Goal: Task Accomplishment & Management: Use online tool/utility

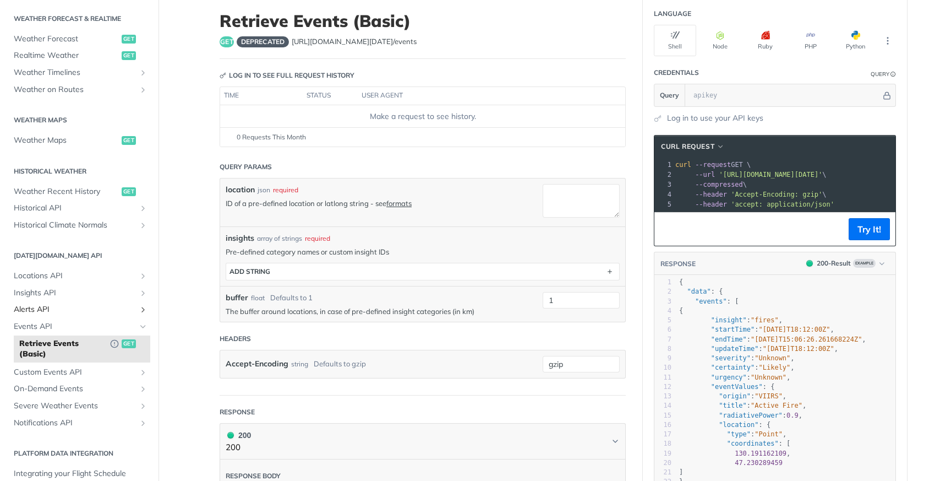
scroll to position [223, 0]
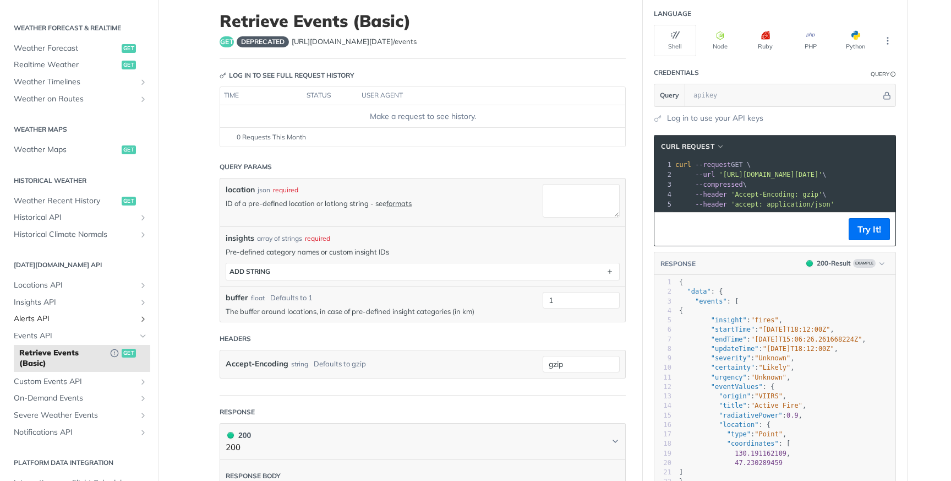
click at [106, 318] on span "Alerts API" at bounding box center [75, 318] width 122 height 11
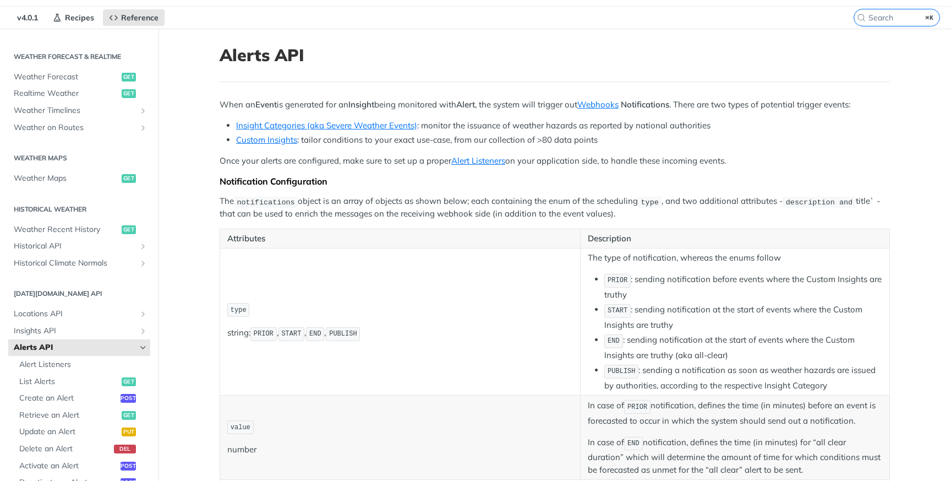
scroll to position [35, 0]
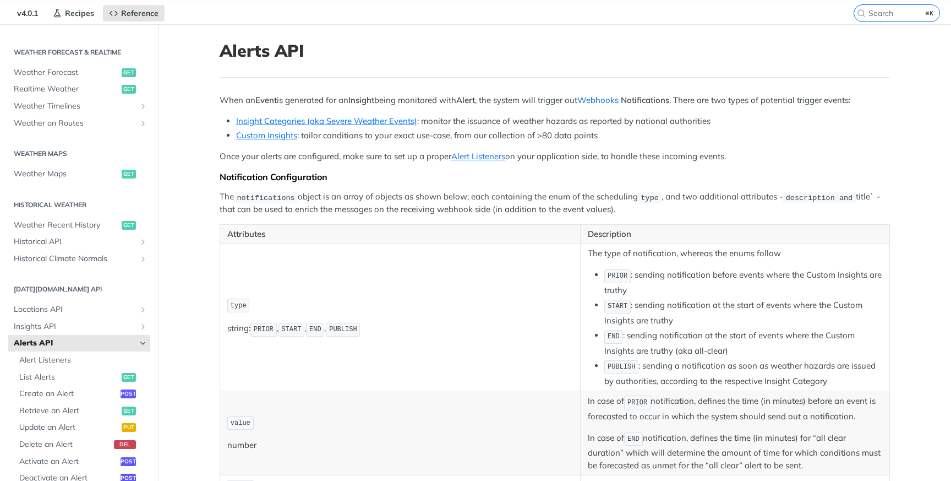
click at [605, 97] on link "Webhooks" at bounding box center [597, 100] width 41 height 10
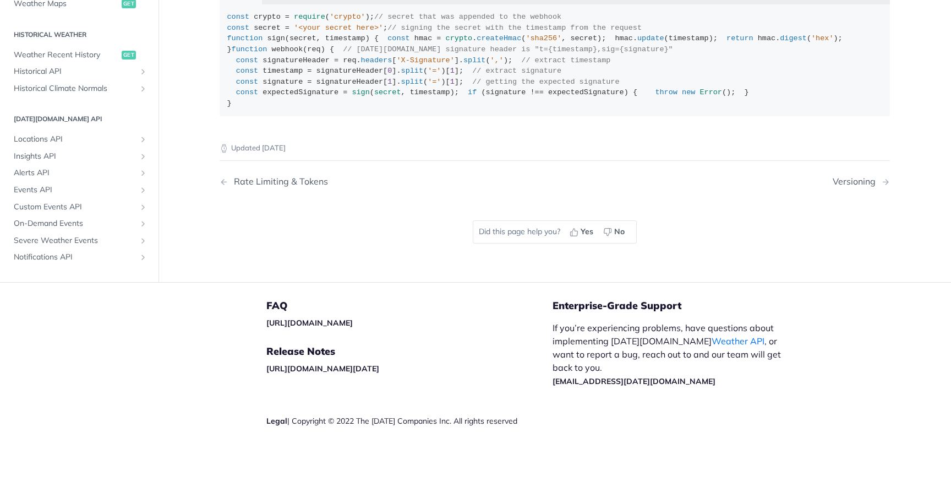
scroll to position [225, 0]
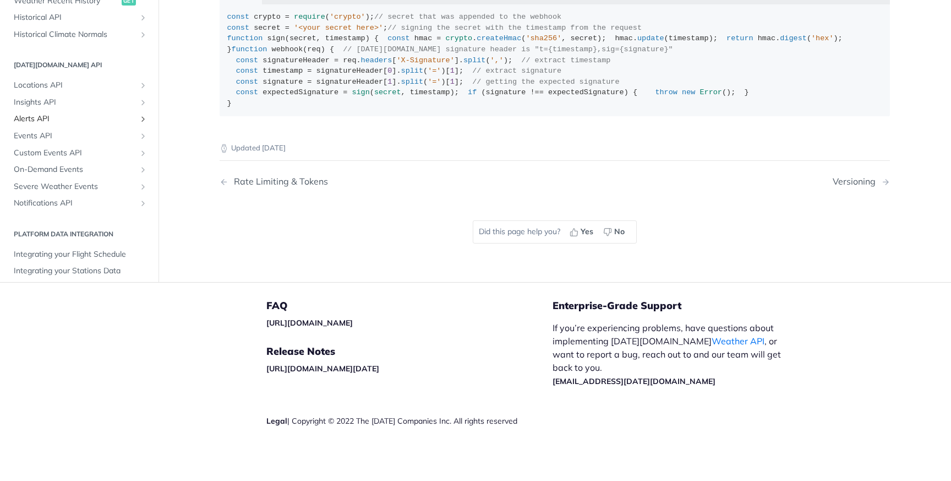
click at [73, 124] on span "Alerts API" at bounding box center [75, 118] width 122 height 11
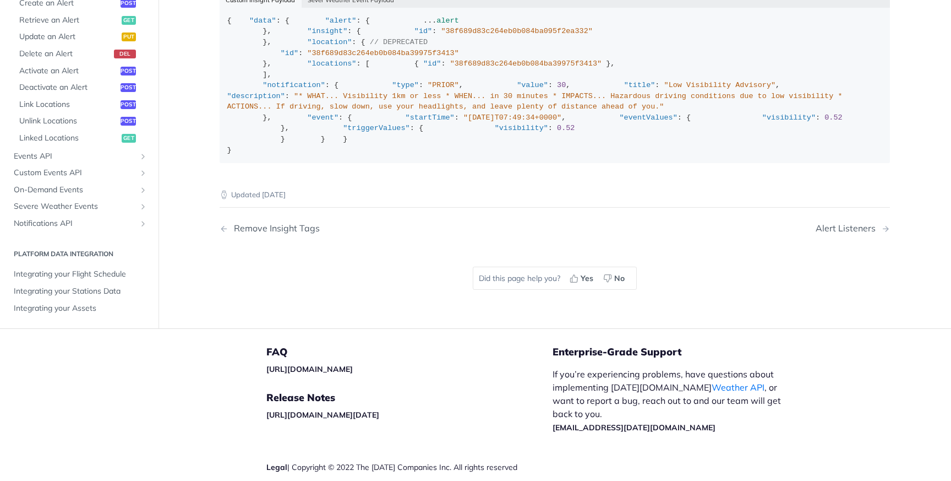
scroll to position [1725, 0]
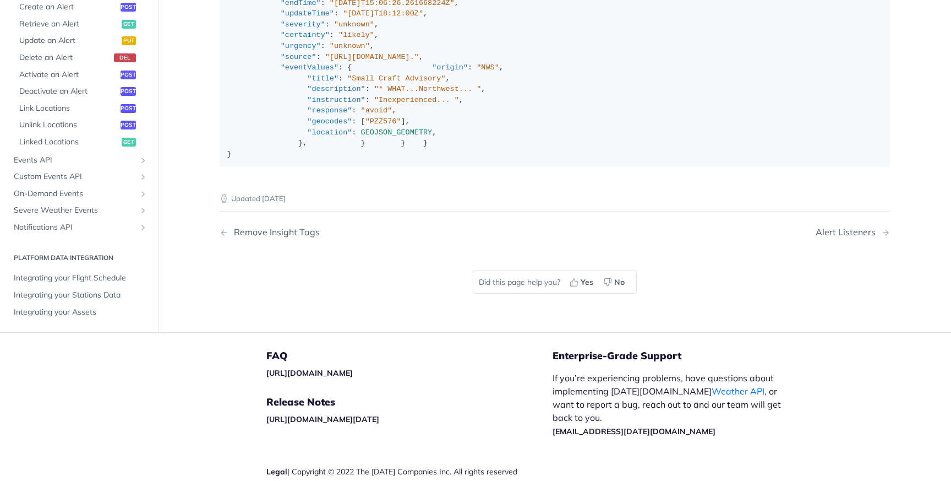
scroll to position [1843, 0]
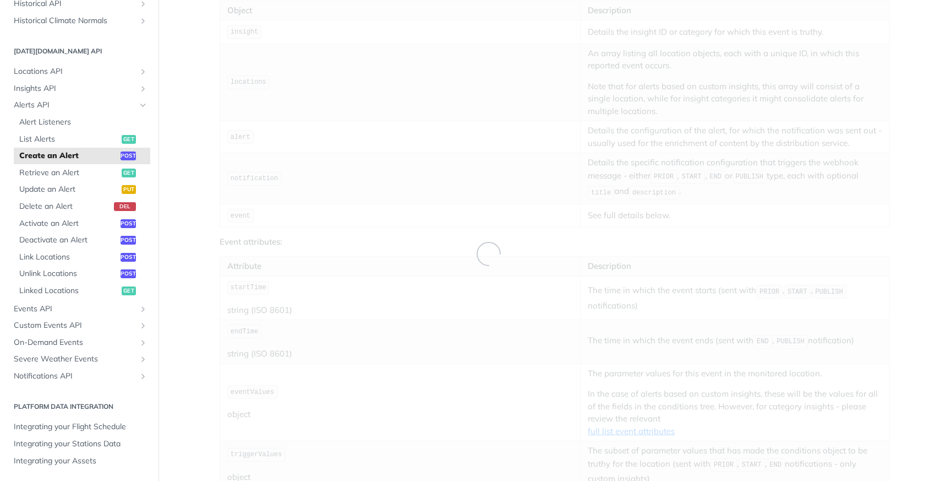
select select "true"
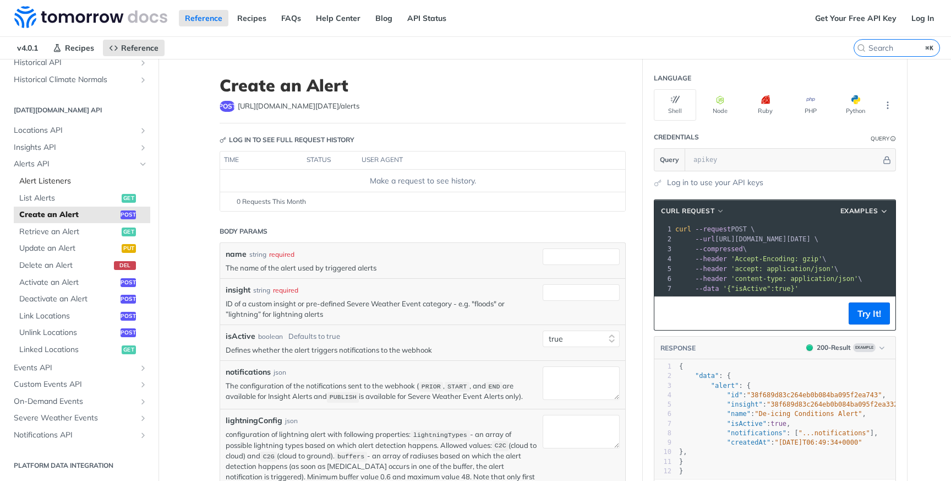
click at [68, 183] on span "Alert Listeners" at bounding box center [83, 181] width 128 height 11
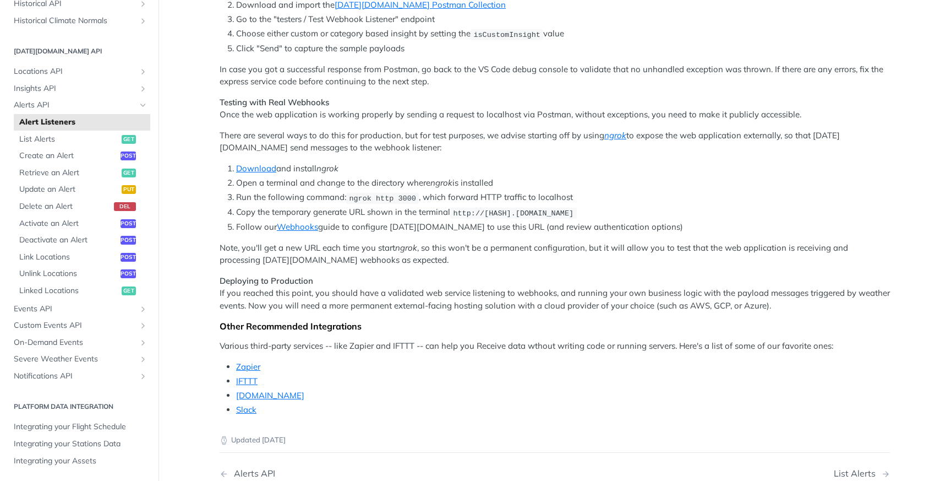
scroll to position [804, 0]
click at [99, 152] on span "Create an Alert" at bounding box center [68, 155] width 99 height 11
select select "true"
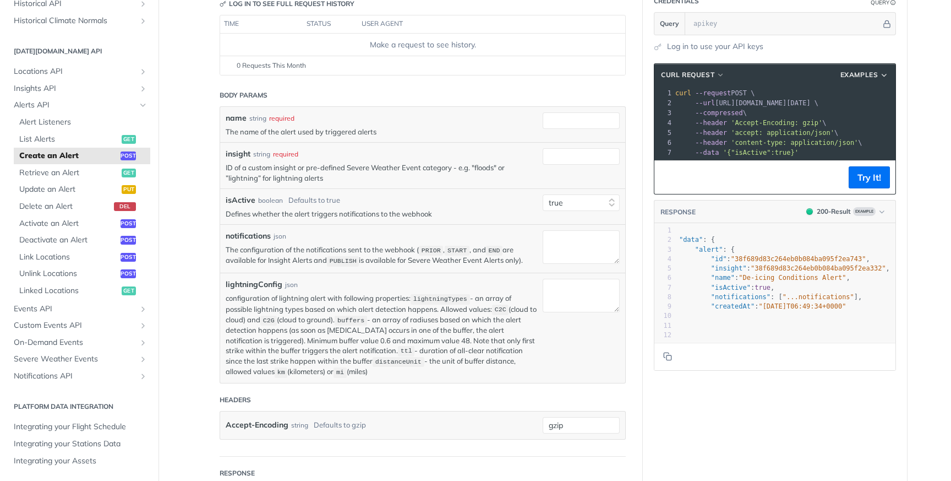
scroll to position [133, 0]
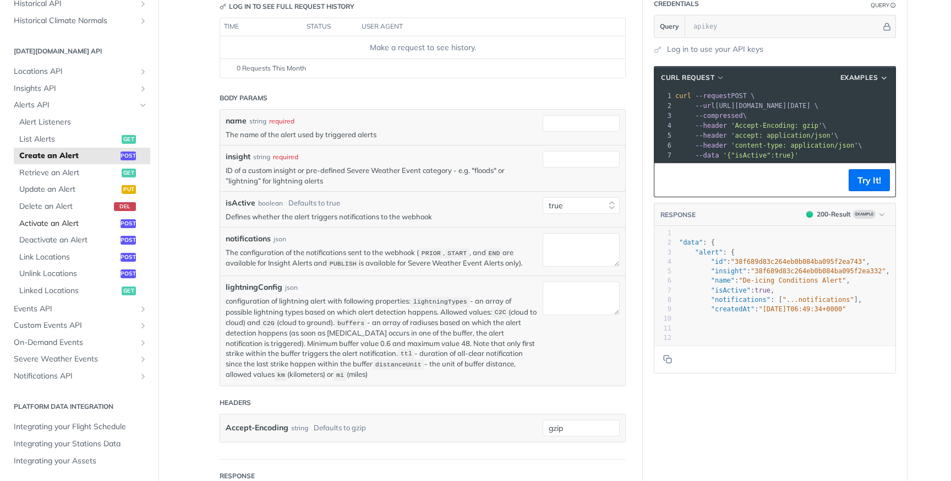
click at [95, 220] on span "Activate an Alert" at bounding box center [68, 223] width 99 height 11
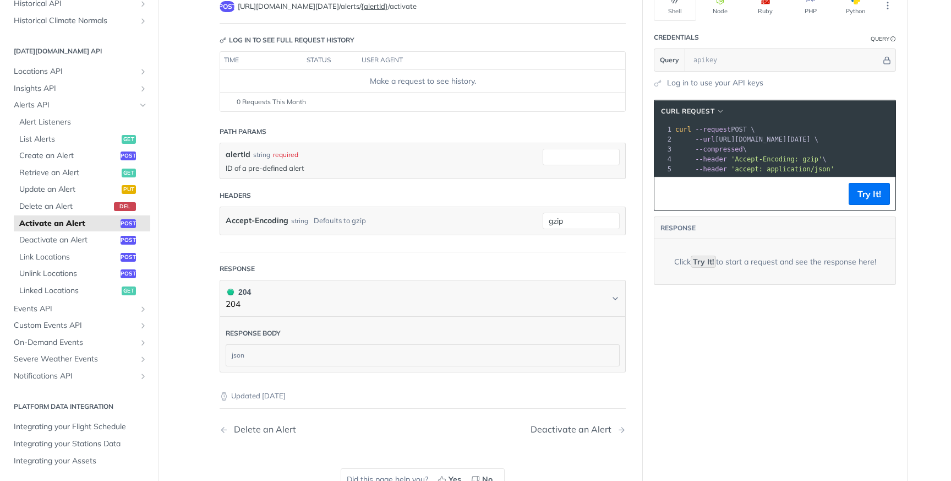
scroll to position [106, 0]
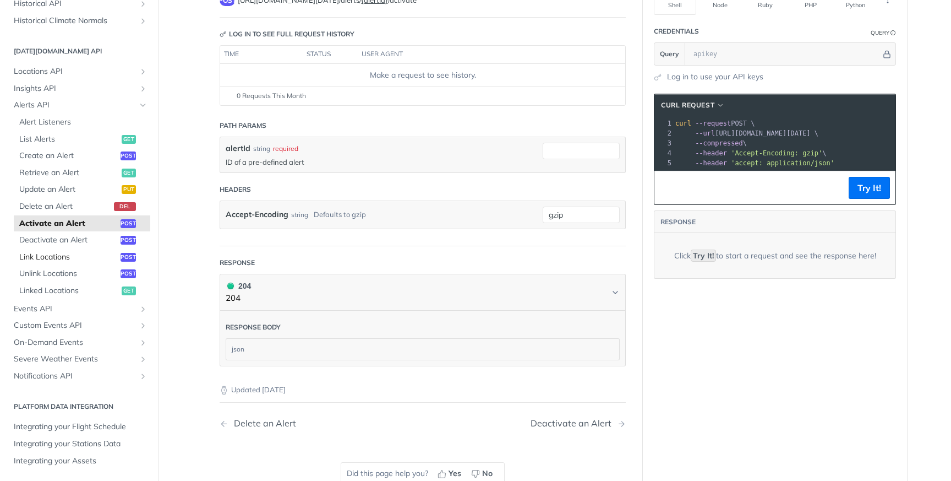
click at [81, 254] on span "Link Locations" at bounding box center [68, 257] width 99 height 11
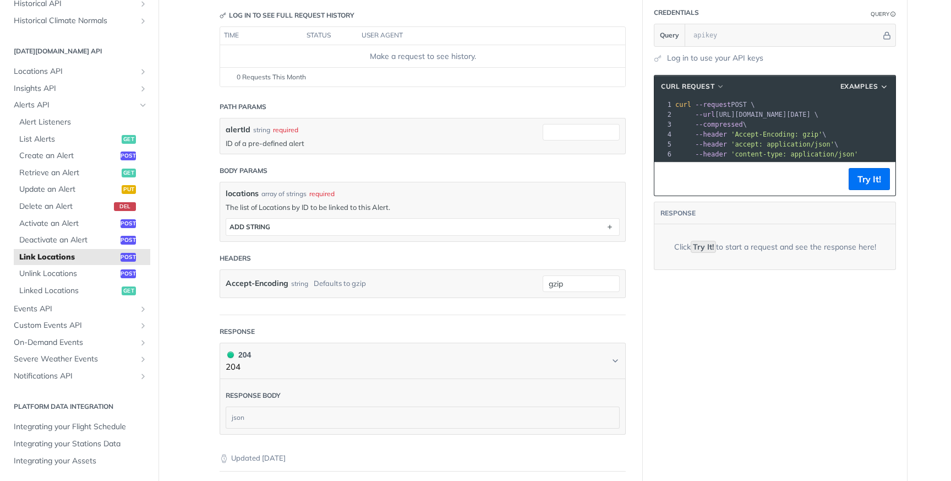
scroll to position [127, 0]
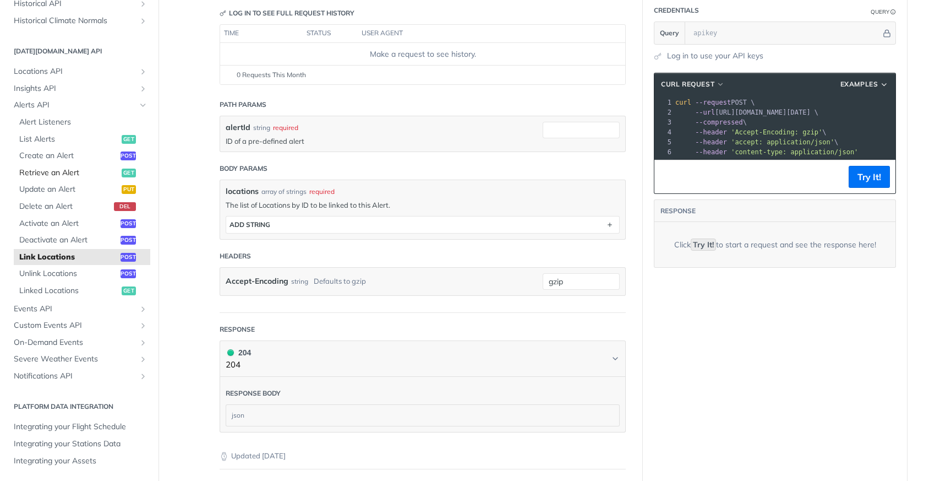
click at [93, 173] on span "Retrieve an Alert" at bounding box center [69, 172] width 100 height 11
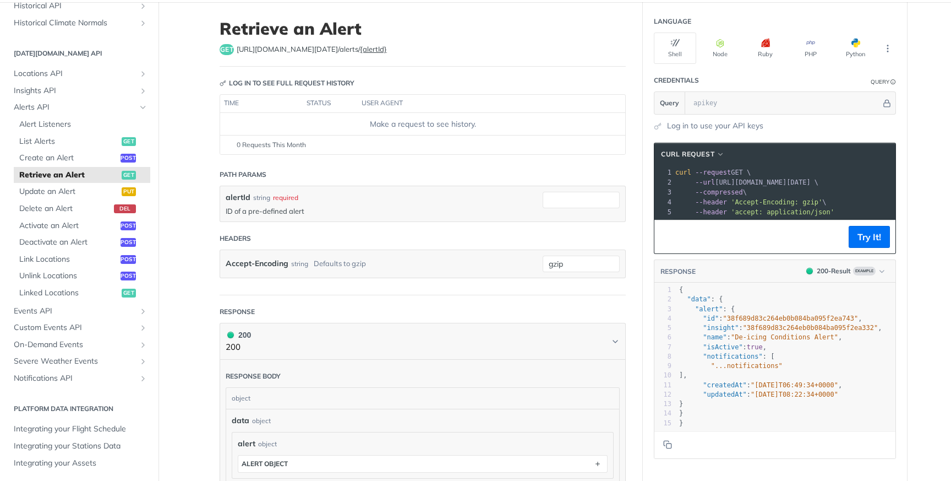
scroll to position [61, 0]
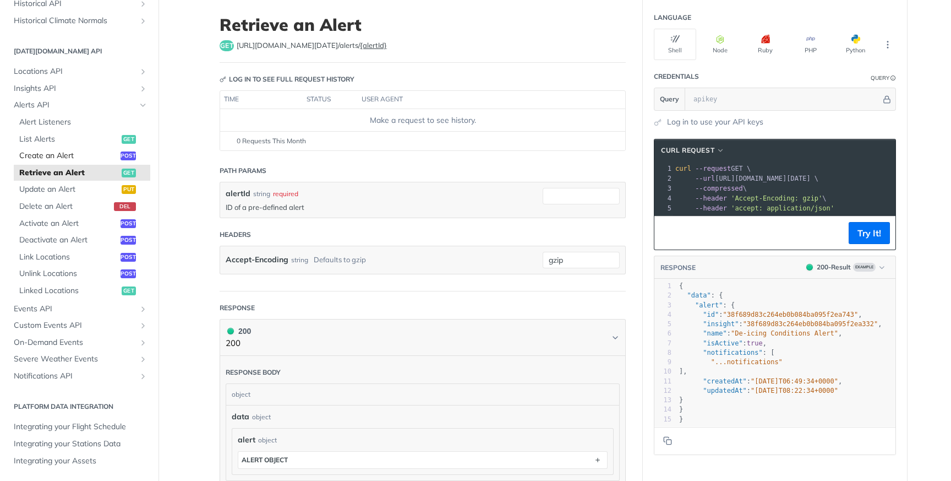
click at [63, 156] on span "Create an Alert" at bounding box center [68, 155] width 99 height 11
select select "true"
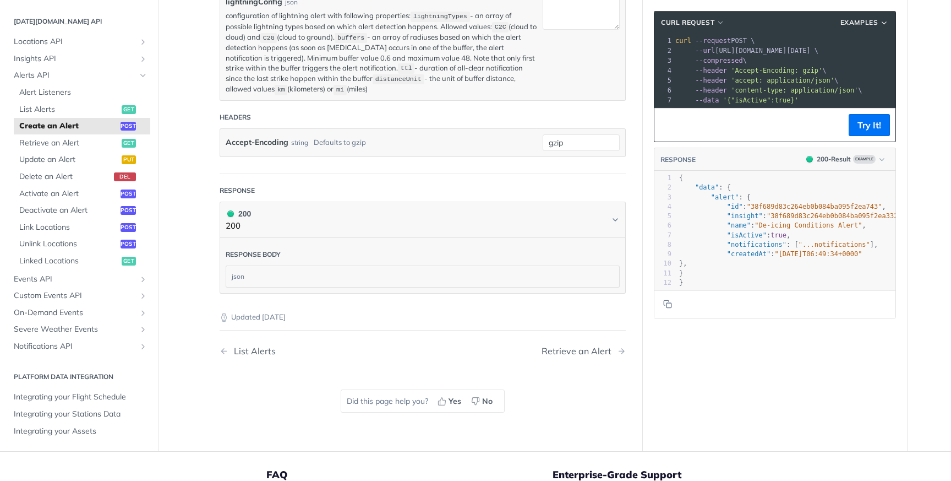
scroll to position [462, 0]
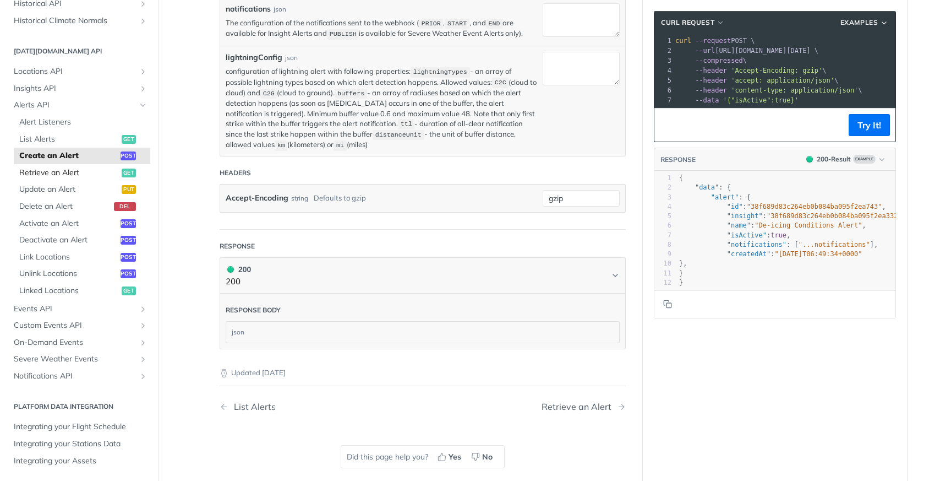
click at [67, 168] on span "Retrieve an Alert" at bounding box center [69, 172] width 100 height 11
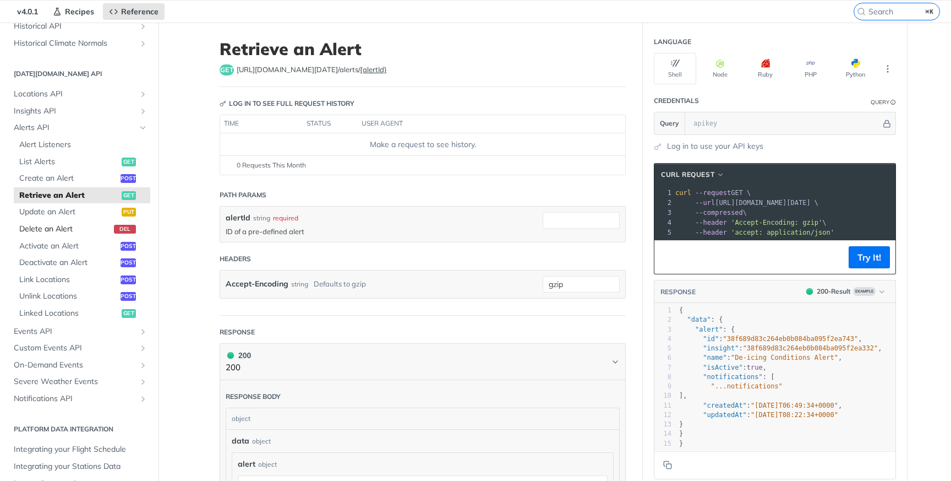
scroll to position [52, 0]
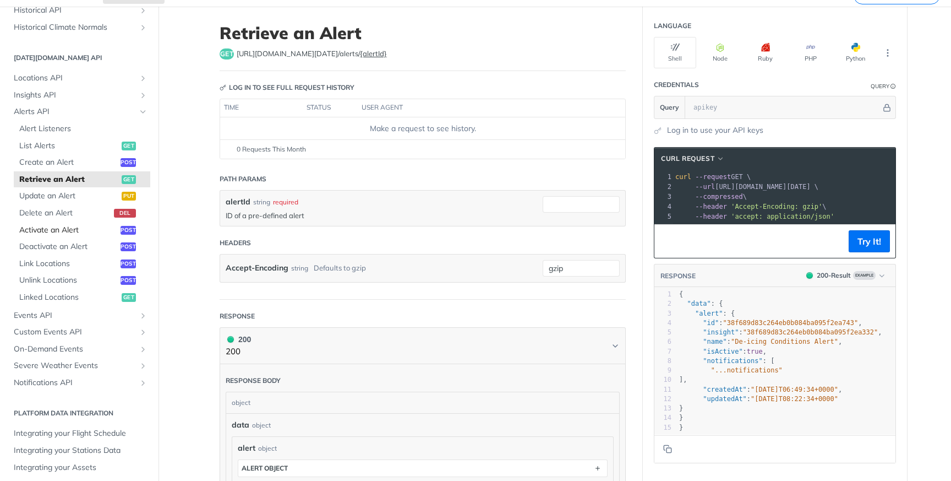
click at [78, 232] on span "Activate an Alert" at bounding box center [68, 230] width 99 height 11
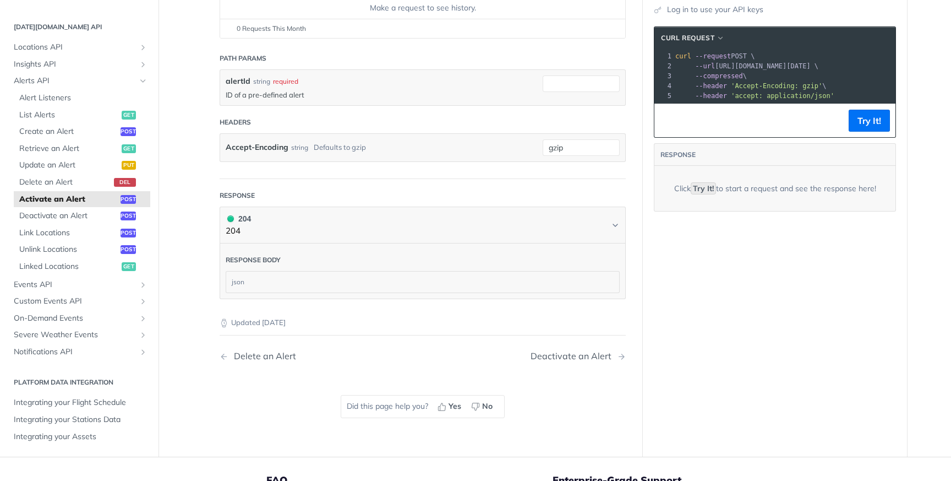
scroll to position [176, 0]
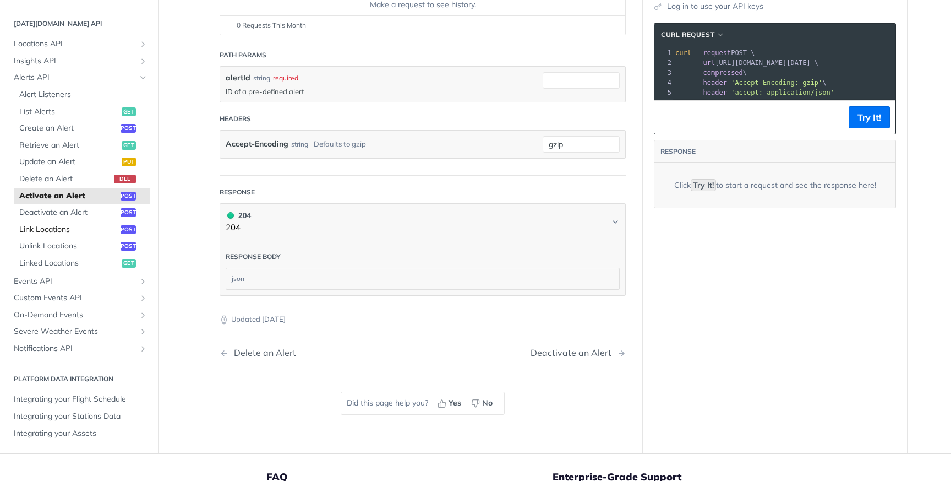
click at [74, 231] on span "Link Locations" at bounding box center [68, 228] width 99 height 11
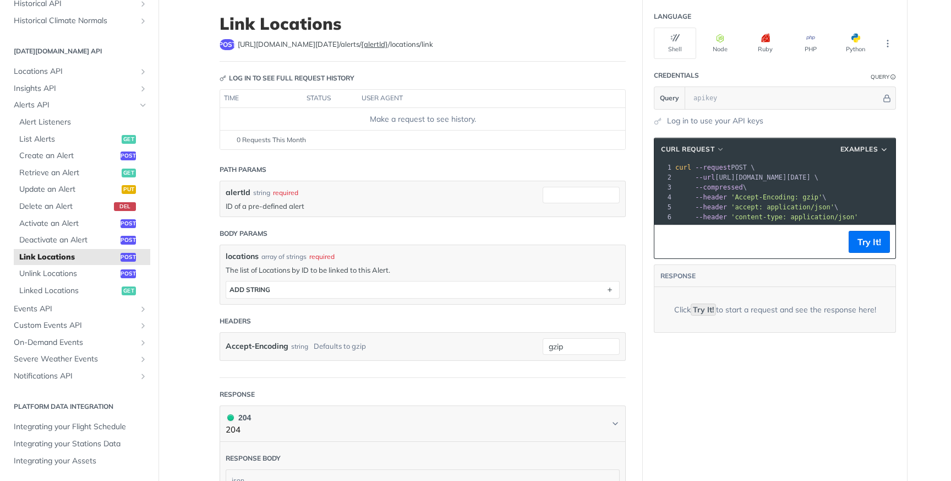
scroll to position [52, 0]
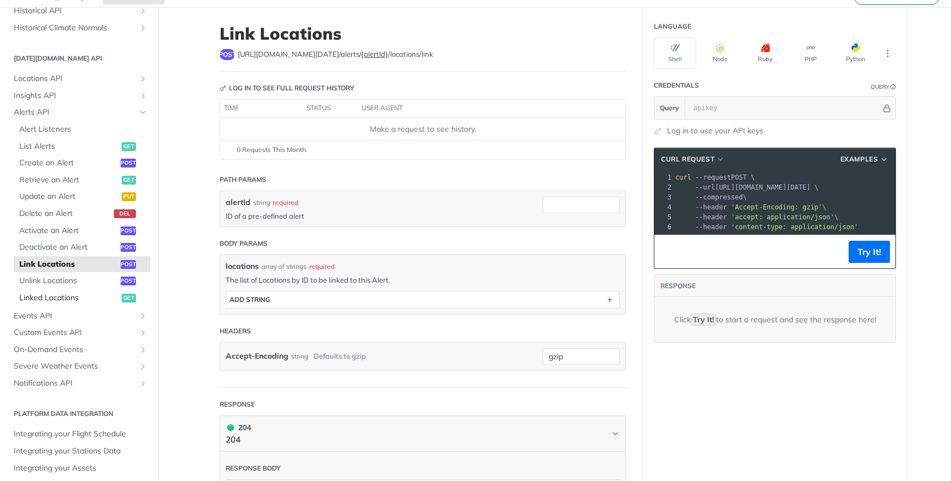
click at [67, 297] on span "Linked Locations" at bounding box center [69, 297] width 100 height 11
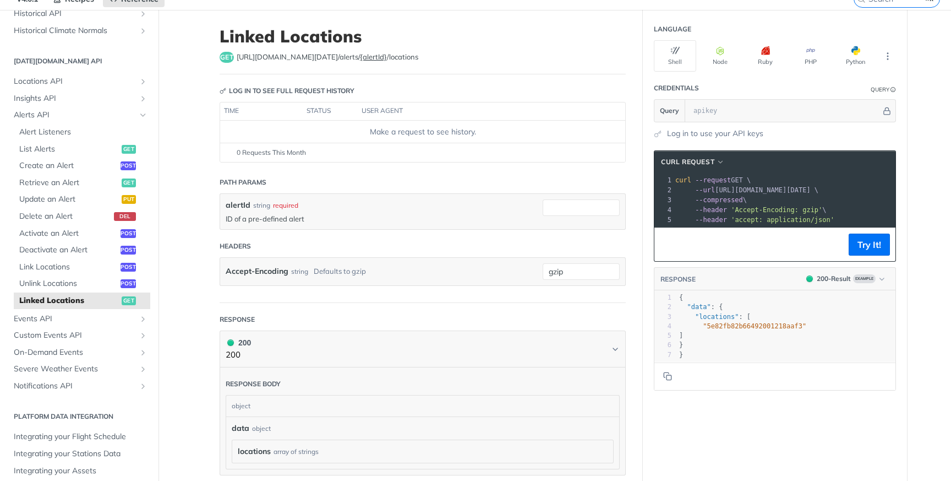
scroll to position [50, 0]
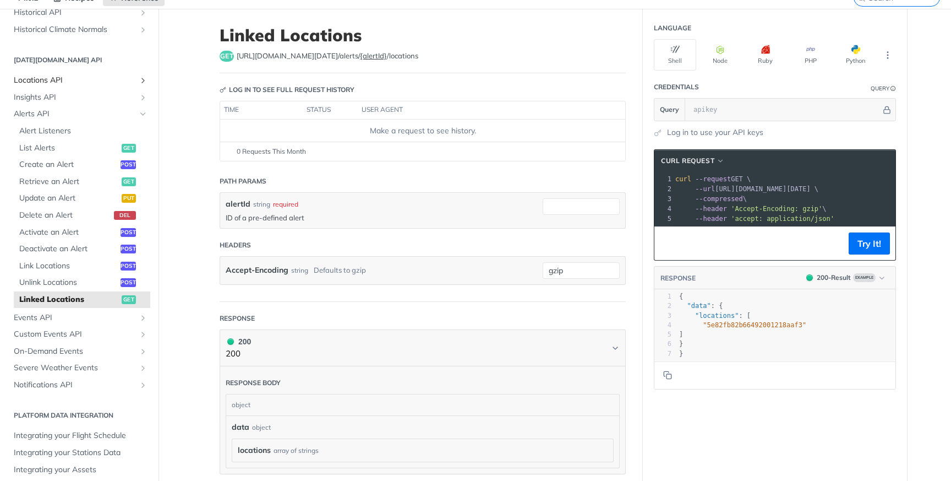
click at [34, 85] on span "Locations API" at bounding box center [75, 80] width 122 height 11
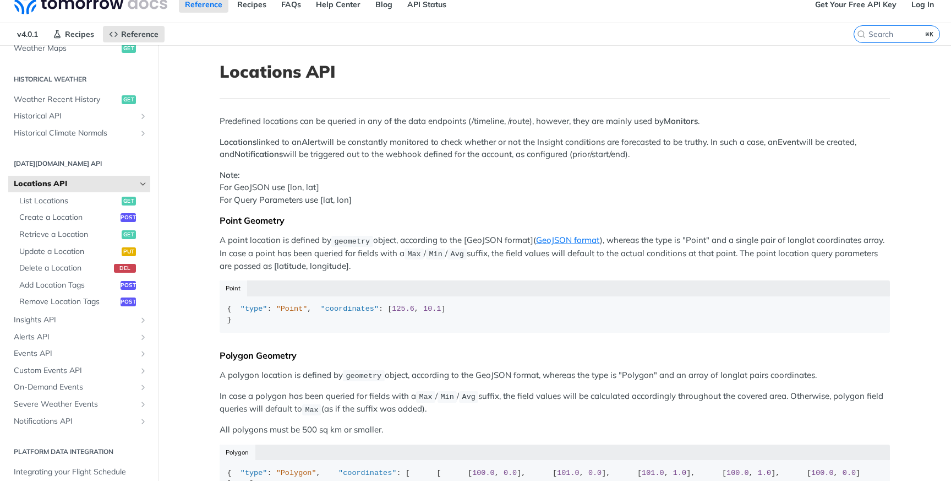
scroll to position [24, 0]
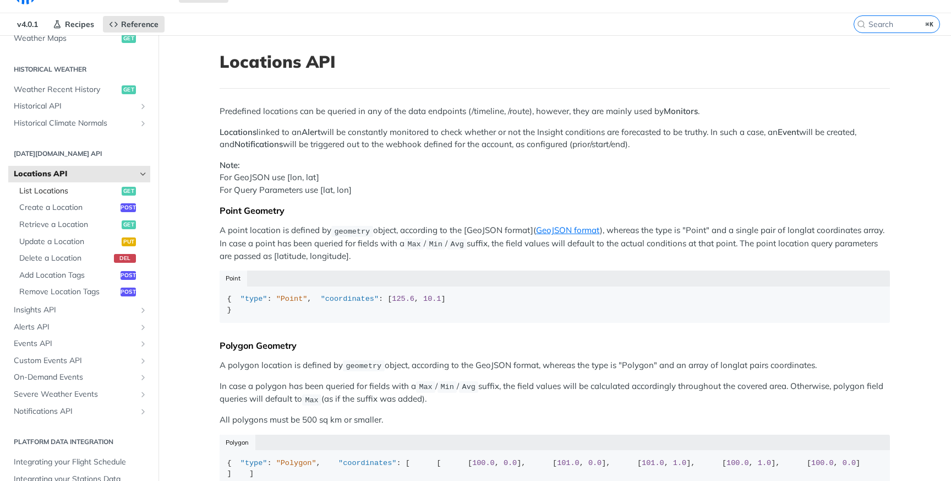
click at [69, 195] on span "List Locations" at bounding box center [69, 191] width 100 height 11
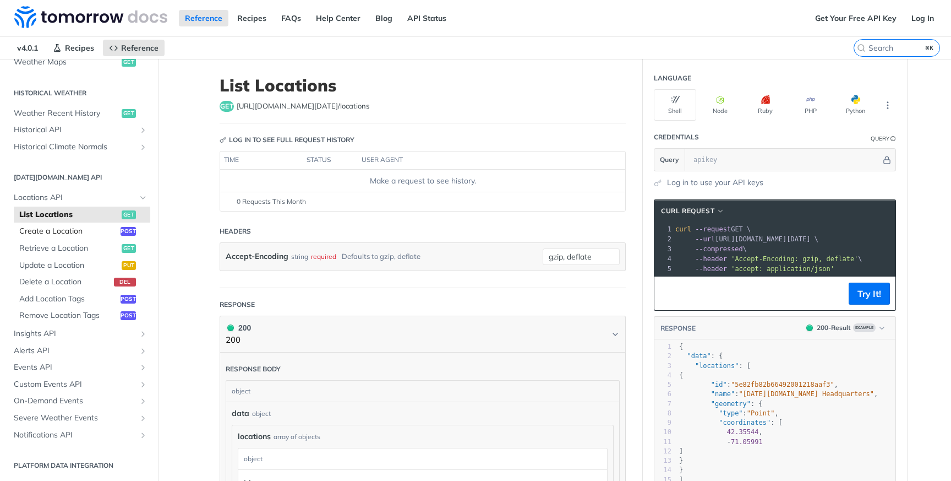
click at [73, 225] on link "Create a Location post" at bounding box center [82, 231] width 137 height 17
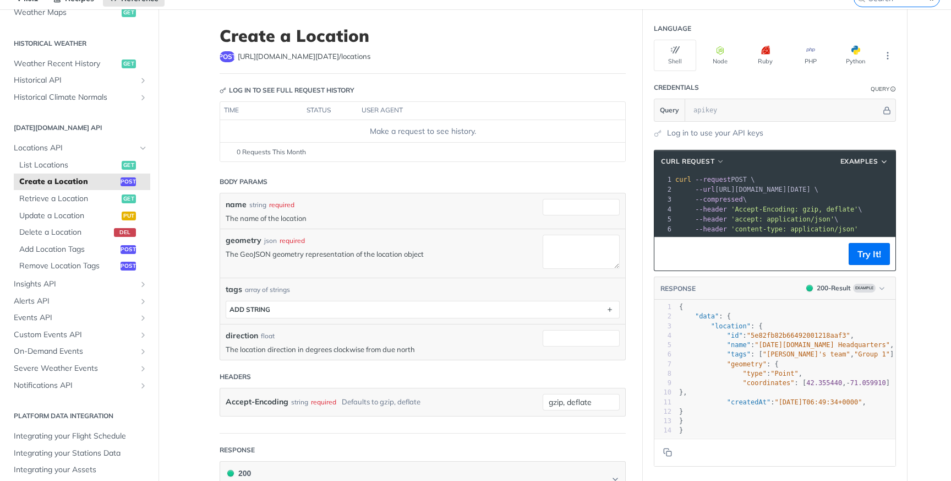
scroll to position [67, 0]
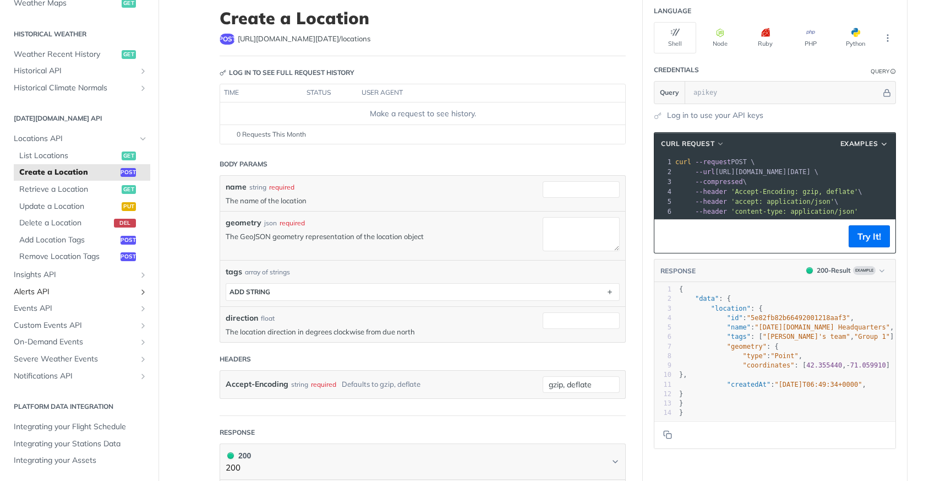
click at [47, 294] on span "Alerts API" at bounding box center [75, 291] width 122 height 11
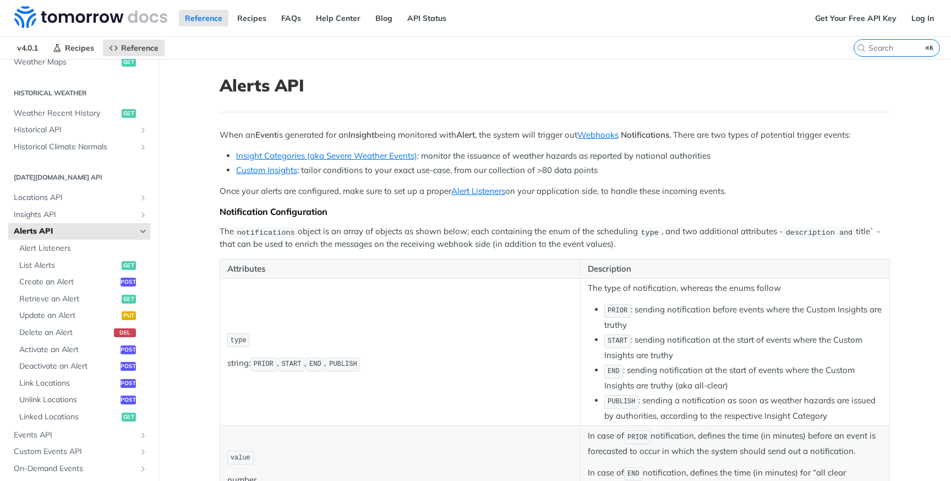
scroll to position [5, 0]
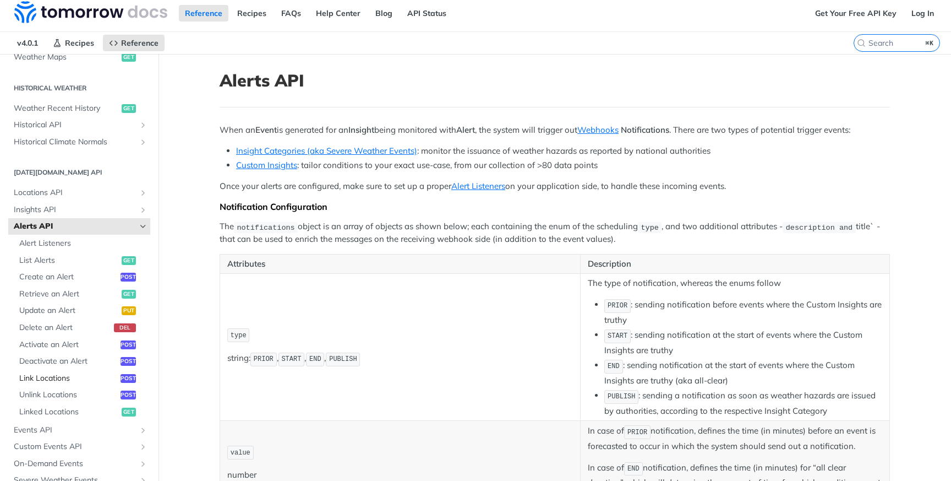
click at [87, 379] on span "Link Locations" at bounding box center [68, 378] width 99 height 11
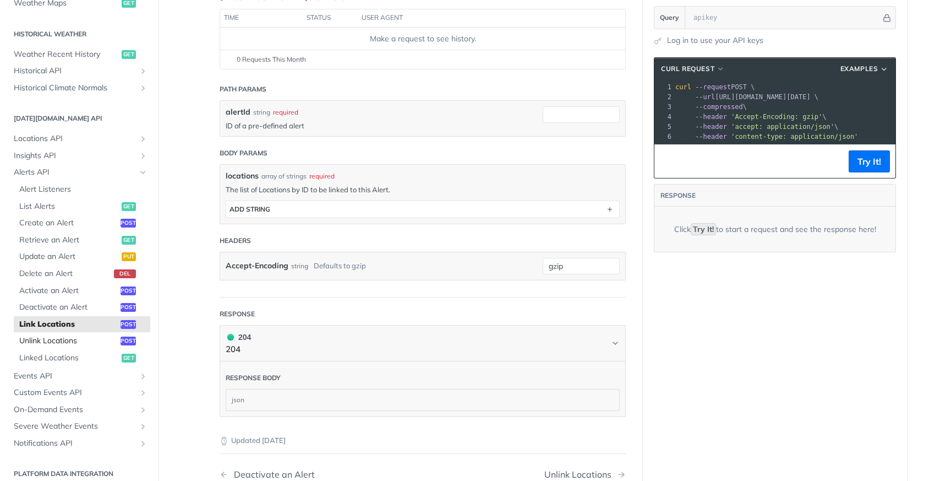
click at [72, 339] on span "Unlink Locations" at bounding box center [68, 340] width 99 height 11
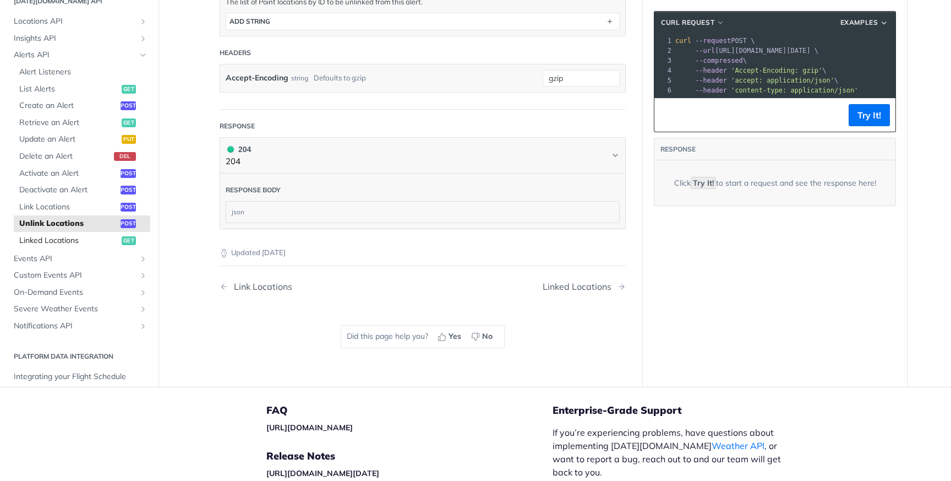
click at [54, 237] on span "Linked Locations" at bounding box center [69, 240] width 100 height 11
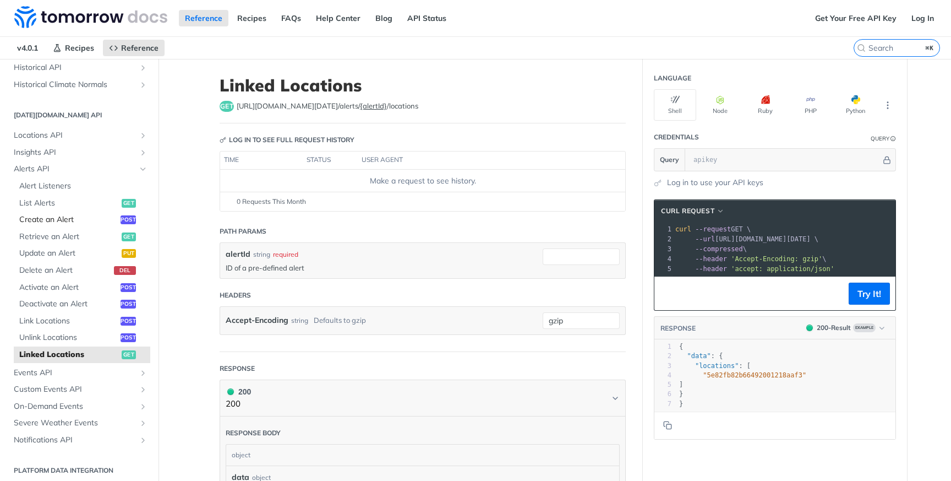
click at [76, 217] on span "Create an Alert" at bounding box center [68, 219] width 99 height 11
select select "true"
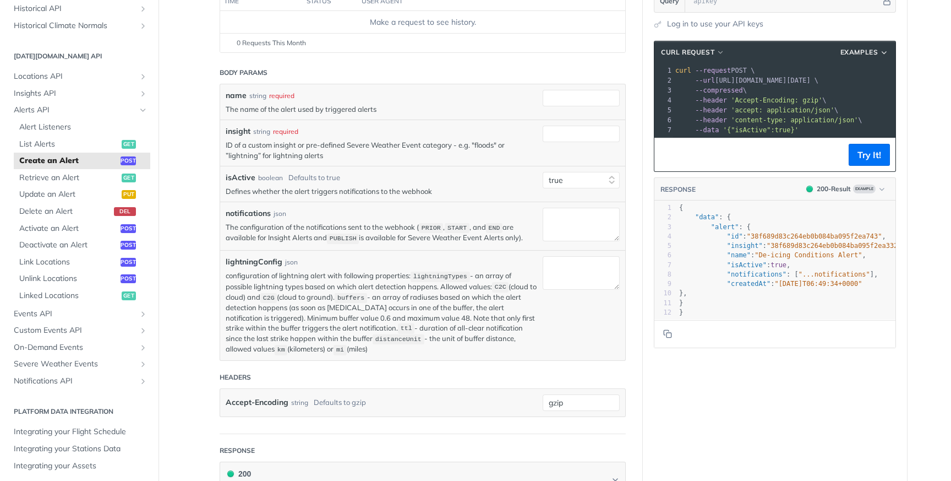
scroll to position [161, 0]
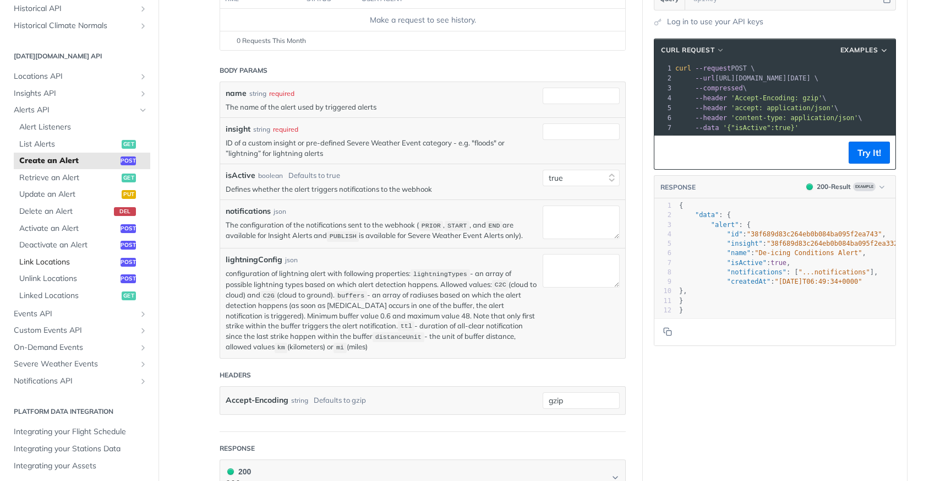
click at [74, 256] on link "Link Locations post" at bounding box center [82, 262] width 137 height 17
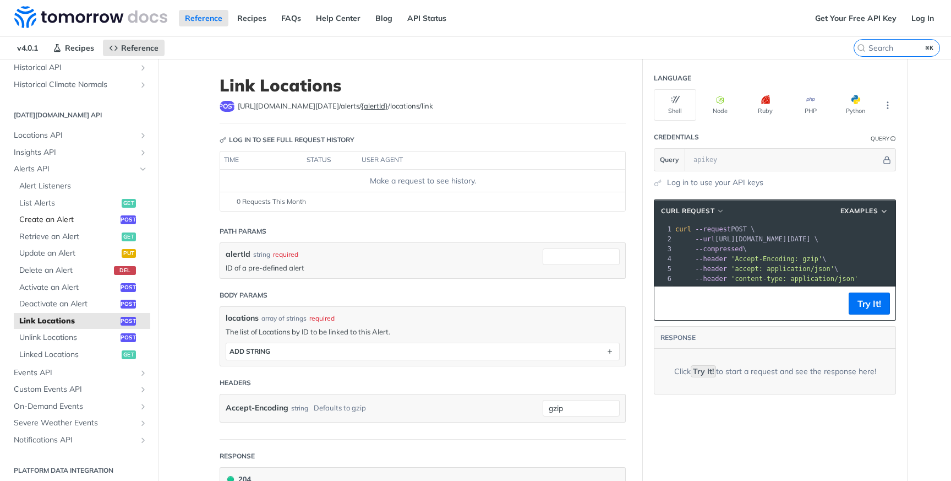
click at [104, 221] on span "Create an Alert" at bounding box center [68, 219] width 99 height 11
select select "true"
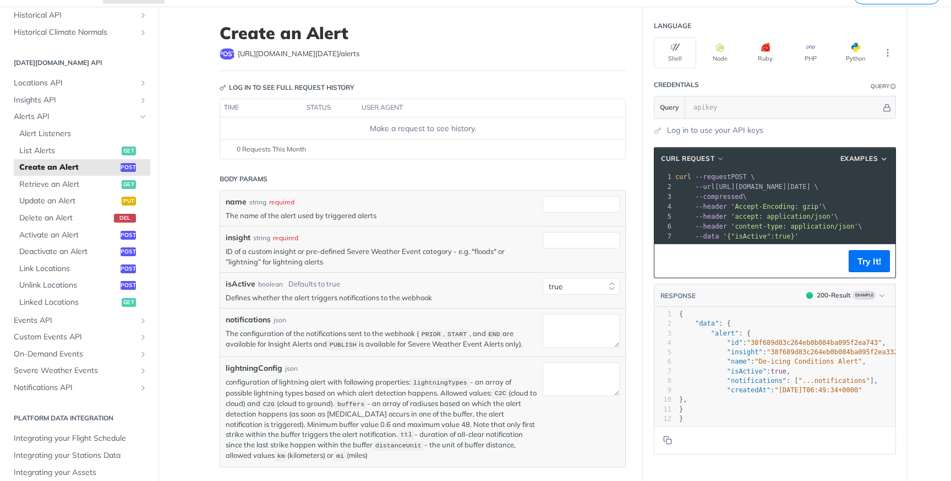
scroll to position [67, 0]
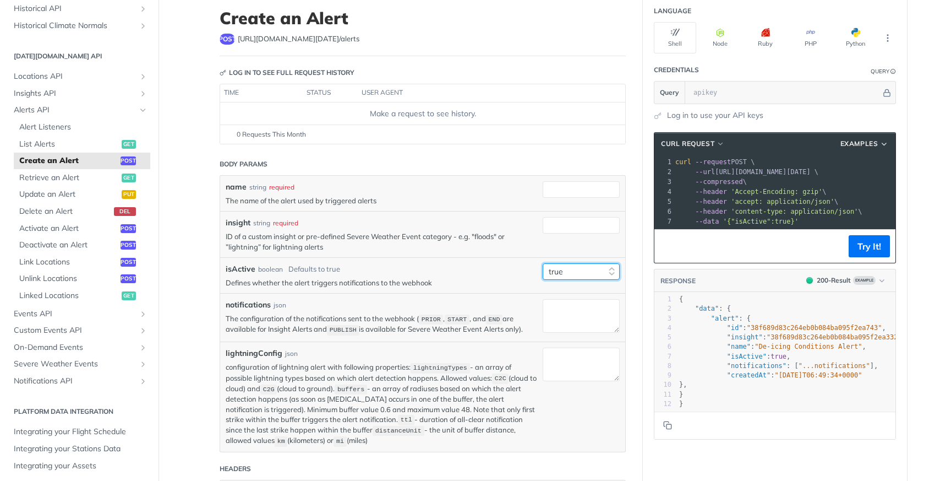
click at [563, 275] on select "true false" at bounding box center [581, 271] width 77 height 17
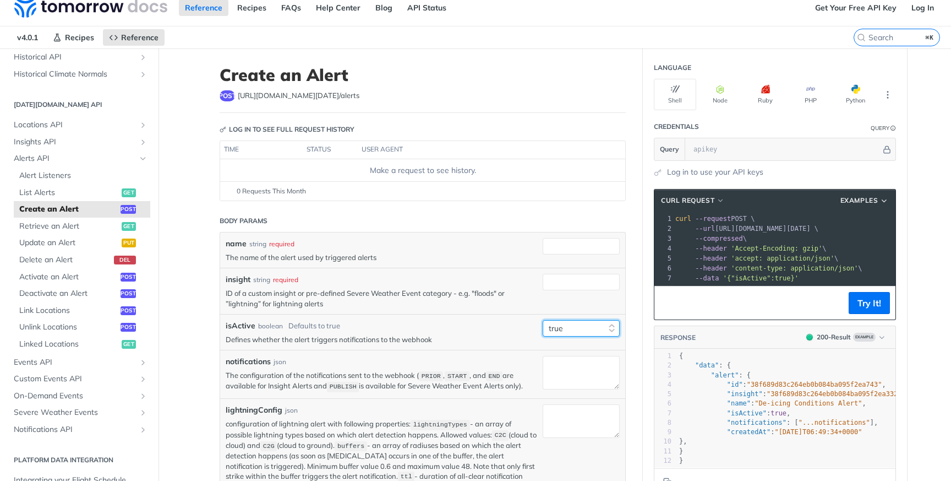
scroll to position [0, 0]
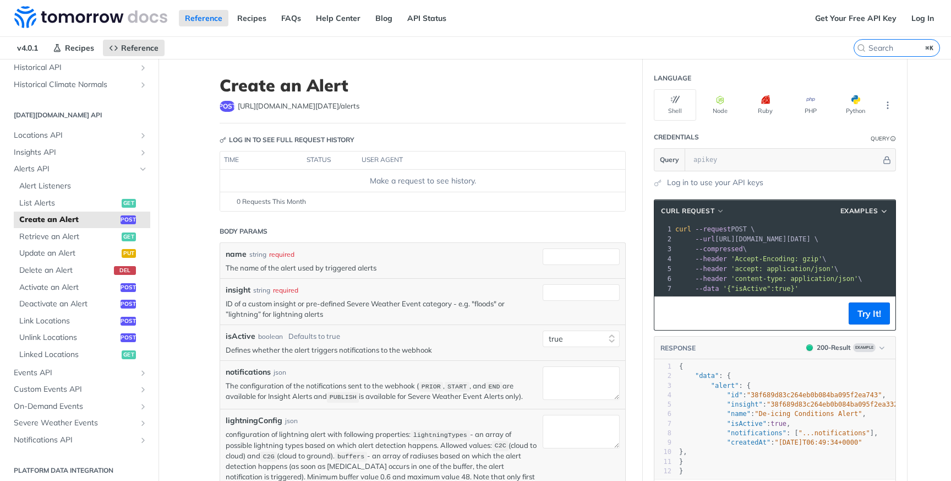
click at [334, 103] on span "[URL][DOMAIN_NAME][DATE] /alerts" at bounding box center [299, 106] width 122 height 11
copy span "alerts"
click at [552, 265] on div at bounding box center [581, 260] width 77 height 24
click at [552, 257] on input "name" at bounding box center [581, 256] width 77 height 17
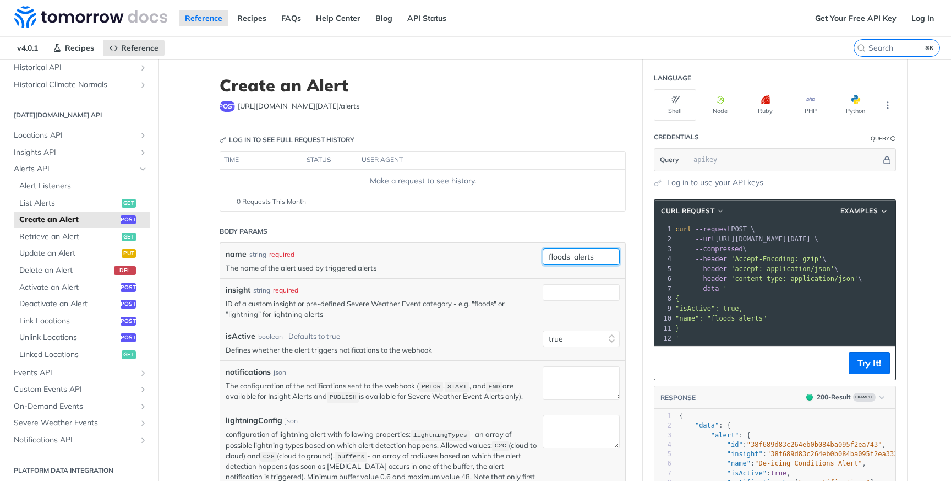
type input "floods_alerts"
click at [512, 257] on div "name string required" at bounding box center [382, 254] width 312 height 12
click at [581, 298] on input "insight" at bounding box center [581, 292] width 77 height 17
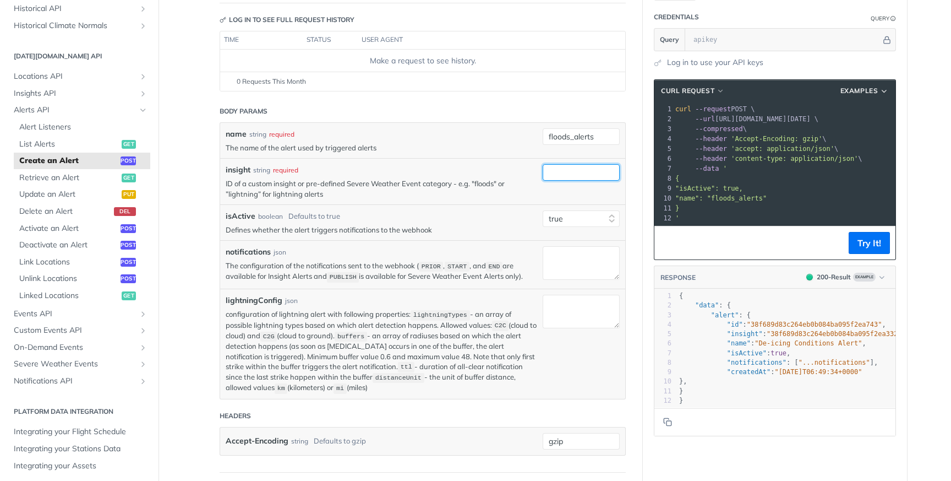
scroll to position [112, 0]
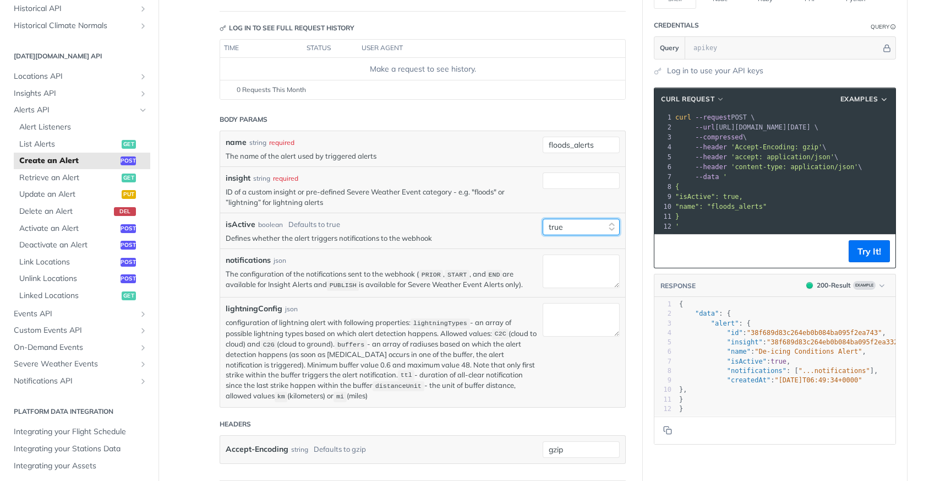
click at [579, 226] on select "true false" at bounding box center [581, 227] width 77 height 17
select select "false"
click at [543, 219] on select "true false" at bounding box center [581, 227] width 77 height 17
click at [579, 182] on input "insight" at bounding box center [581, 180] width 77 height 17
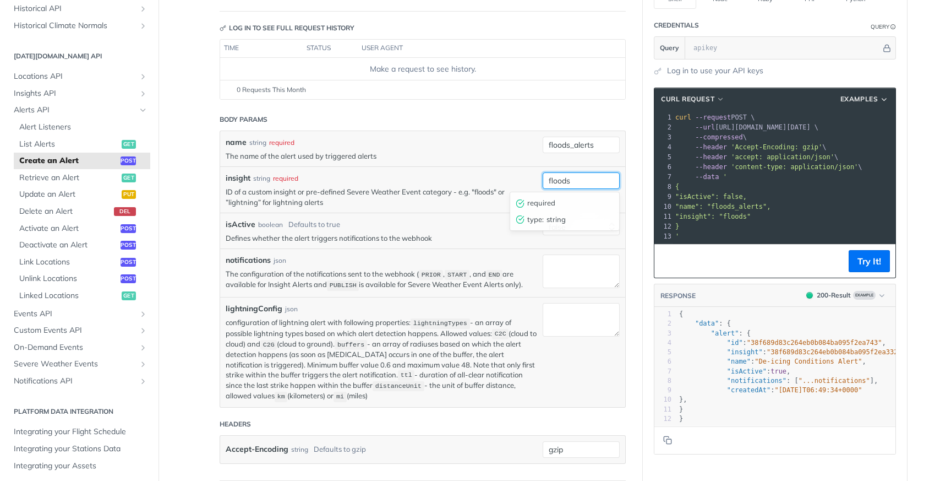
click at [562, 186] on input "floods" at bounding box center [581, 180] width 77 height 17
type input "floods"
click at [570, 270] on textarea "notifications" at bounding box center [581, 271] width 77 height 34
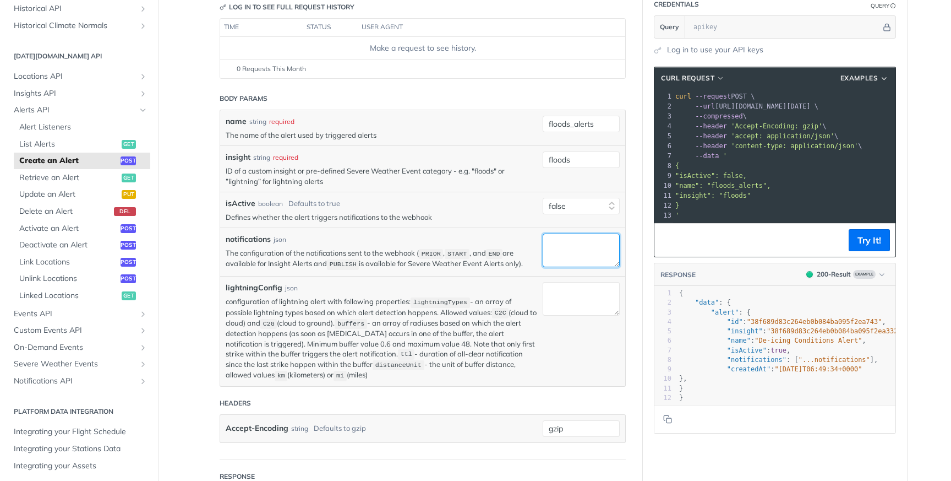
scroll to position [135, 0]
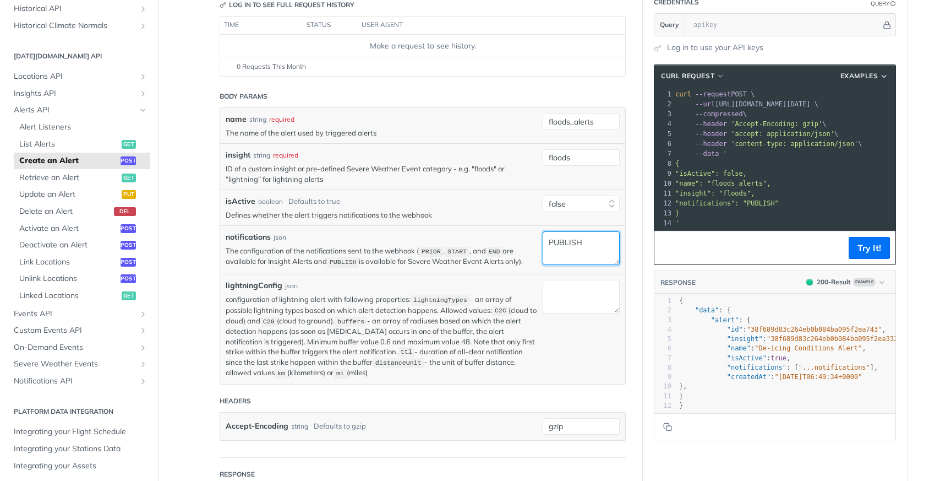
type textarea "PUBLISH"
click at [559, 301] on textarea "lightningConfig" at bounding box center [581, 297] width 77 height 34
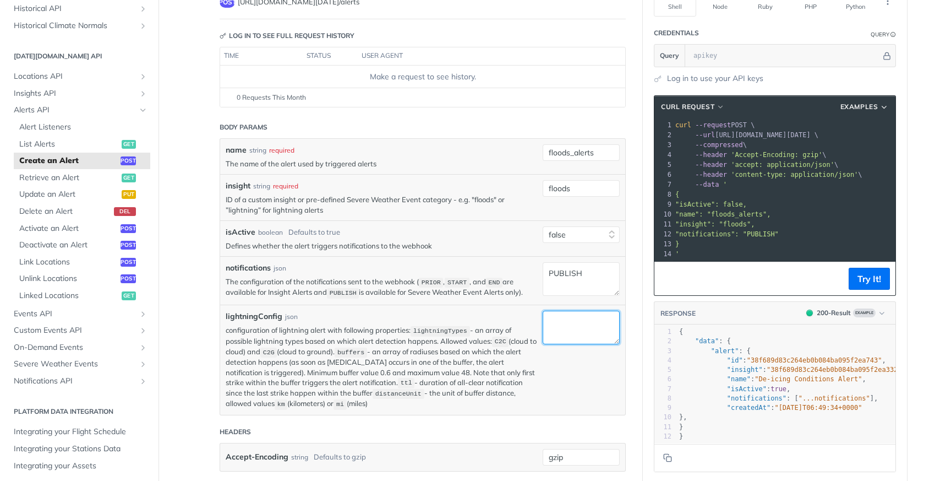
scroll to position [110, 0]
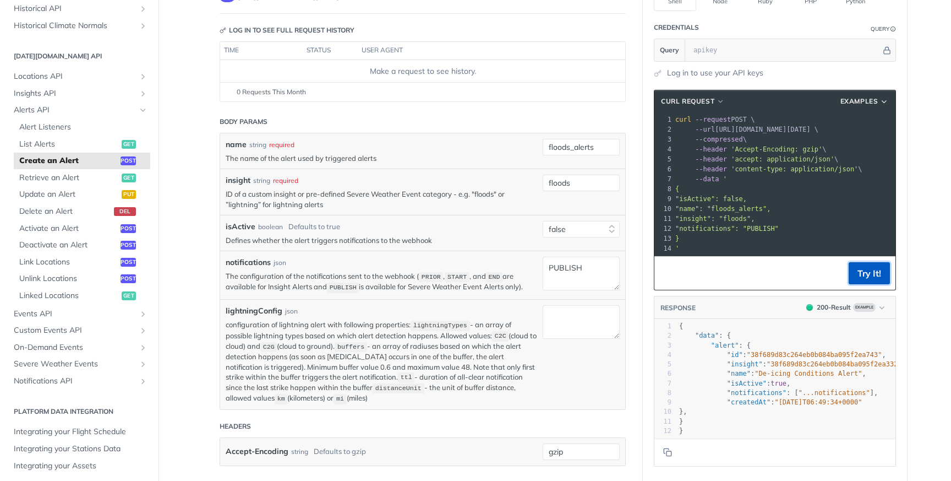
click at [859, 268] on button "Try It!" at bounding box center [869, 273] width 41 height 22
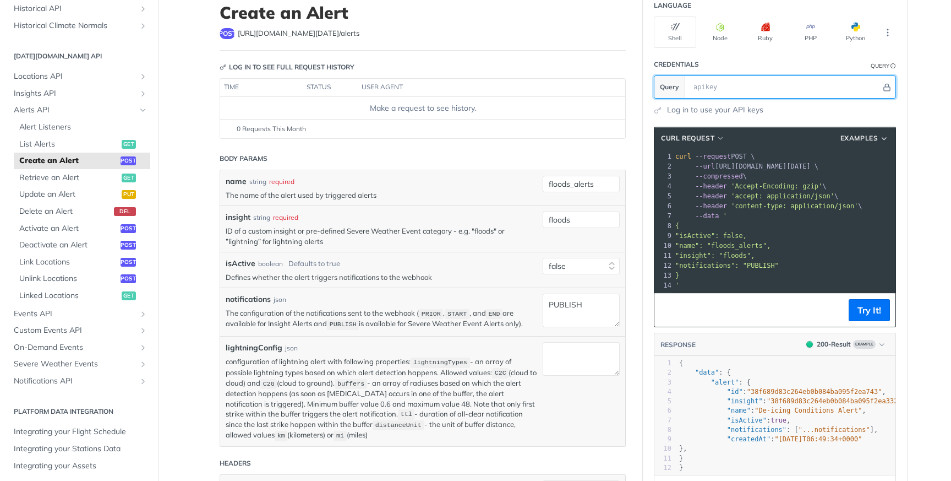
scroll to position [69, 0]
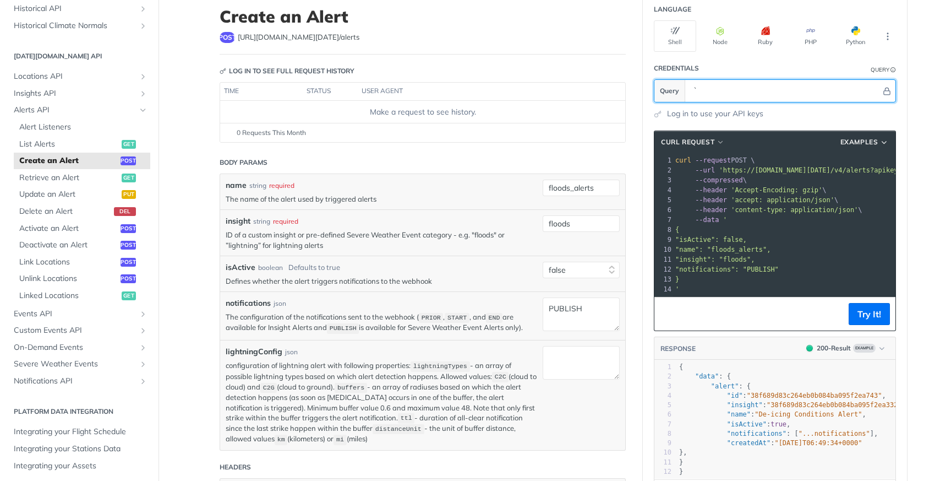
type input "`"
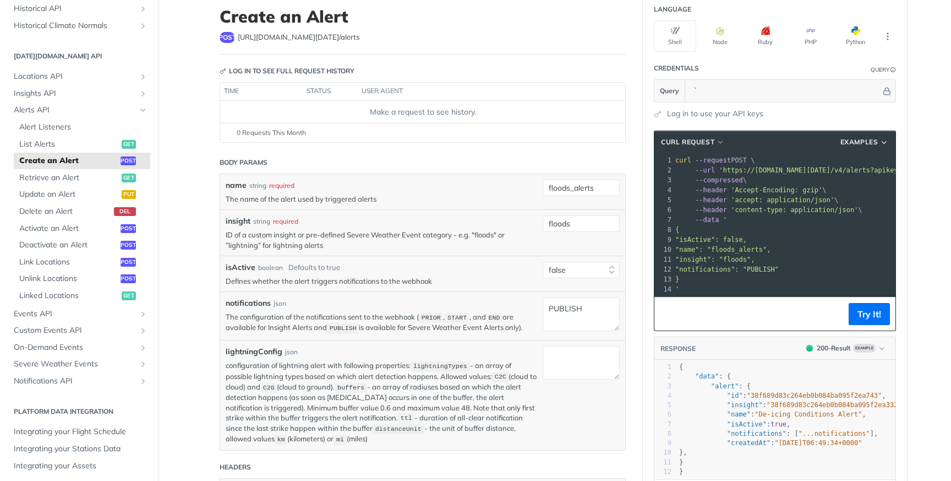
click at [435, 286] on div "isActive boolean Defaults to true Defines whether the alert triggers notificati…" at bounding box center [422, 273] width 405 height 36
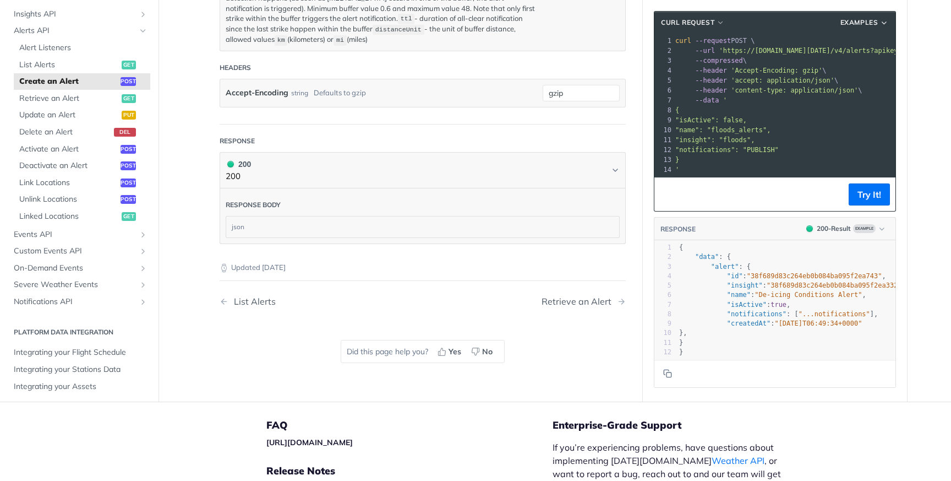
scroll to position [449, 0]
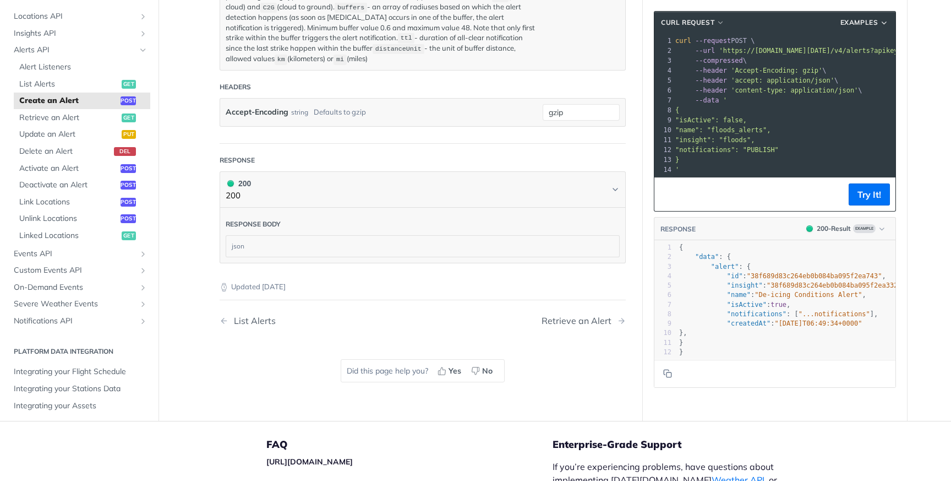
click at [404, 105] on div "Accept-Encoding string Defaults to gzip" at bounding box center [382, 112] width 312 height 17
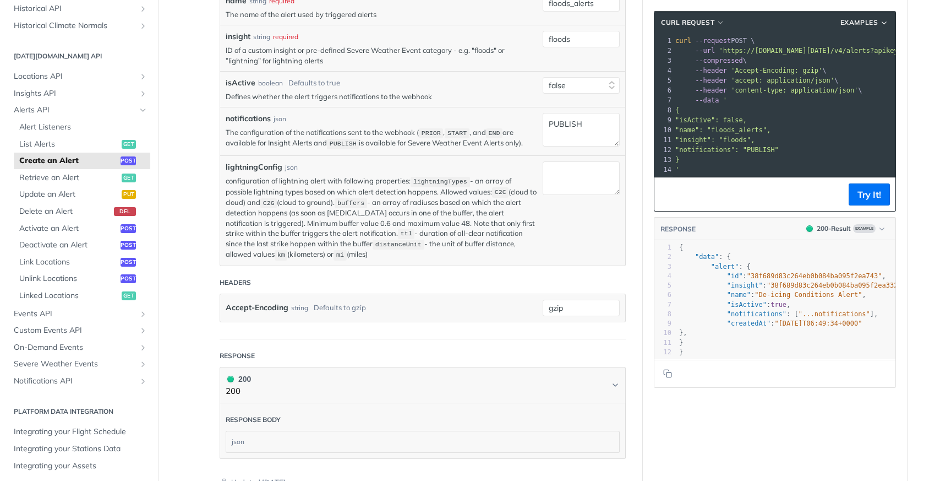
scroll to position [230, 0]
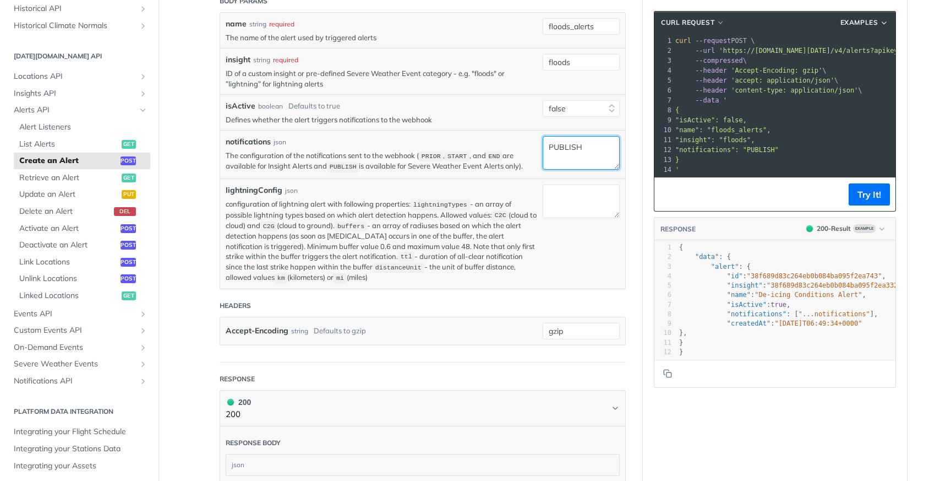
click at [569, 152] on textarea "PUBLISH" at bounding box center [581, 153] width 77 height 34
click at [565, 56] on input "floods" at bounding box center [581, 62] width 77 height 17
click at [552, 156] on textarea "PUBLISH" at bounding box center [581, 153] width 77 height 34
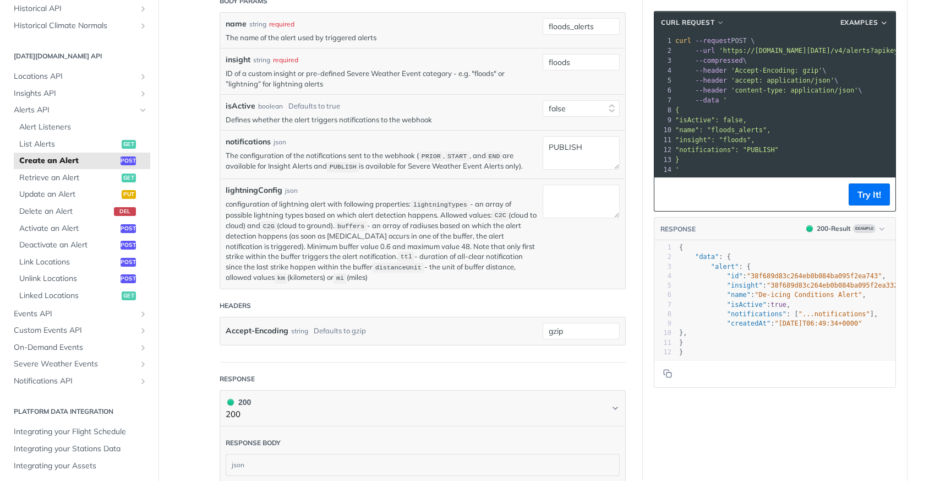
click at [280, 140] on div "json" at bounding box center [280, 142] width 13 height 10
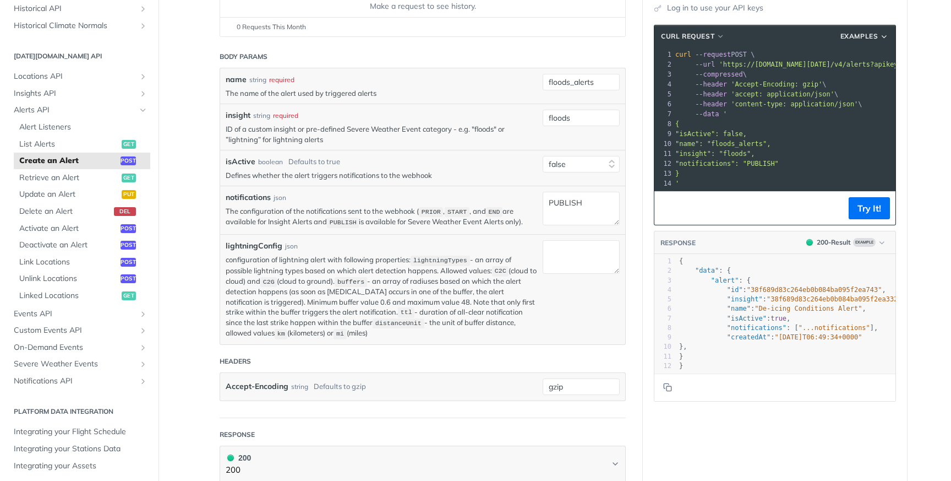
scroll to position [174, 0]
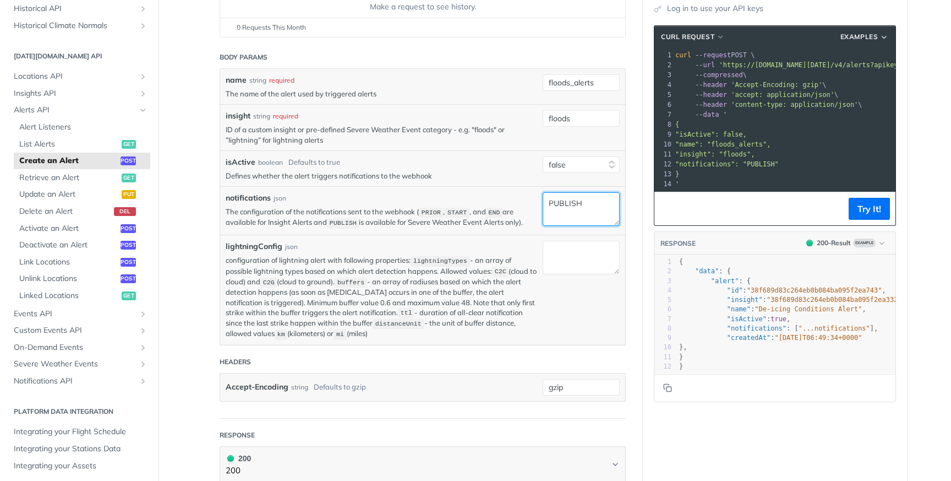
click at [569, 211] on textarea "PUBLISH" at bounding box center [581, 209] width 77 height 34
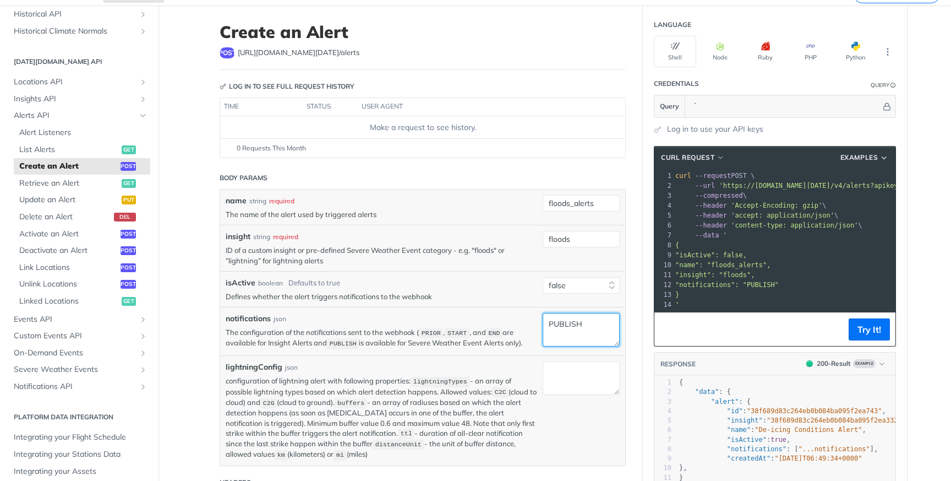
scroll to position [42, 0]
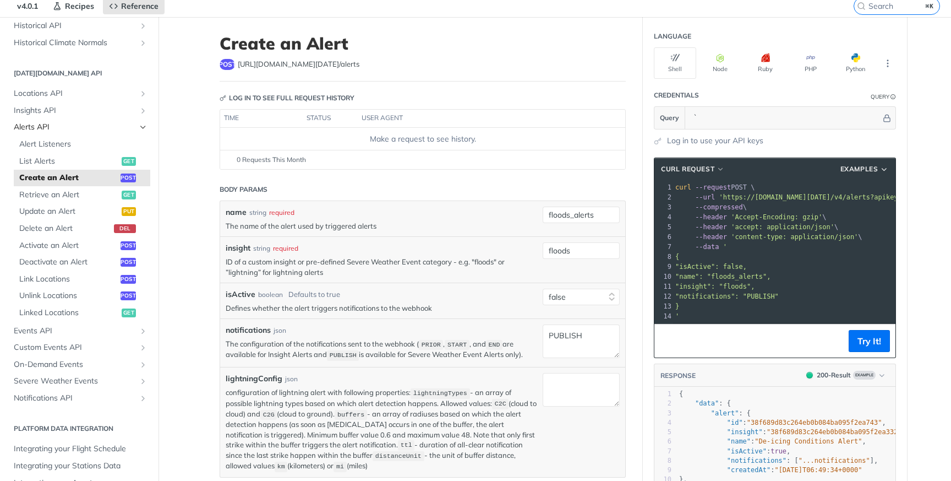
click at [64, 128] on span "Alerts API" at bounding box center [75, 127] width 122 height 11
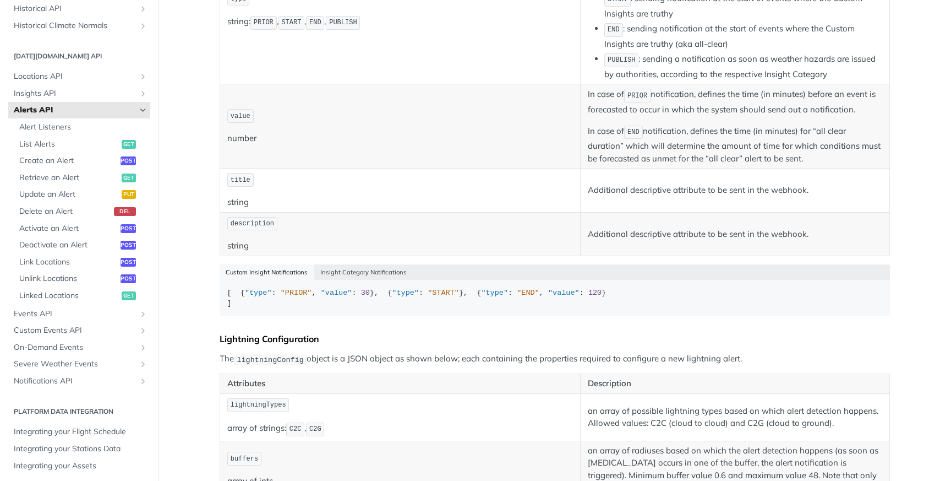
scroll to position [366, 0]
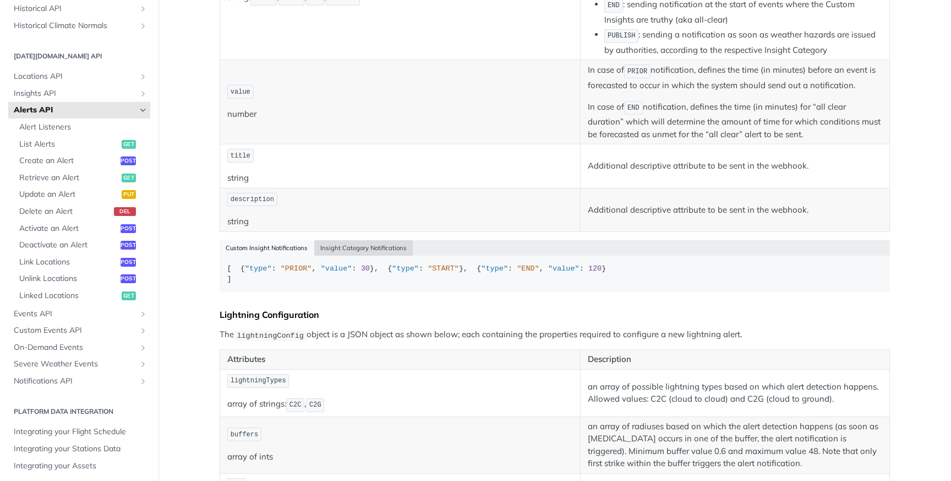
click at [342, 253] on button "Insight Category Notifications" at bounding box center [363, 247] width 99 height 15
drag, startPoint x: 323, startPoint y: 279, endPoint x: 235, endPoint y: 277, distance: 88.1
click at [235, 277] on div "[ { "type" : "PUBLISH" } ]" at bounding box center [555, 273] width 656 height 21
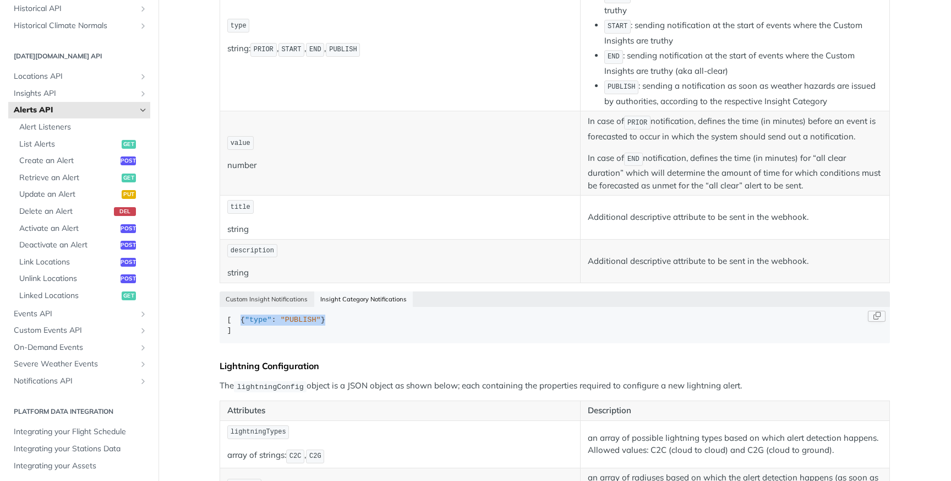
scroll to position [312, 0]
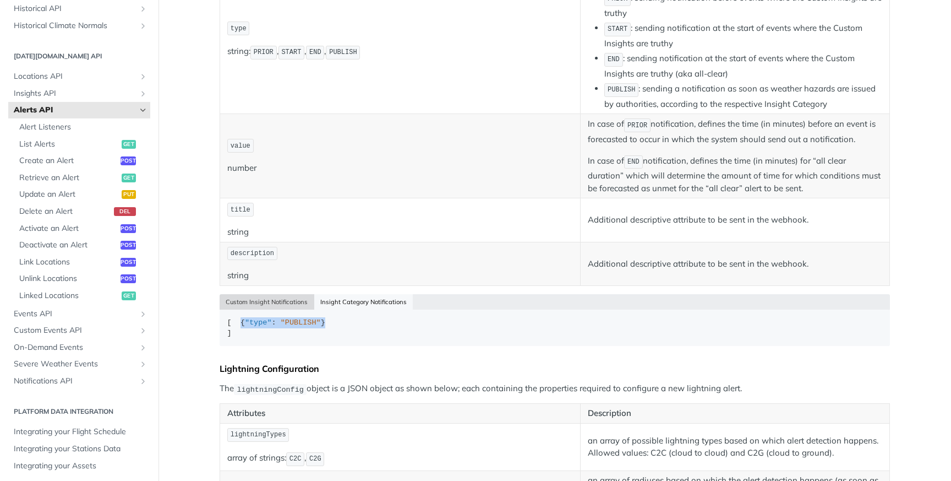
click at [247, 298] on button "Custom Insight Notifications" at bounding box center [267, 301] width 95 height 15
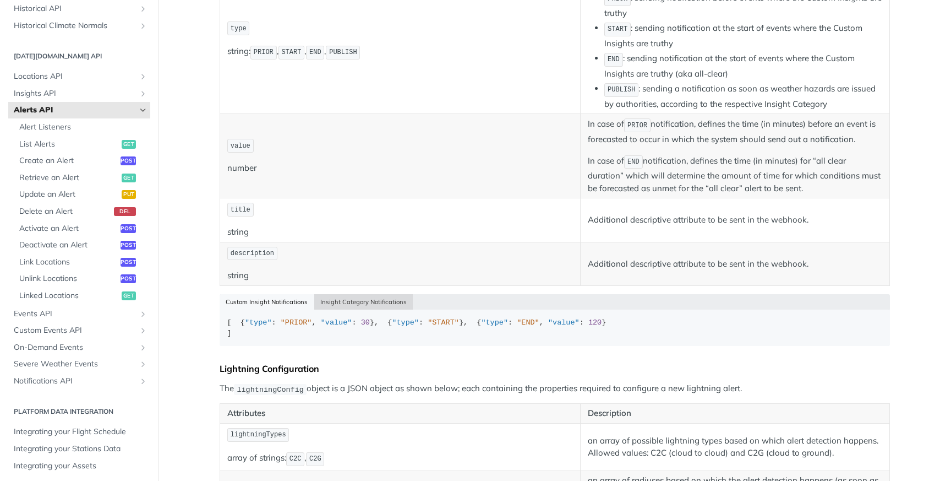
click at [356, 297] on button "Insight Category Notifications" at bounding box center [363, 301] width 99 height 15
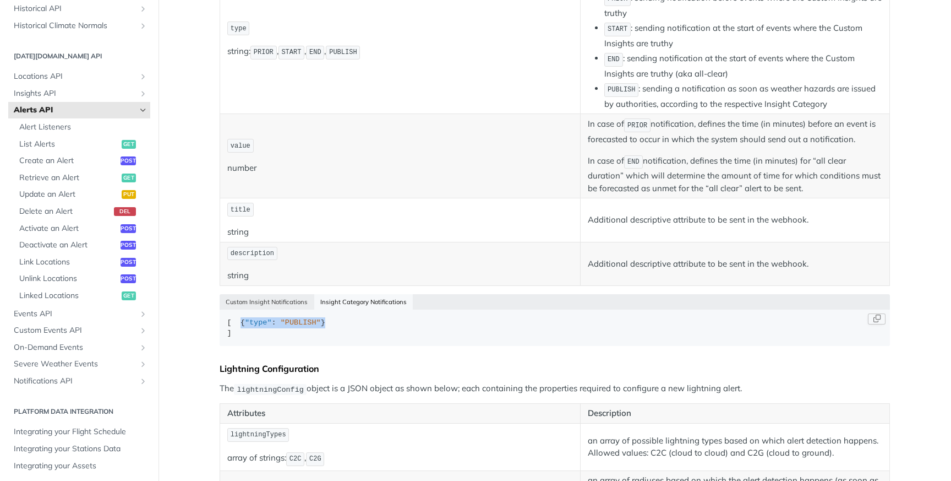
type button "json"
copy div "{ "type" : "PUBLISH" }"
click at [67, 160] on span "Create an Alert" at bounding box center [68, 160] width 99 height 11
select select "true"
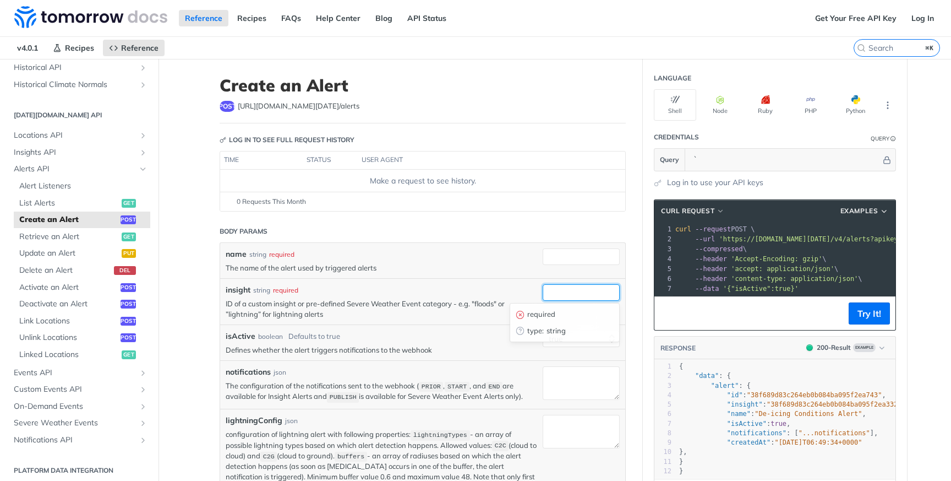
click at [574, 298] on input "insight" at bounding box center [581, 292] width 77 height 17
click at [551, 385] on textarea "notifications" at bounding box center [581, 383] width 77 height 34
paste textarea "{"type": "PUBLISH"}"
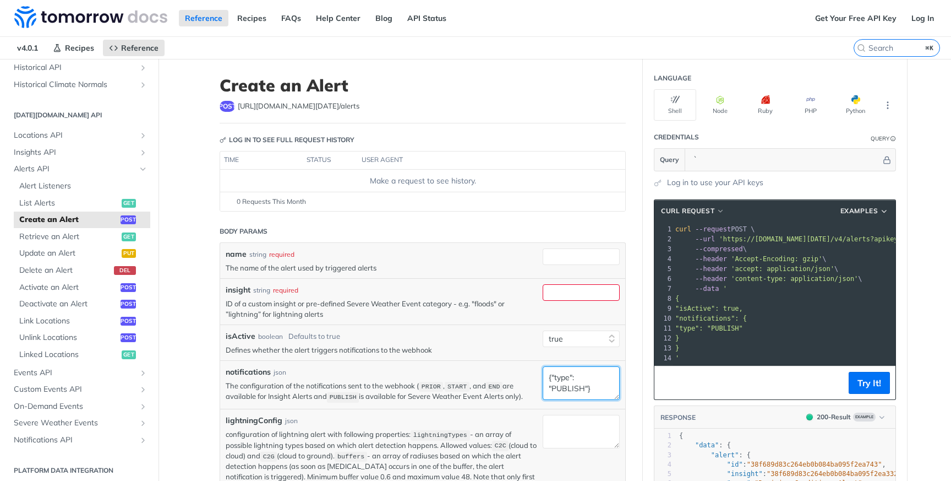
type textarea "{"type": "PUBLISH"}"
click at [697, 334] on pre "}" at bounding box center [788, 338] width 231 height 10
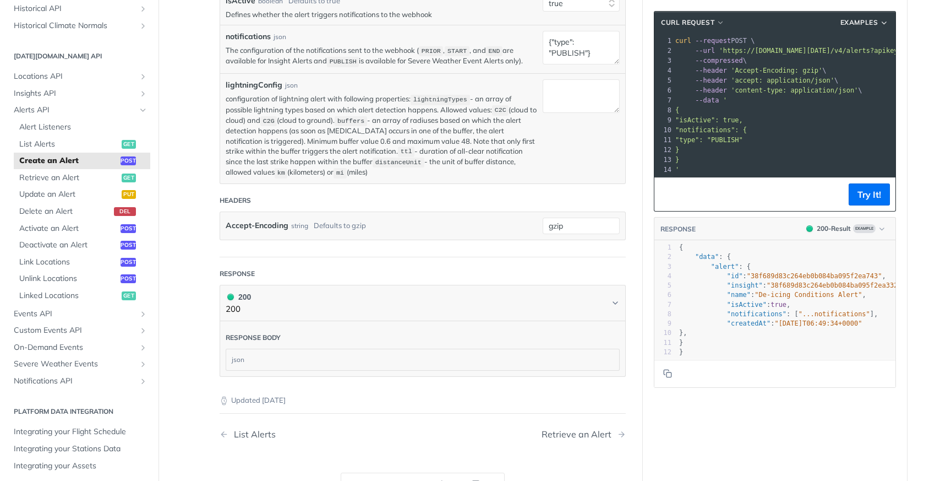
scroll to position [333, 0]
click at [860, 188] on button "Try It!" at bounding box center [869, 194] width 41 height 22
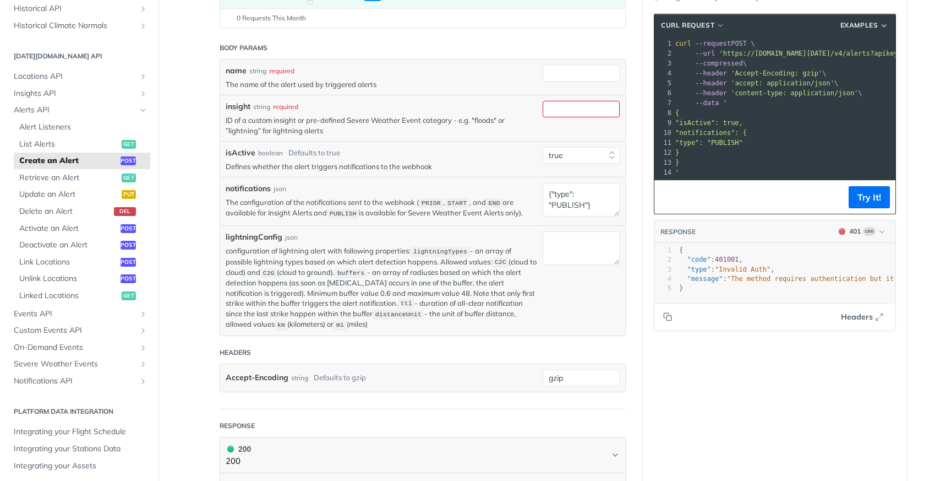
scroll to position [25, 0]
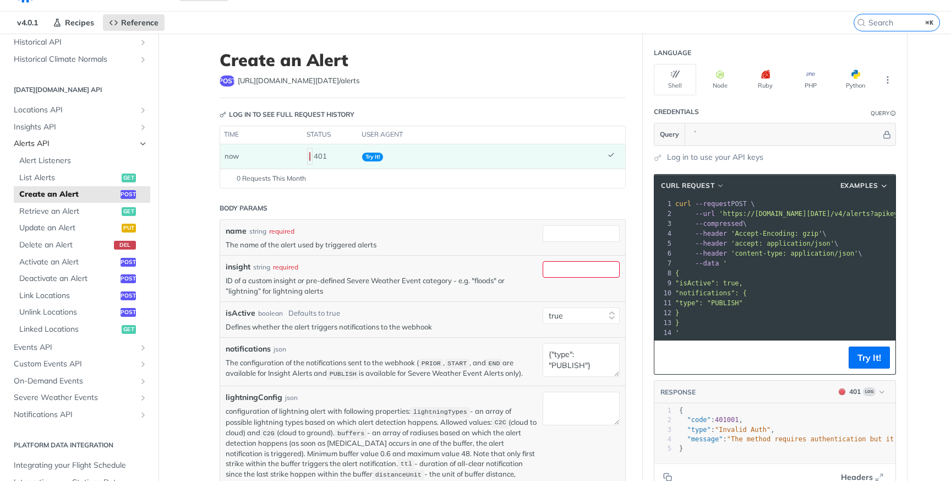
click at [72, 148] on span "Alerts API" at bounding box center [75, 143] width 122 height 11
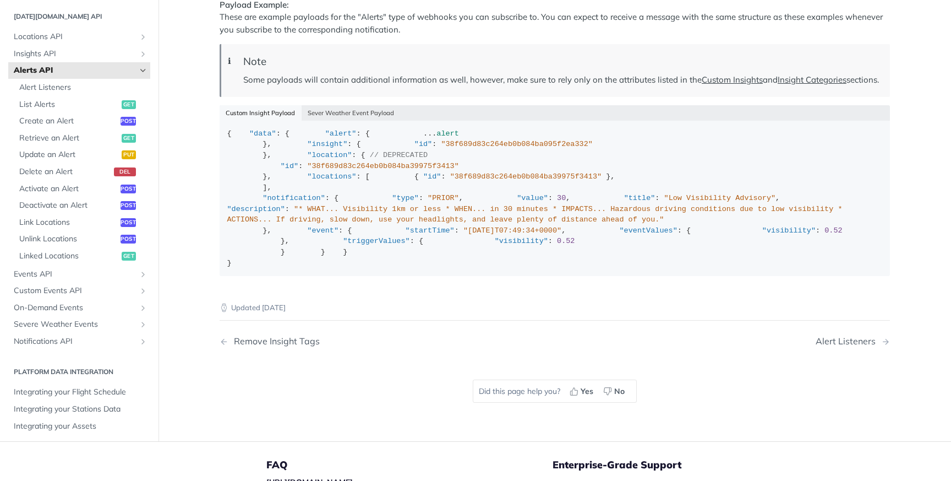
scroll to position [1611, 0]
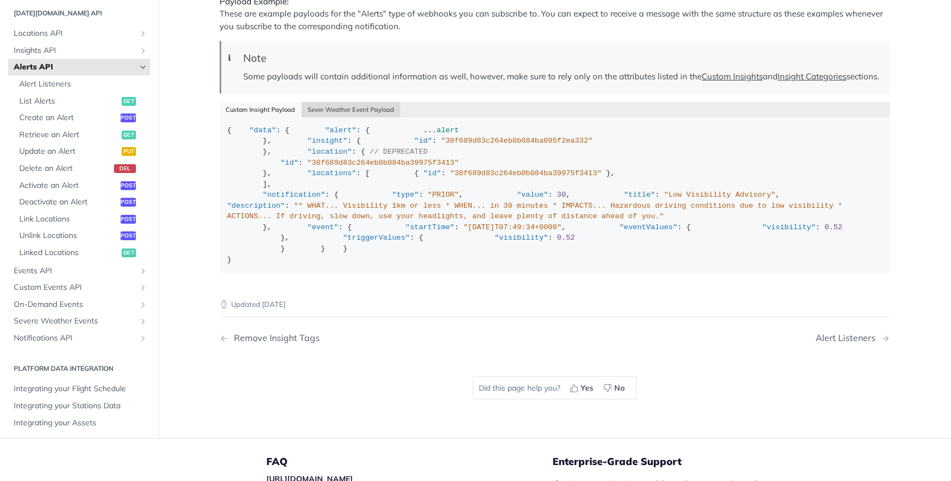
click at [339, 117] on button "Sever Weather Event Payload" at bounding box center [351, 109] width 99 height 15
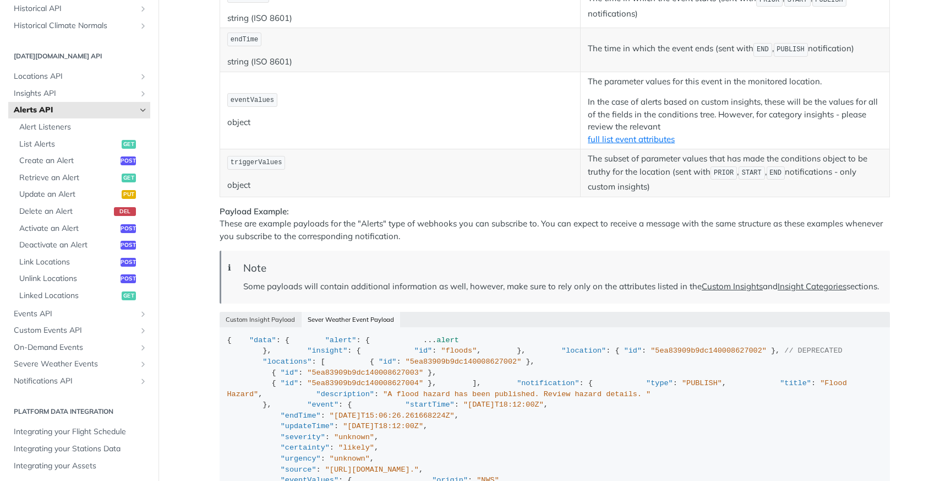
scroll to position [1388, 0]
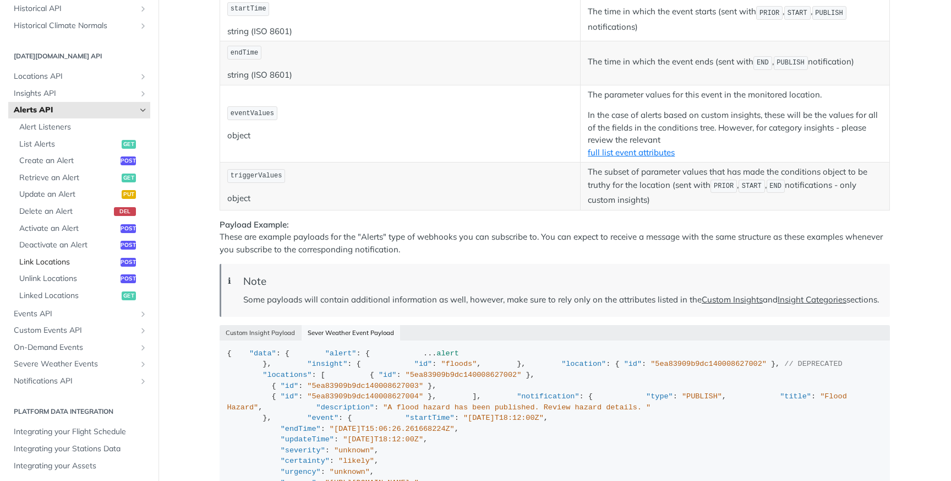
click at [33, 257] on span "Link Locations" at bounding box center [68, 262] width 99 height 11
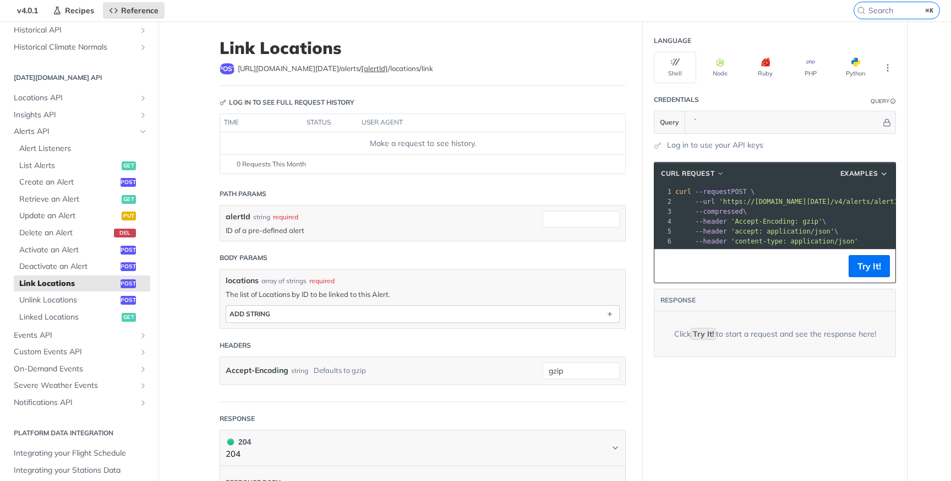
scroll to position [39, 0]
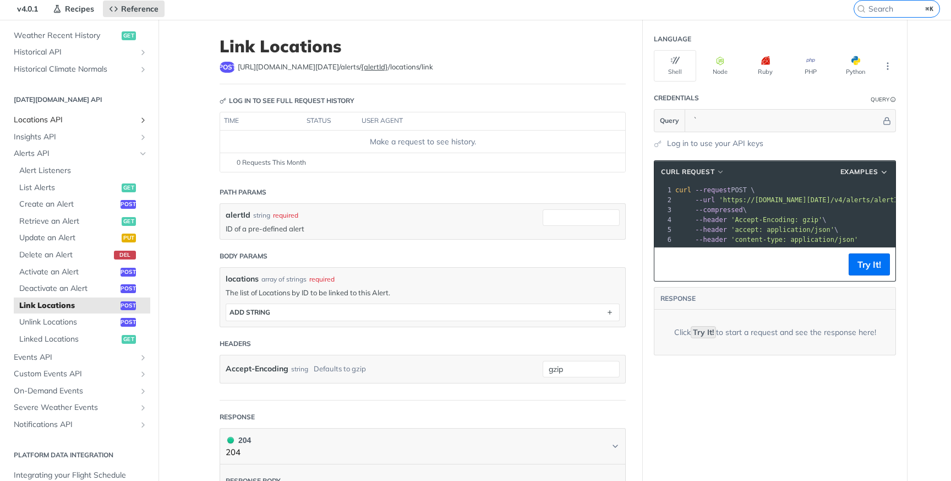
click at [135, 117] on span "Locations API" at bounding box center [75, 119] width 122 height 11
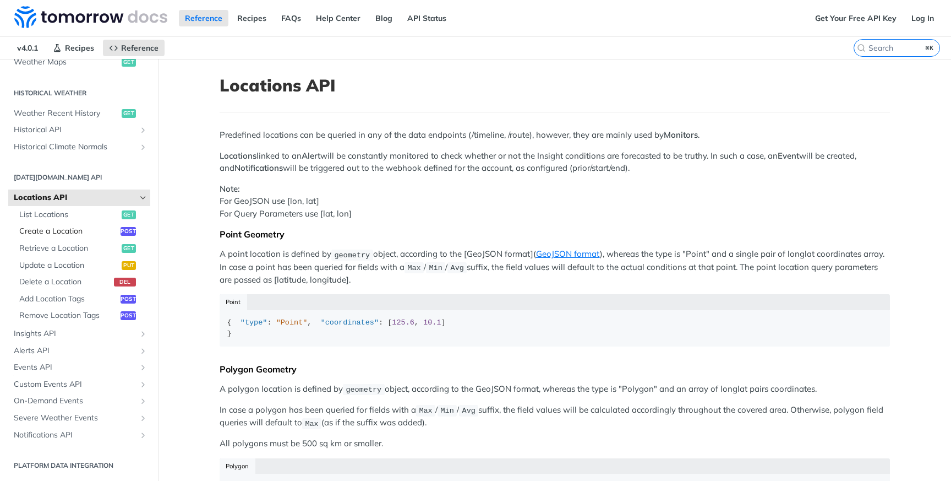
click at [59, 226] on span "Create a Location" at bounding box center [68, 231] width 99 height 11
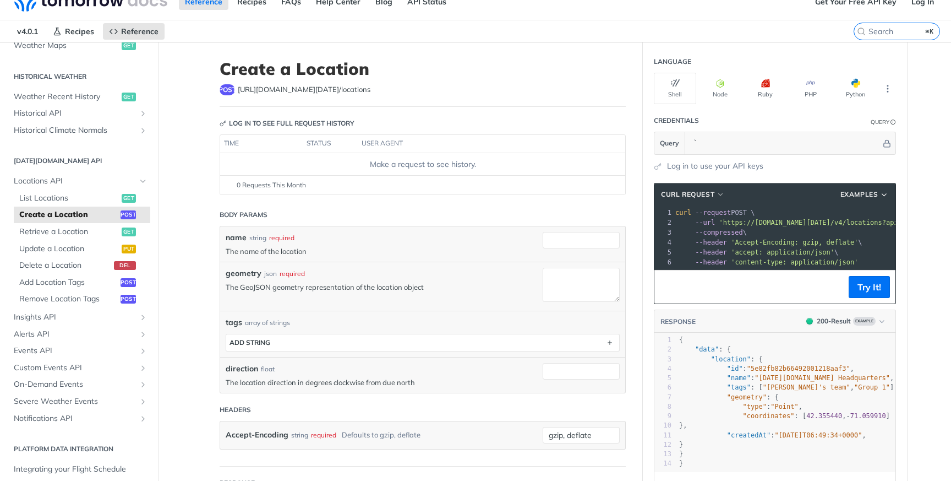
scroll to position [13, 0]
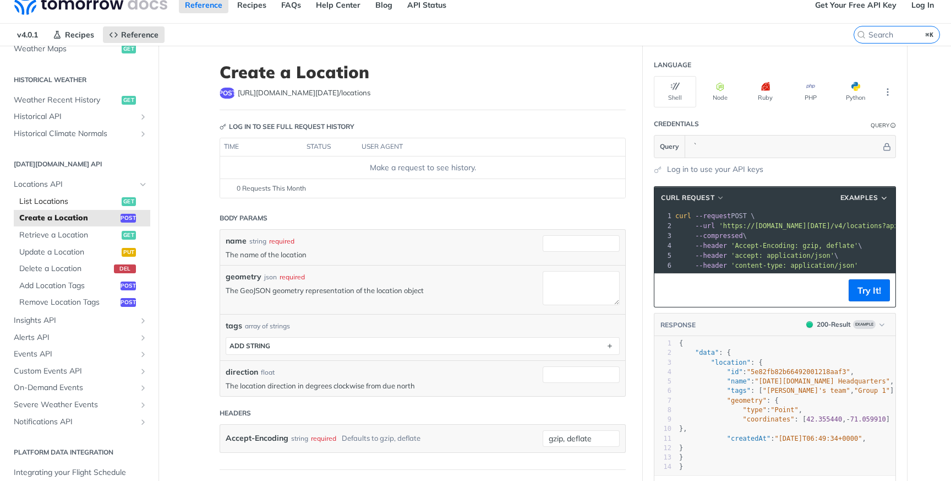
click at [92, 198] on span "List Locations" at bounding box center [69, 201] width 100 height 11
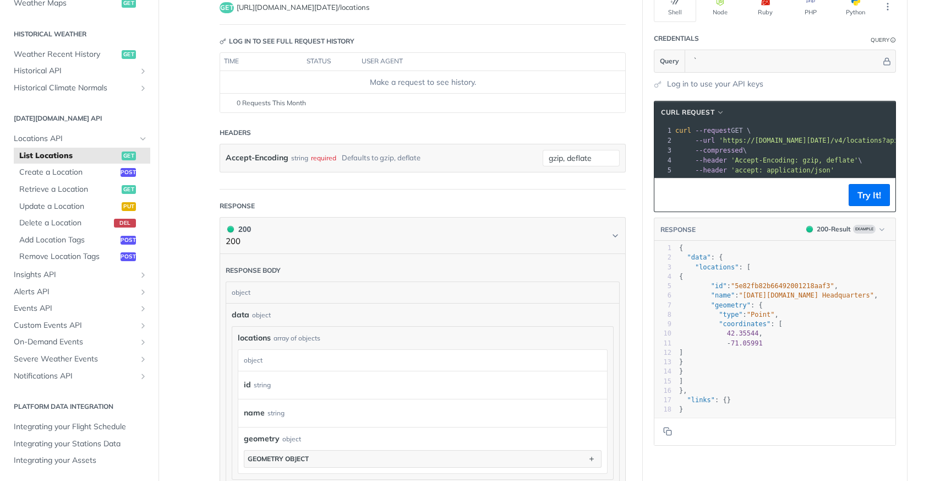
scroll to position [90, 0]
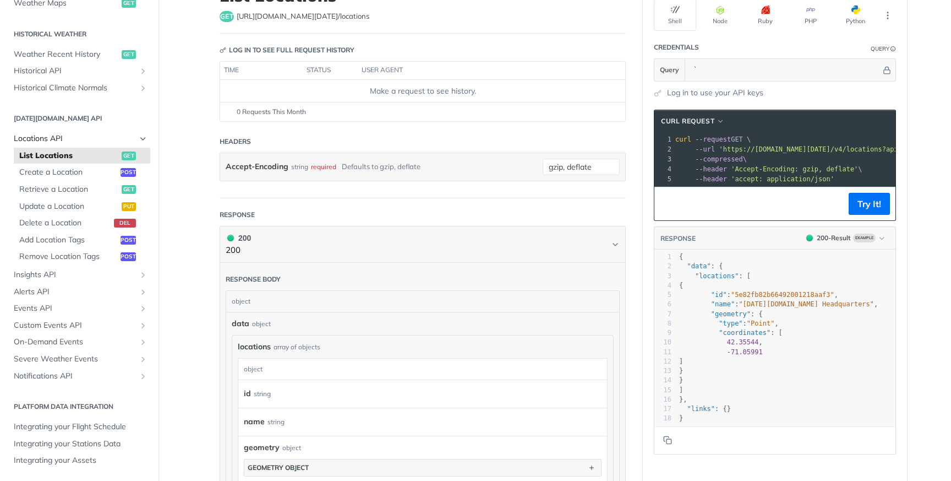
click at [63, 137] on span "Locations API" at bounding box center [75, 138] width 122 height 11
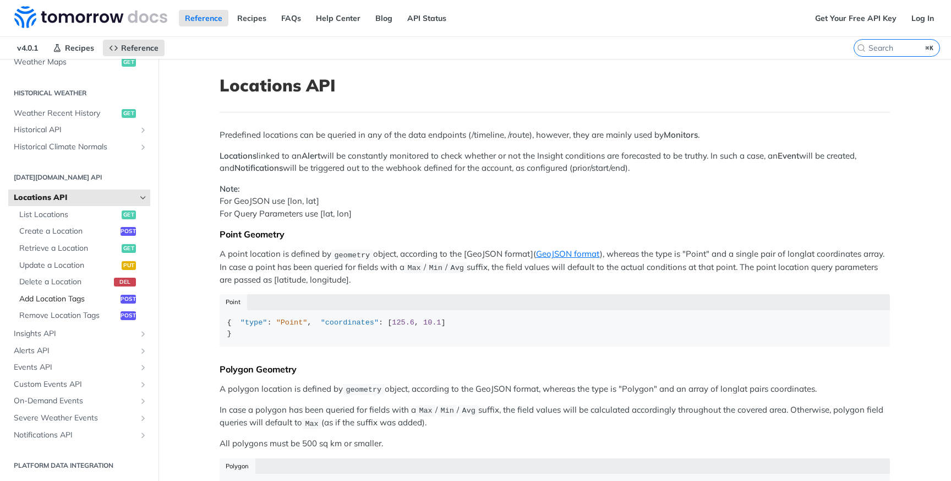
scroll to position [5, 0]
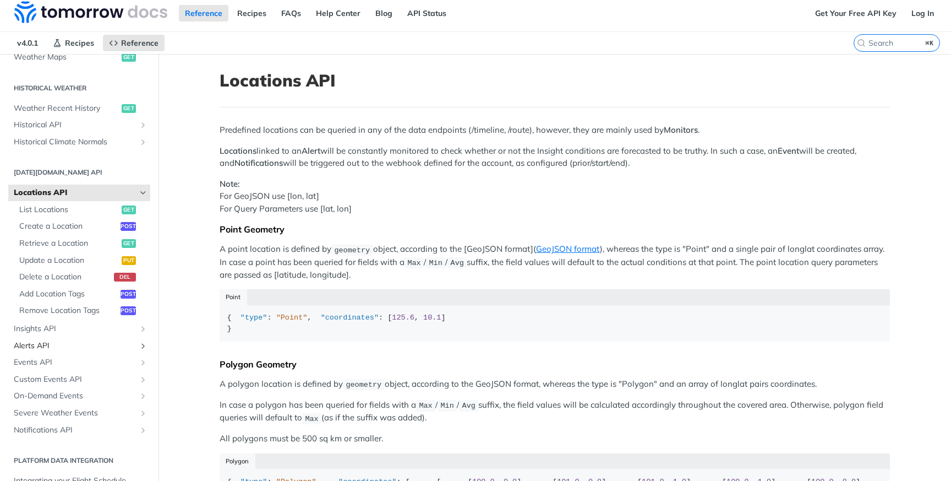
click at [99, 348] on span "Alerts API" at bounding box center [75, 345] width 122 height 11
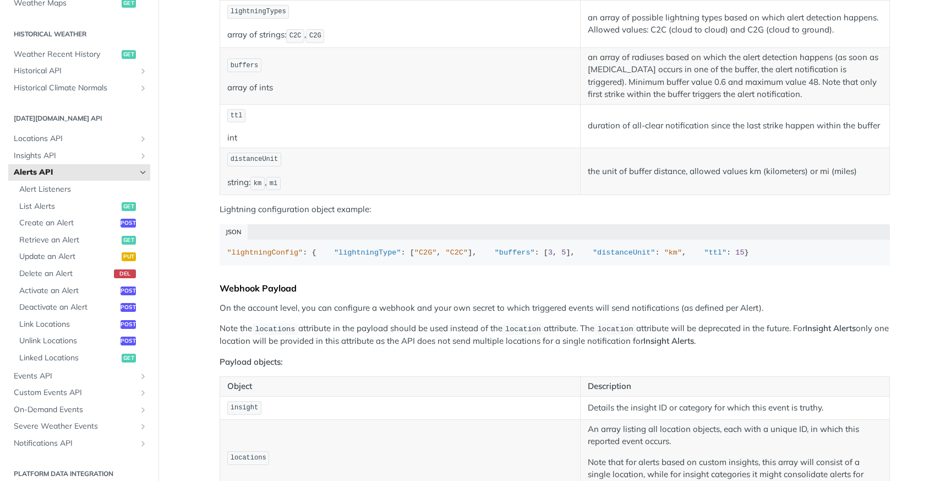
scroll to position [931, 0]
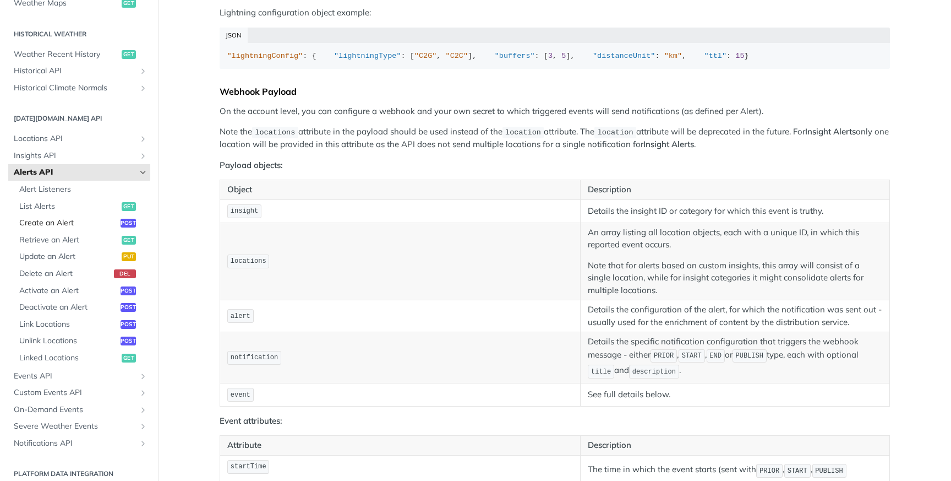
click at [134, 223] on span "post" at bounding box center [128, 223] width 15 height 9
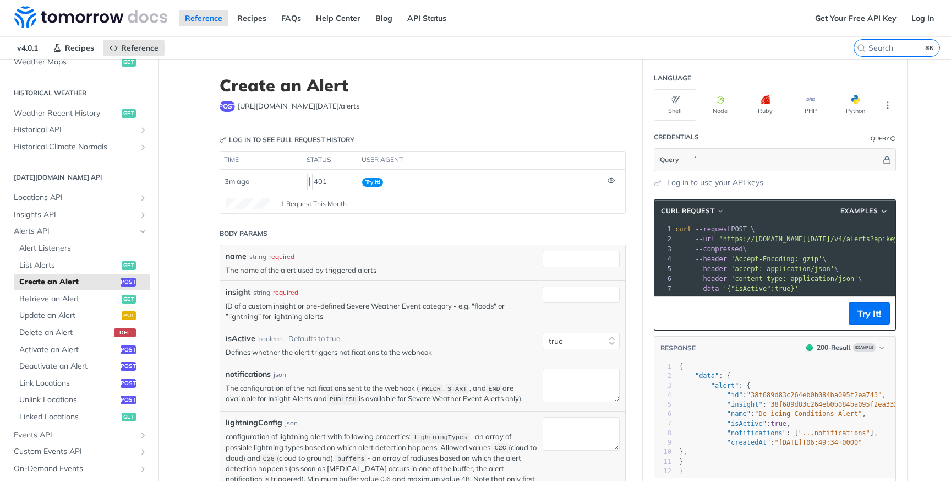
scroll to position [23, 0]
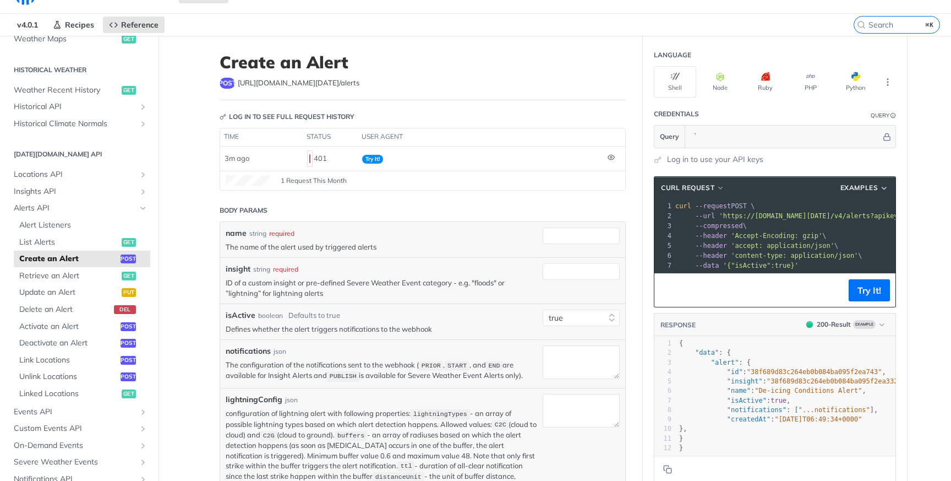
click at [464, 256] on div "name string required The name of the alert used by triggered alerts" at bounding box center [422, 239] width 405 height 35
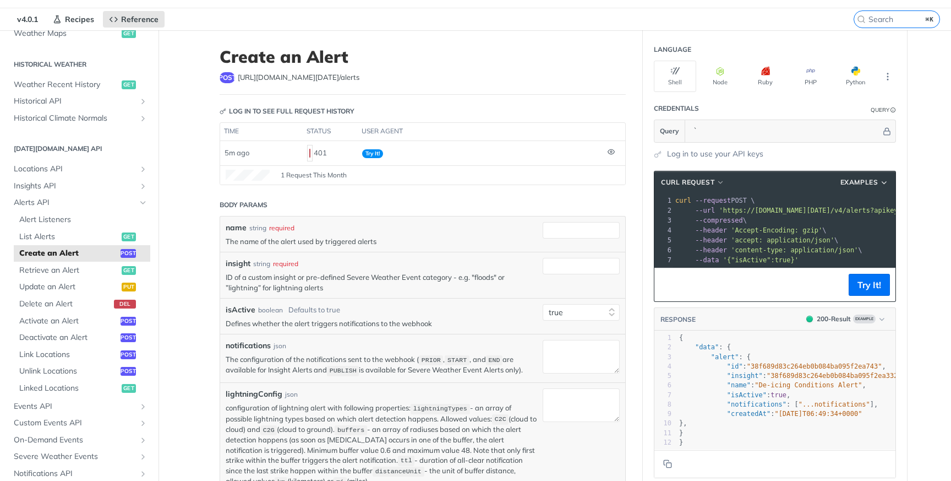
scroll to position [29, 0]
click at [553, 311] on select "true false" at bounding box center [581, 311] width 77 height 17
select select "false"
click at [543, 303] on select "true false" at bounding box center [581, 311] width 77 height 17
click at [555, 265] on input "insight" at bounding box center [581, 265] width 77 height 17
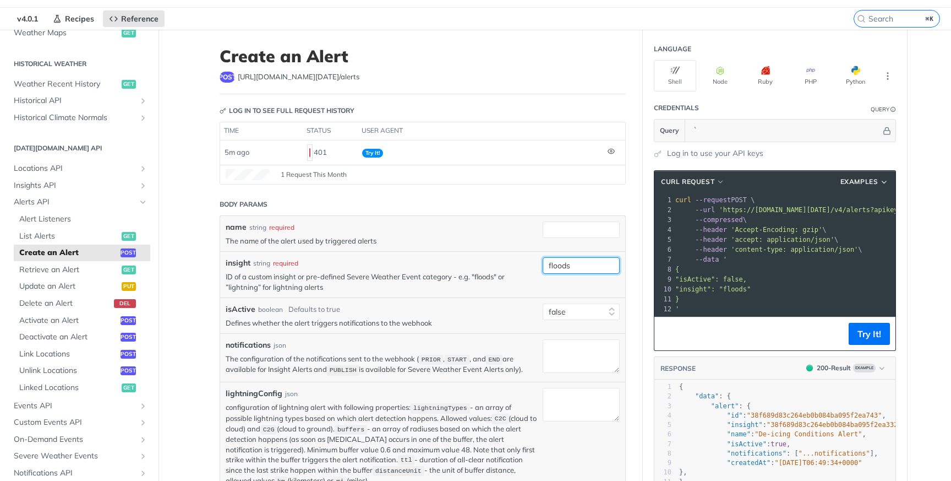
type input "floods"
drag, startPoint x: 755, startPoint y: 278, endPoint x: 684, endPoint y: 279, distance: 71.0
click at [684, 279] on pre ""isActive": false," at bounding box center [788, 279] width 231 height 10
copy span ""isActive": false,"
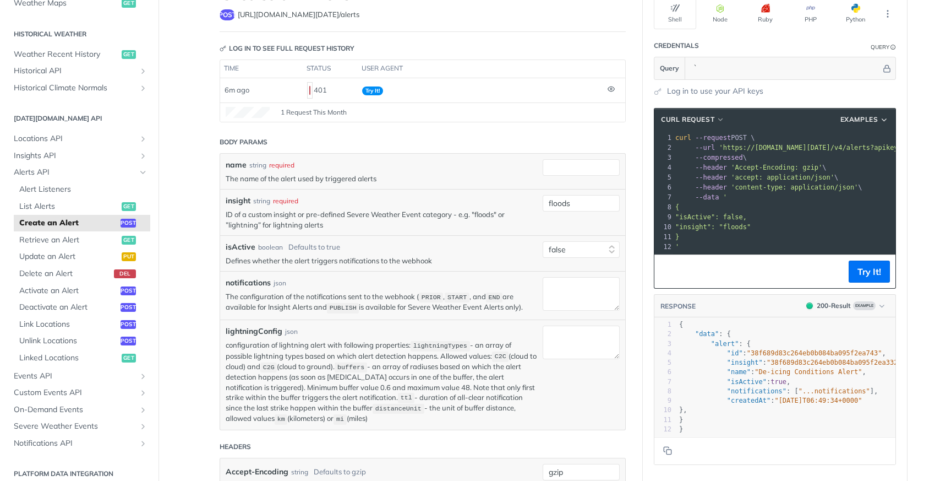
scroll to position [96, 0]
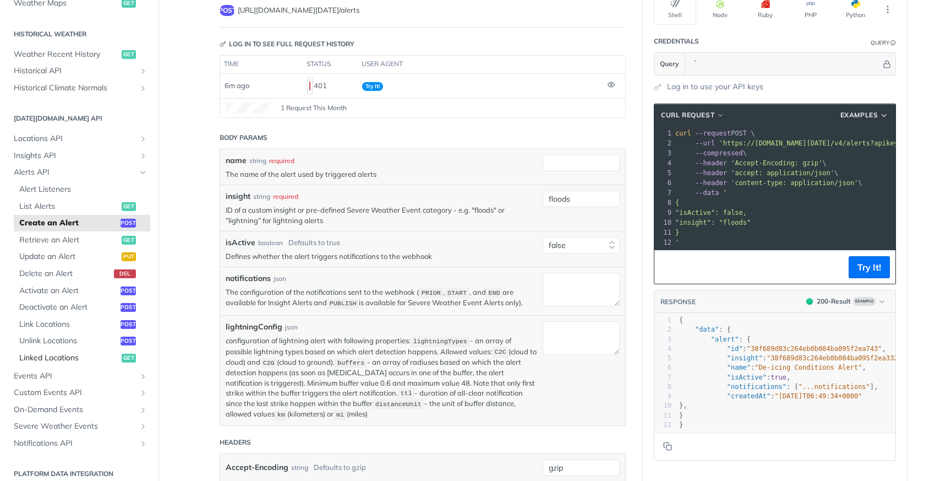
click at [107, 353] on span "Linked Locations" at bounding box center [69, 357] width 100 height 11
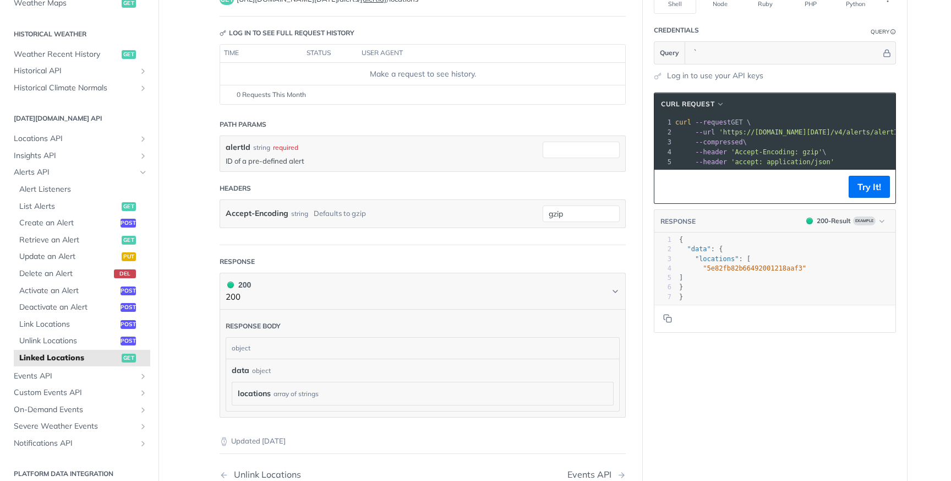
scroll to position [105, 0]
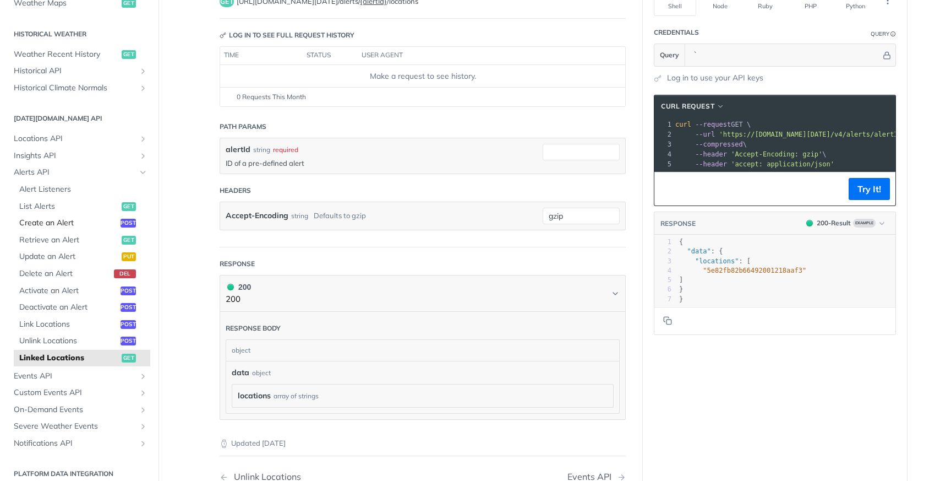
click at [72, 225] on span "Create an Alert" at bounding box center [68, 222] width 99 height 11
select select "true"
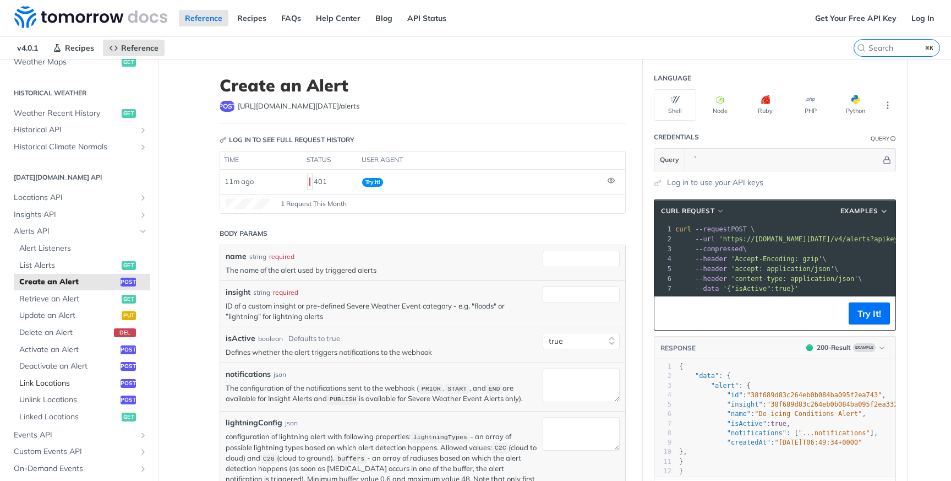
click at [97, 382] on span "Link Locations" at bounding box center [68, 383] width 99 height 11
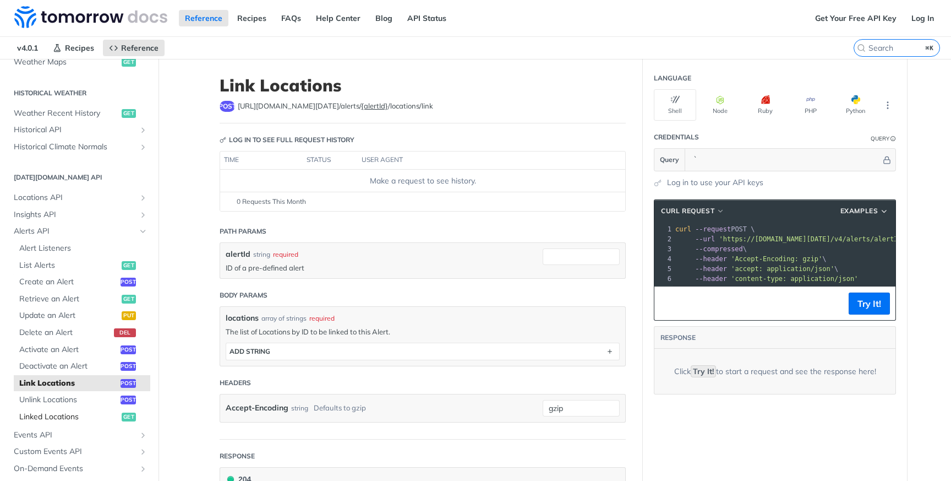
scroll to position [437, 0]
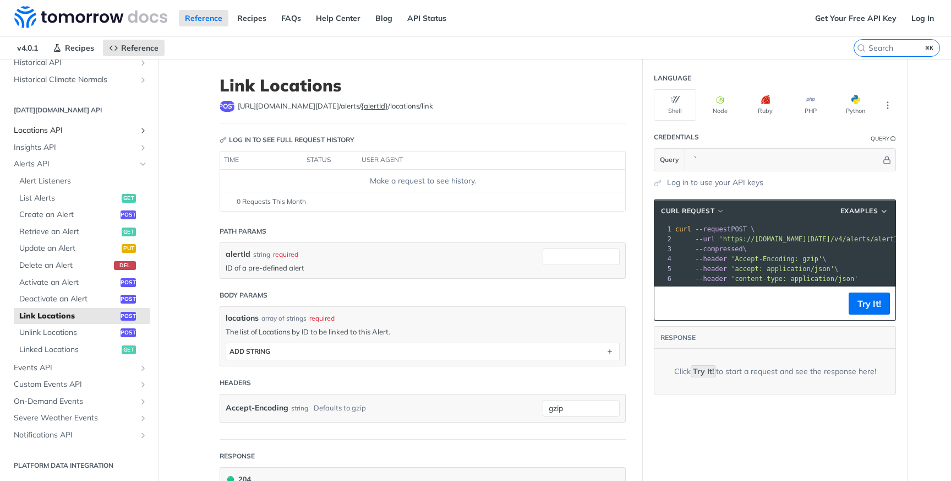
click at [92, 134] on span "Locations API" at bounding box center [75, 130] width 122 height 11
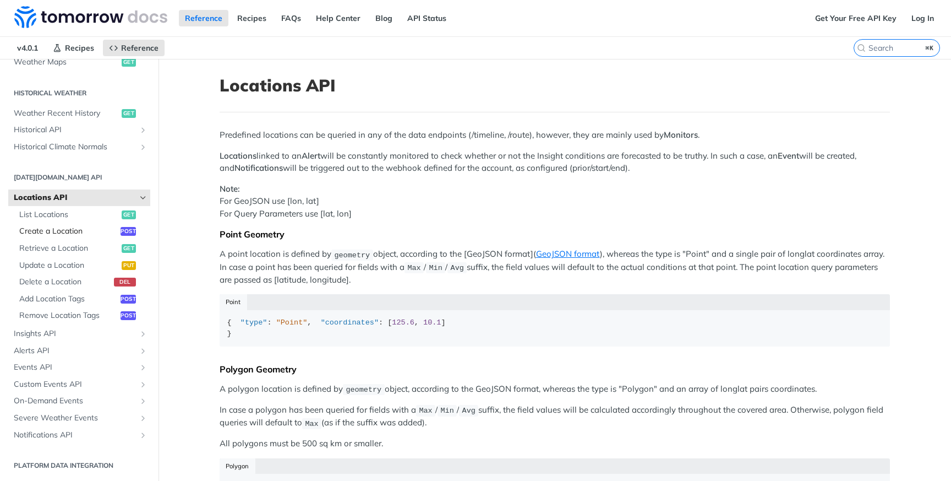
click at [81, 227] on span "Create a Location" at bounding box center [68, 231] width 99 height 11
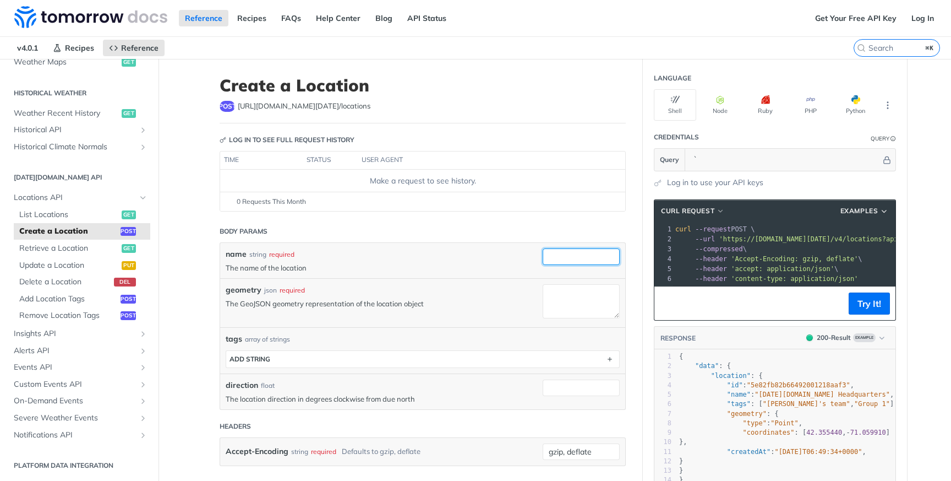
click at [562, 257] on input "name" at bounding box center [581, 256] width 77 height 17
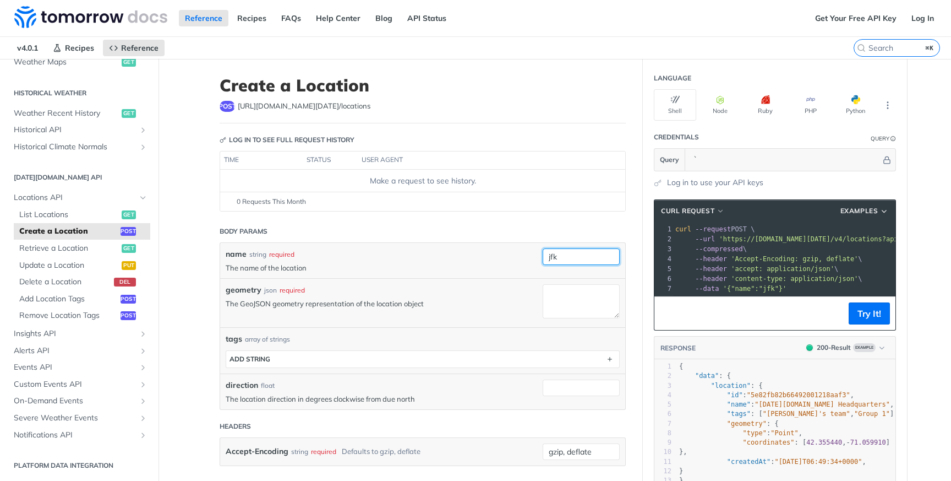
type input "jfk"
click at [558, 309] on textarea "geometry" at bounding box center [581, 301] width 77 height 34
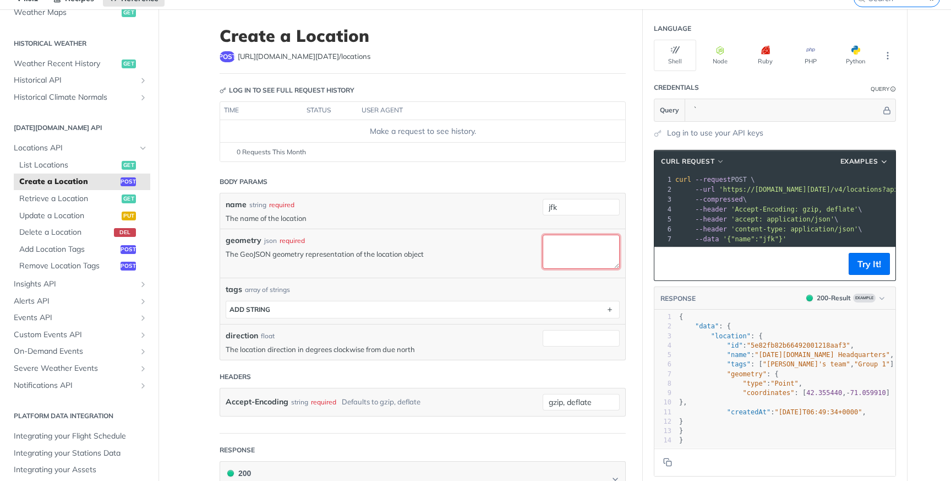
scroll to position [35, 0]
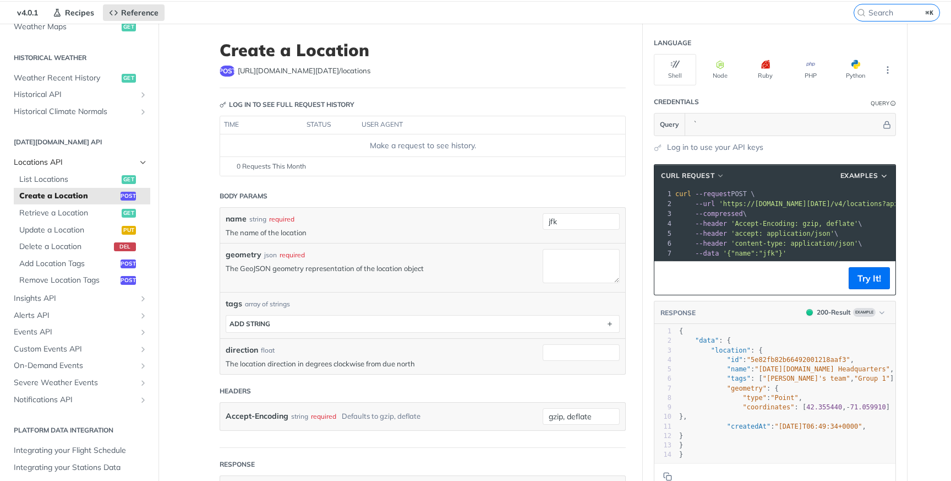
click at [84, 157] on span "Locations API" at bounding box center [75, 162] width 122 height 11
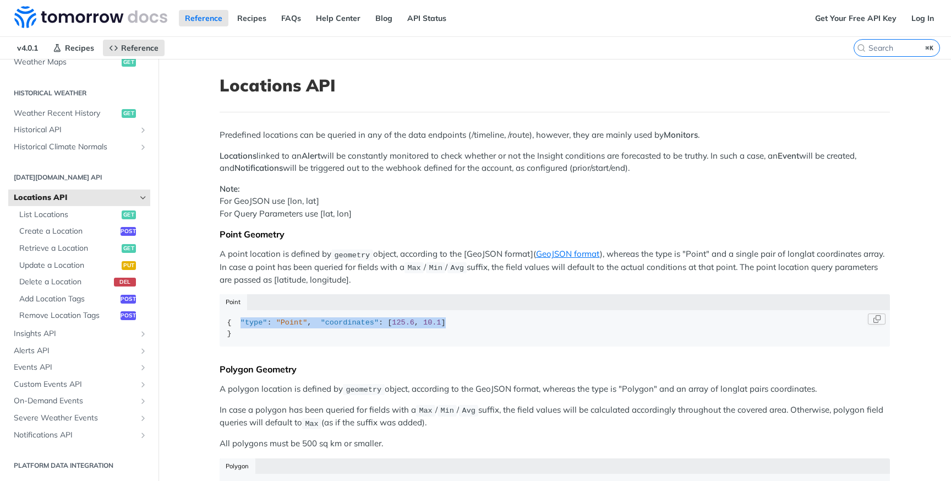
drag, startPoint x: 362, startPoint y: 341, endPoint x: 236, endPoint y: 334, distance: 126.3
click at [236, 334] on div "{ "type" : "Point" , "coordinates" : [ 125.6 , 10.1 ] }" at bounding box center [555, 327] width 656 height 21
copy div ""type" : "Point" , "coordinates" : [ 125.6 , 10.1 ]"
click at [81, 211] on span "List Locations" at bounding box center [69, 214] width 100 height 11
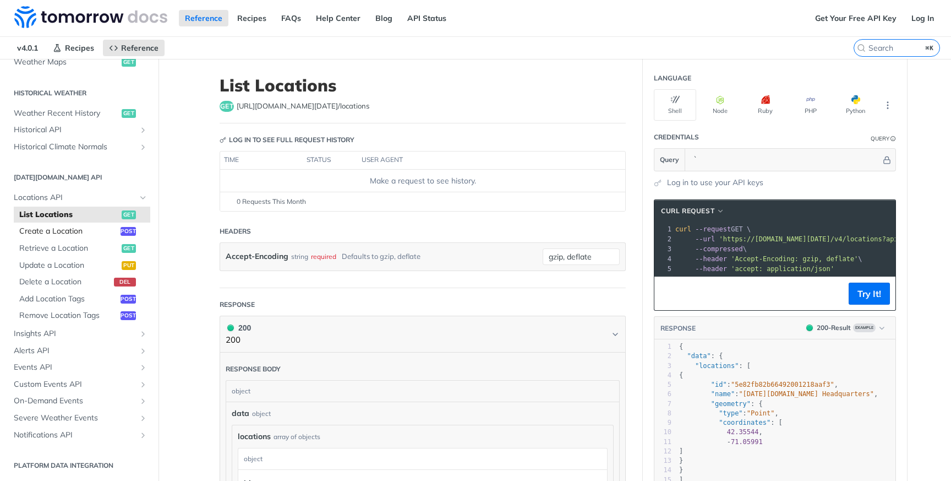
click at [100, 227] on span "Create a Location" at bounding box center [68, 231] width 99 height 11
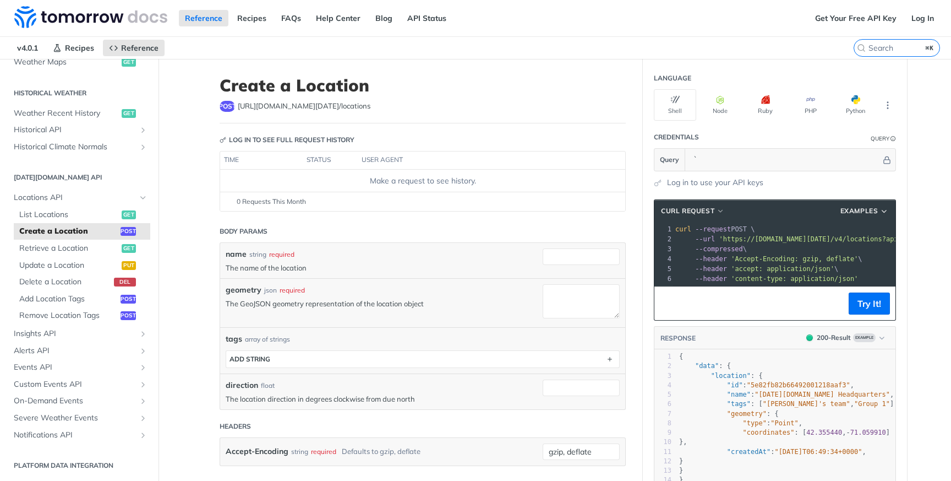
scroll to position [12, 0]
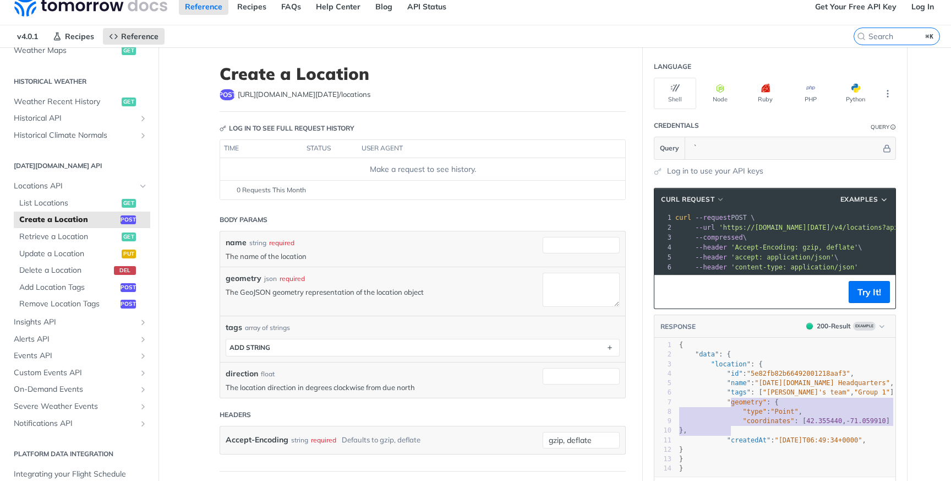
type textarea ""geometry": { "type": "Point", "coordinates": [42.355440, -71.059910] }"
drag, startPoint x: 729, startPoint y: 428, endPoint x: 728, endPoint y: 403, distance: 25.4
click at [728, 403] on div "1 { 2 "data" : { 3 "location" : { 4 "id" : "5e82fb82b66492001218aaf3" , 5 "name…" at bounding box center [786, 406] width 219 height 133
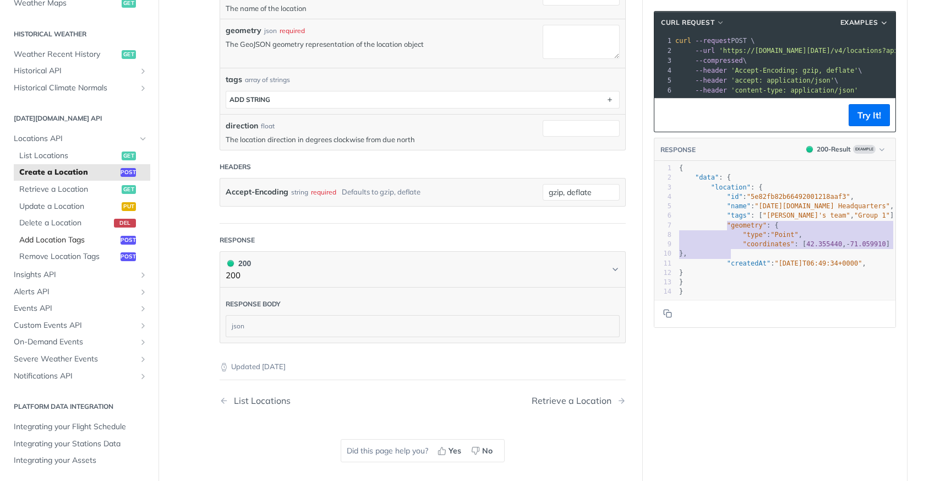
scroll to position [269, 0]
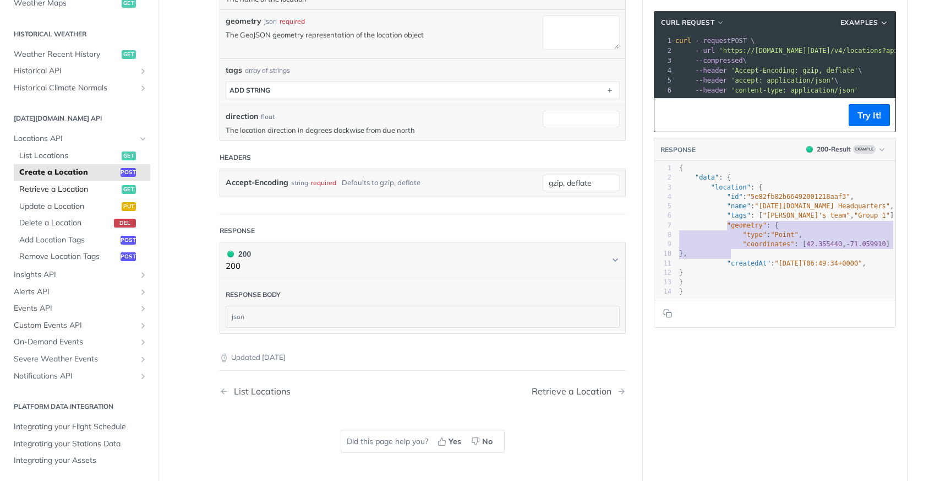
click at [68, 192] on span "Retrieve a Location" at bounding box center [69, 189] width 100 height 11
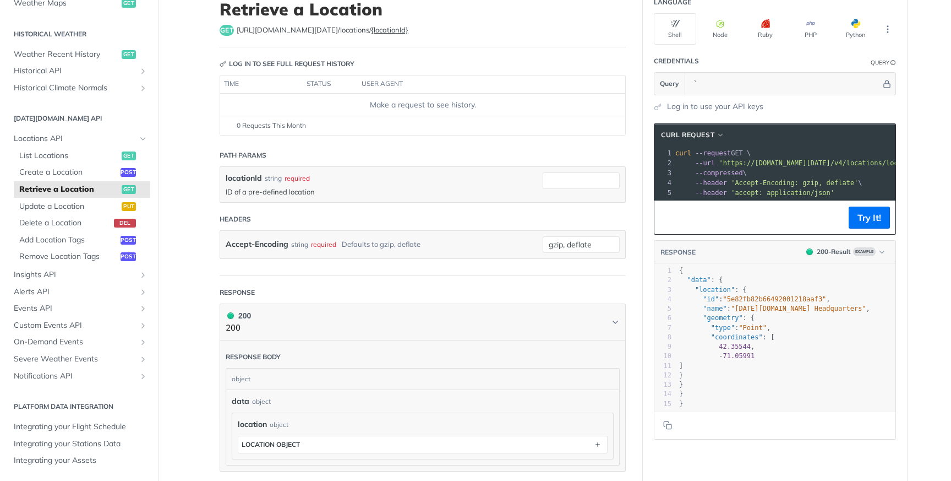
scroll to position [81, 0]
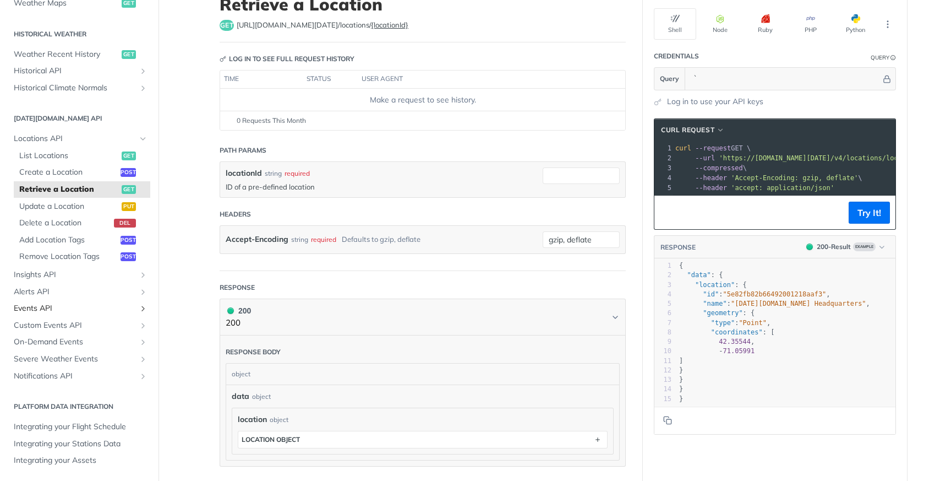
click at [36, 310] on span "Events API" at bounding box center [75, 308] width 122 height 11
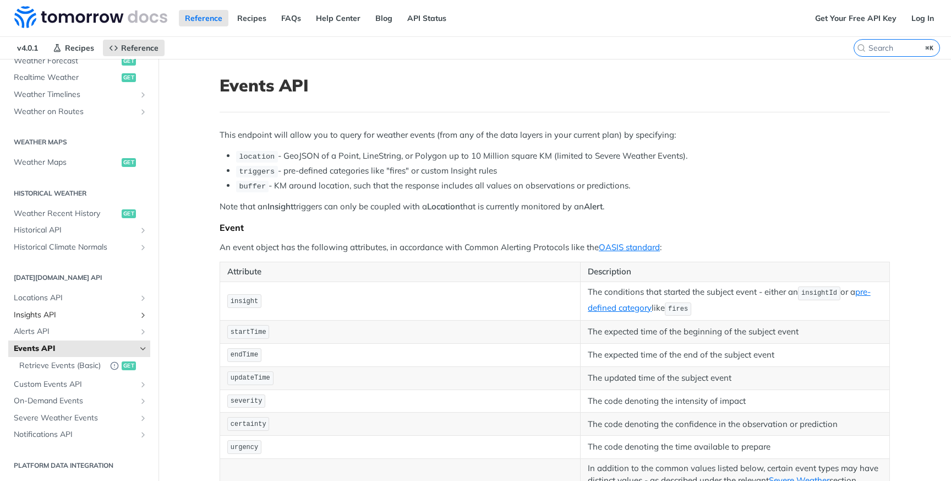
click at [50, 313] on span "Insights API" at bounding box center [75, 314] width 122 height 11
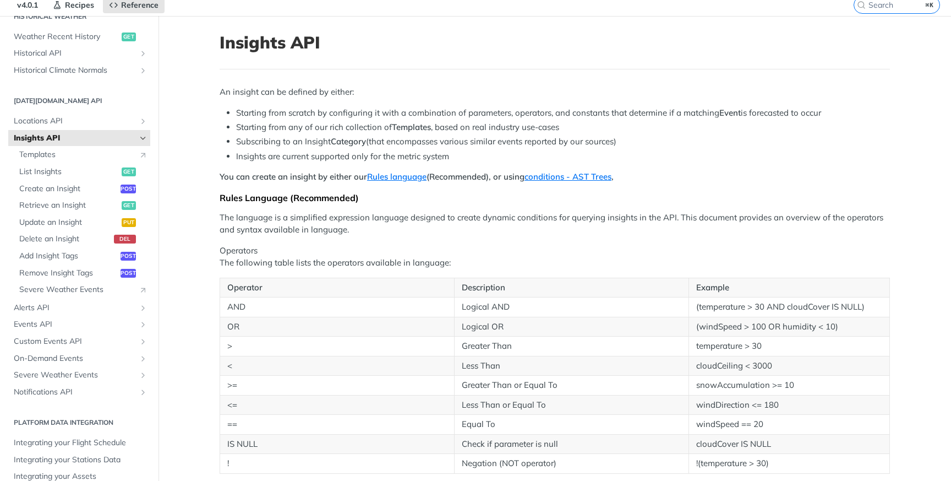
scroll to position [39, 0]
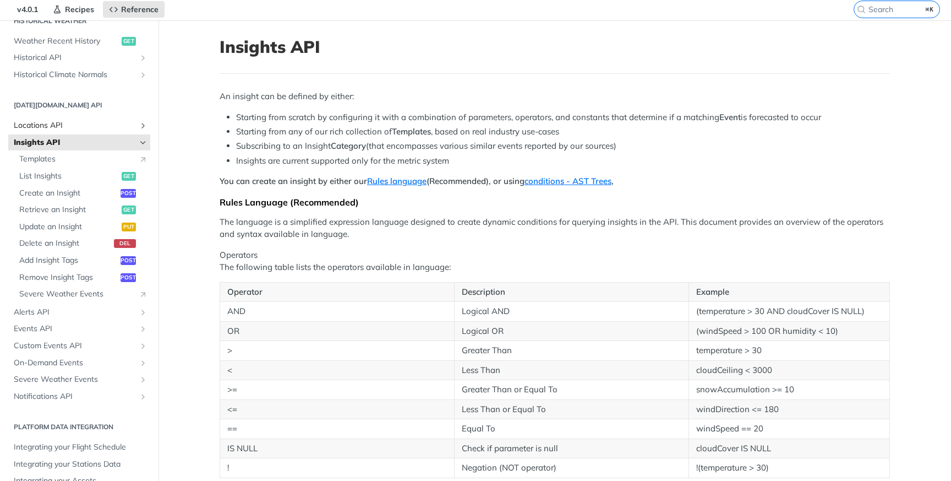
click at [124, 124] on span "Locations API" at bounding box center [75, 125] width 122 height 11
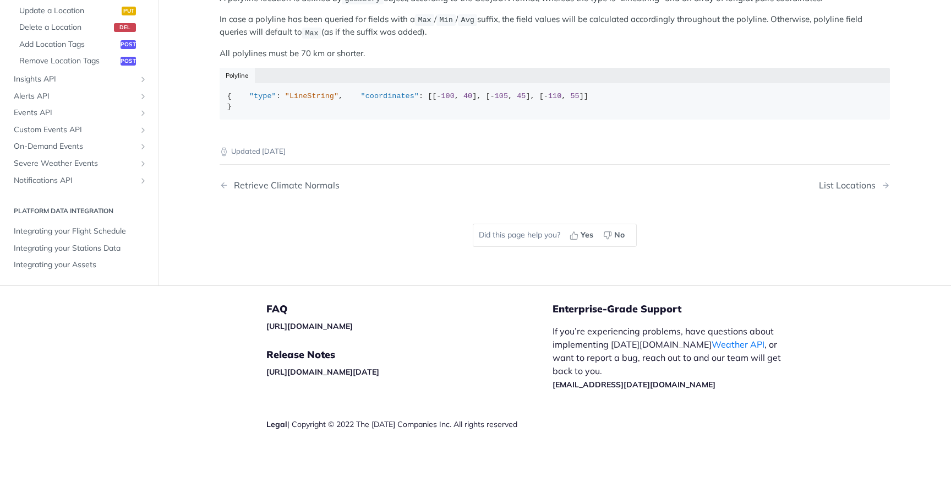
scroll to position [574, 0]
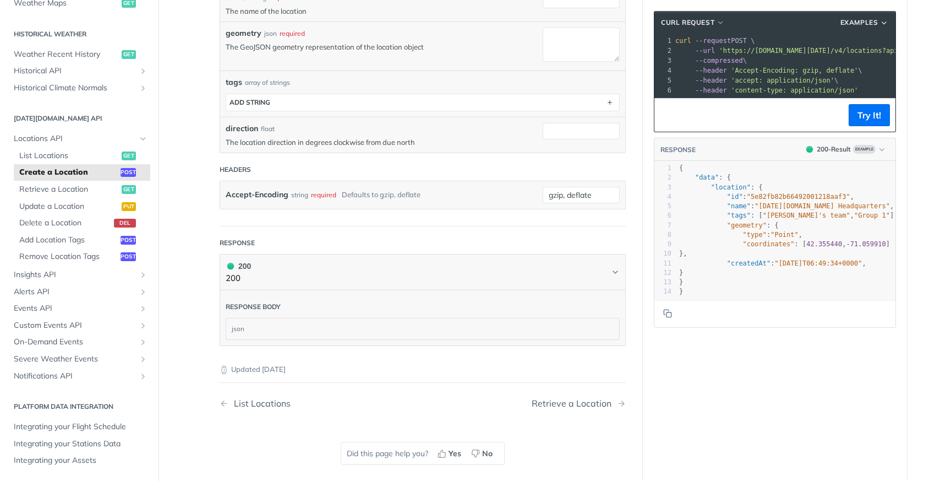
scroll to position [255, 0]
click at [602, 193] on input "gzip, deflate" at bounding box center [581, 196] width 77 height 17
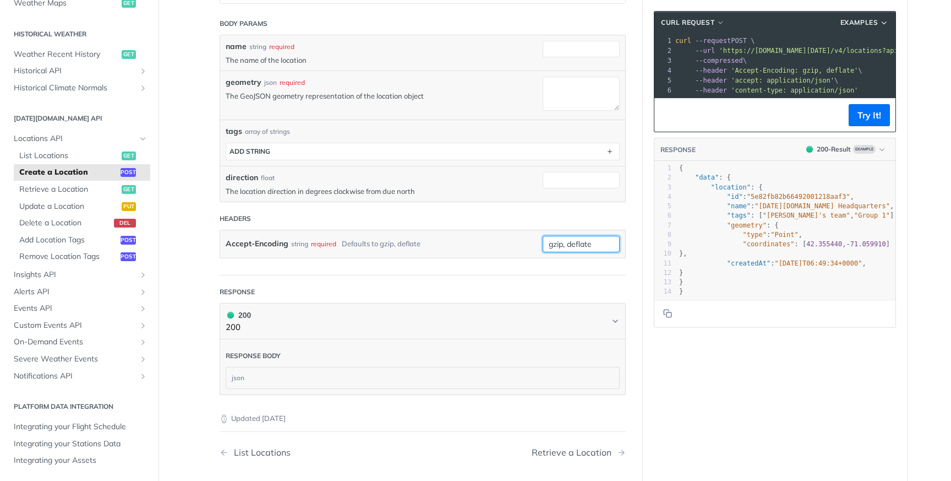
scroll to position [200, 0]
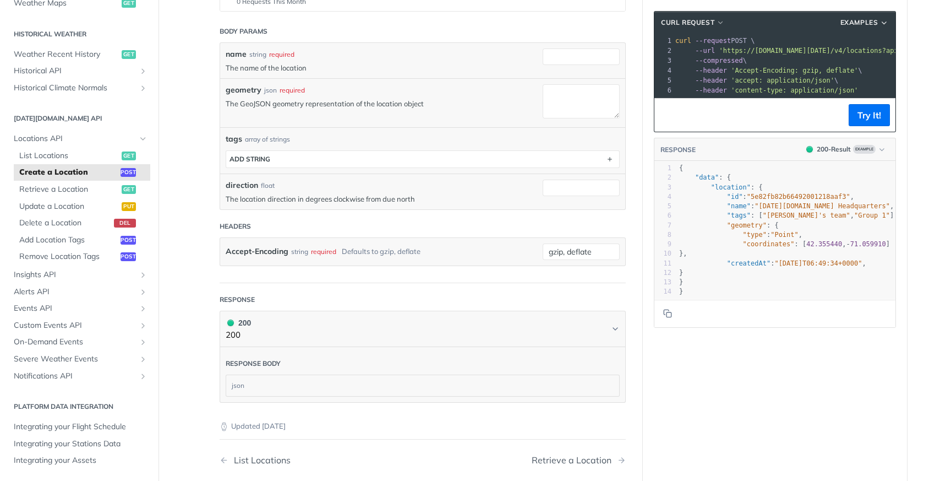
click at [766, 72] on span "'Accept-Encoding: gzip, deflate'" at bounding box center [794, 71] width 127 height 8
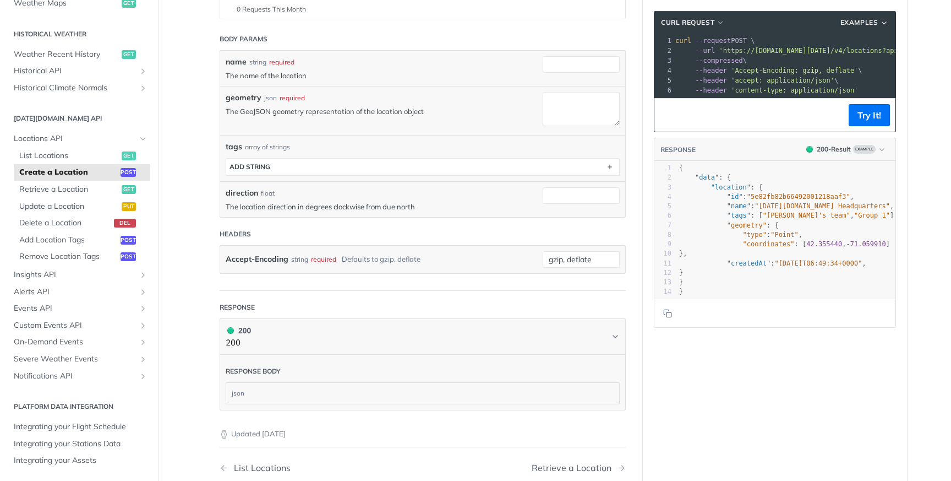
scroll to position [192, 0]
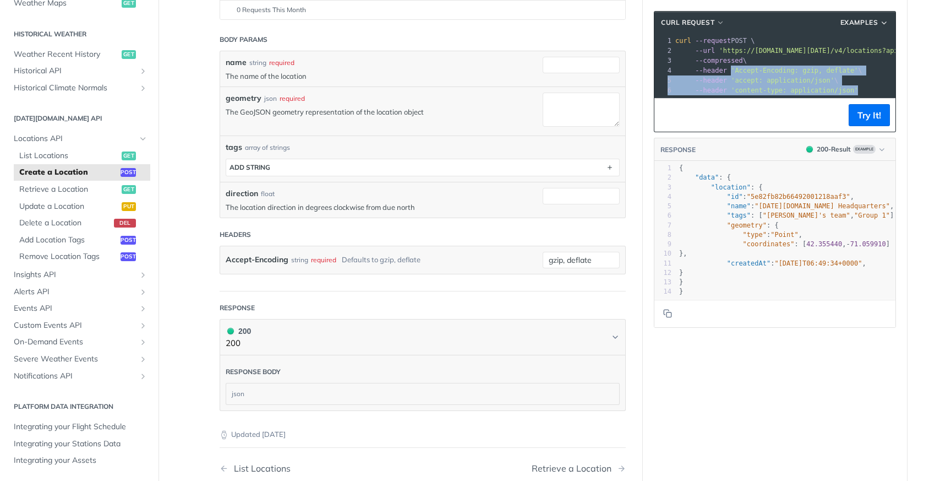
drag, startPoint x: 860, startPoint y: 86, endPoint x: 733, endPoint y: 68, distance: 128.9
click at [733, 68] on div "1 curl --request POST \ 2 --url 'https://[DOMAIN_NAME][DATE]/v4/locations?apike…" at bounding box center [794, 65] width 242 height 59
copy div "'Accept-Encoding: gzip, deflate' \ 5 --header 'accept: application/json' \ 6 --…"
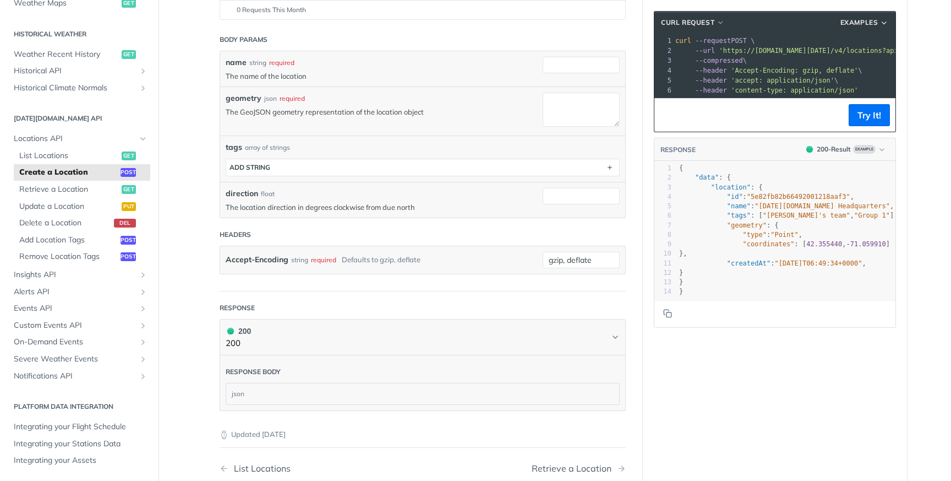
click at [741, 82] on span "'accept: application/json'" at bounding box center [782, 81] width 103 height 8
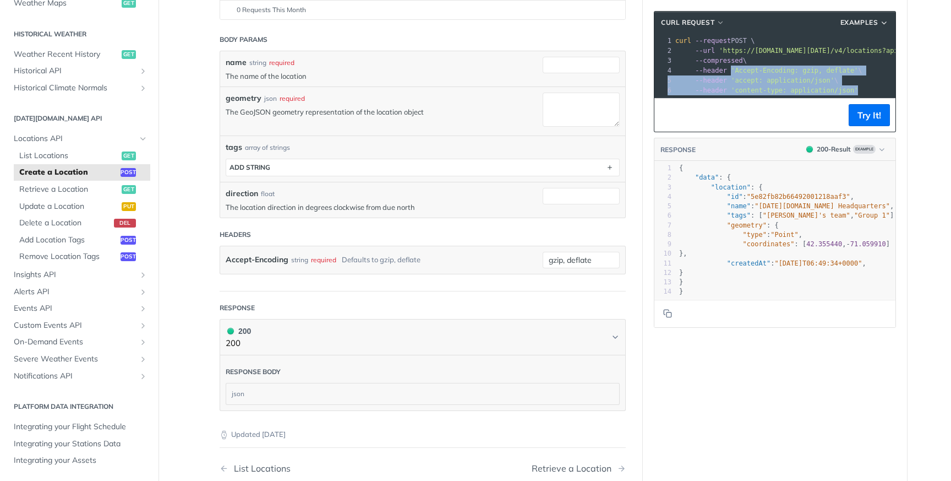
drag, startPoint x: 859, startPoint y: 90, endPoint x: 733, endPoint y: 70, distance: 127.5
click at [733, 70] on div "1 curl --request POST \ 2 --url 'https://[DOMAIN_NAME][DATE]/v4/locations?apike…" at bounding box center [794, 65] width 242 height 59
copy div "'Accept-Encoding: gzip, deflate' \ 5 --header 'accept: application/json' \ 6 --…"
click at [78, 292] on span "Alerts API" at bounding box center [75, 291] width 122 height 11
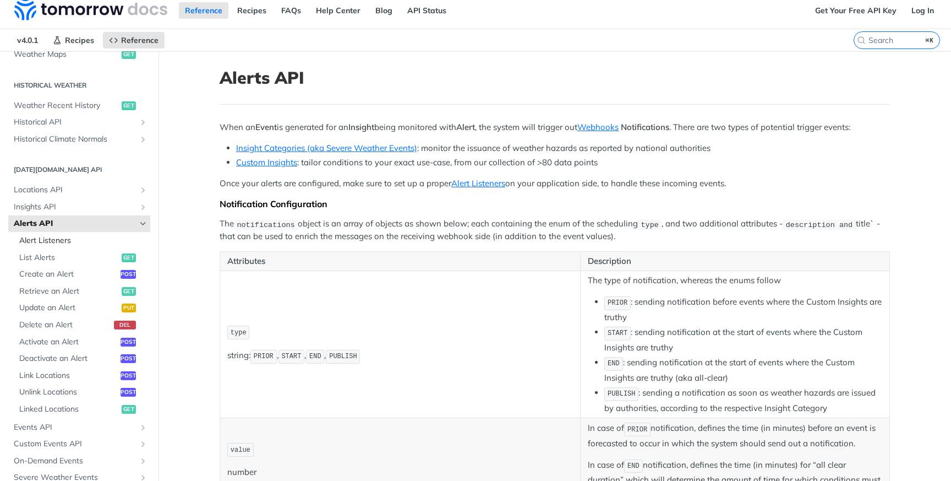
click at [119, 222] on li "Alerts API Alert Listeners List Alerts get Create an Alert post Retrieve an Ale…" at bounding box center [79, 316] width 142 height 203
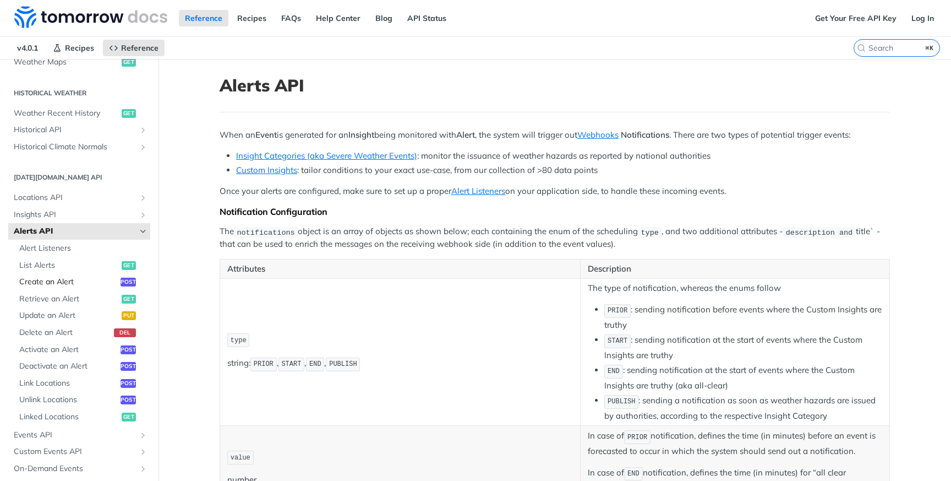
click at [96, 288] on link "Create an Alert post" at bounding box center [82, 282] width 137 height 17
select select "true"
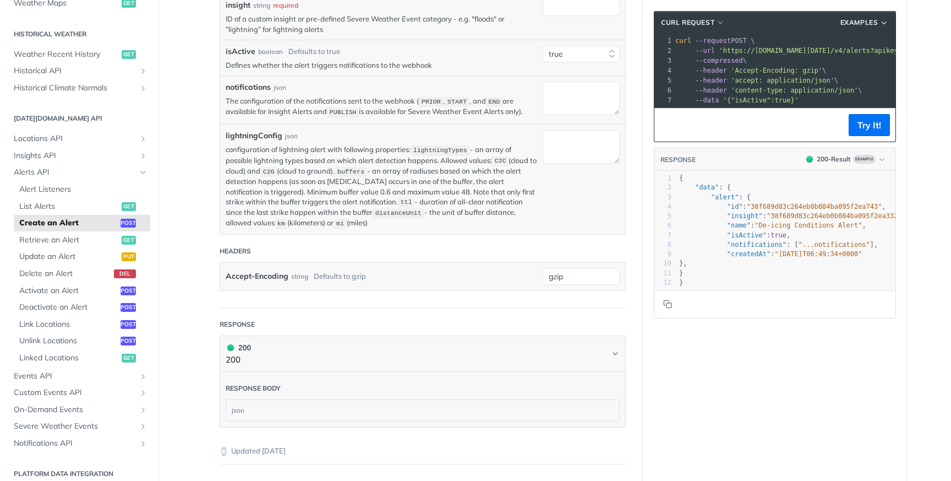
scroll to position [290, 0]
click at [63, 143] on span "Locations API" at bounding box center [75, 138] width 122 height 11
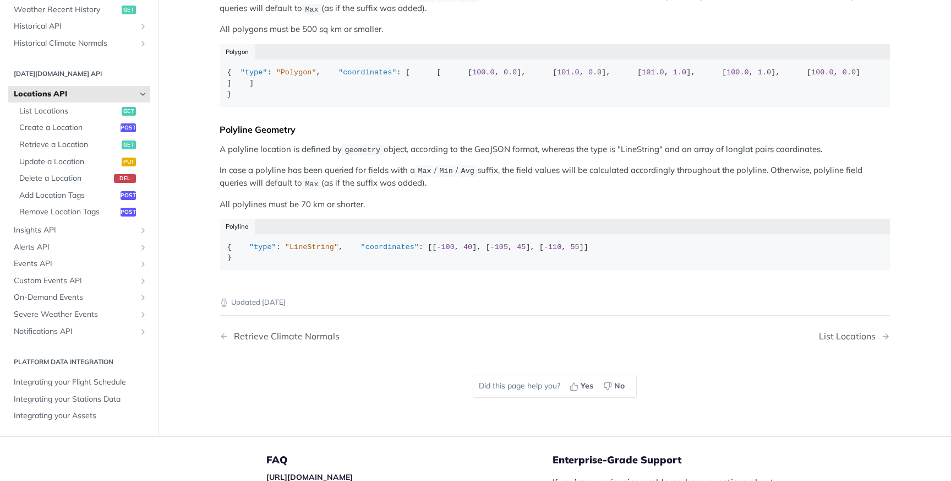
scroll to position [509, 0]
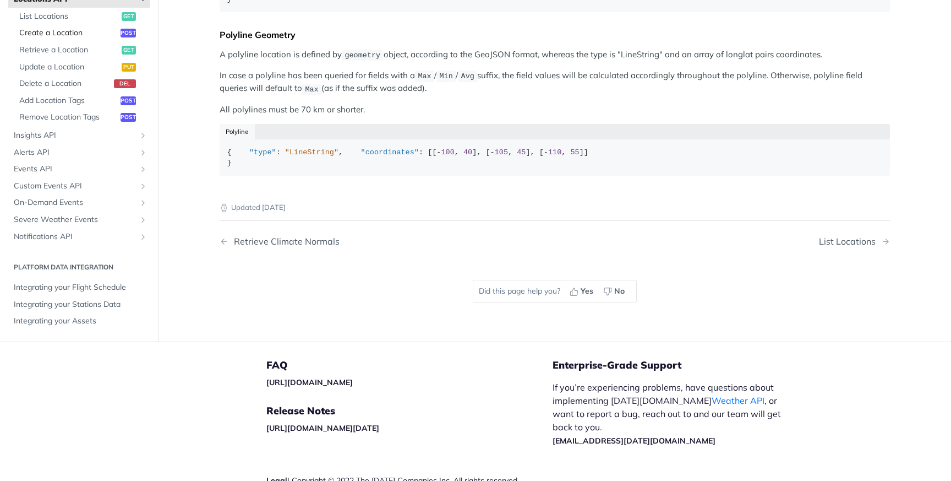
click at [89, 39] on span "Create a Location" at bounding box center [68, 33] width 99 height 11
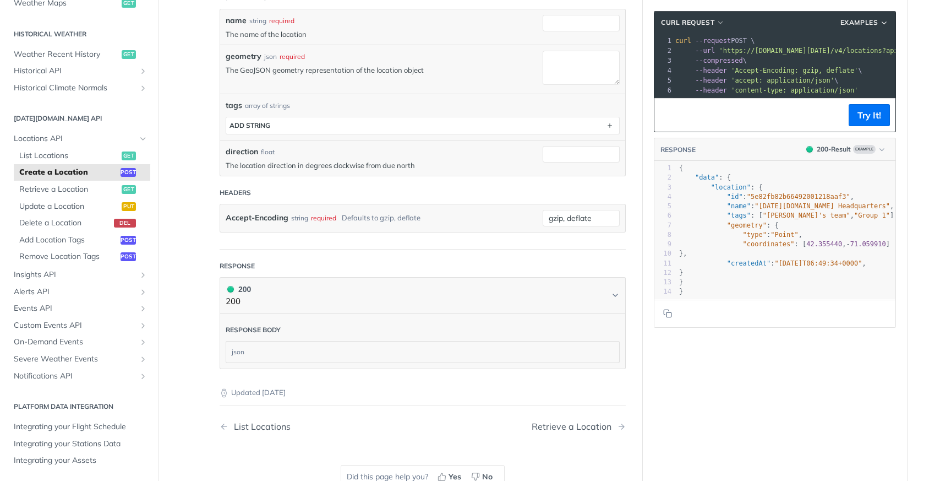
scroll to position [233, 0]
click at [500, 353] on div "json" at bounding box center [422, 352] width 393 height 21
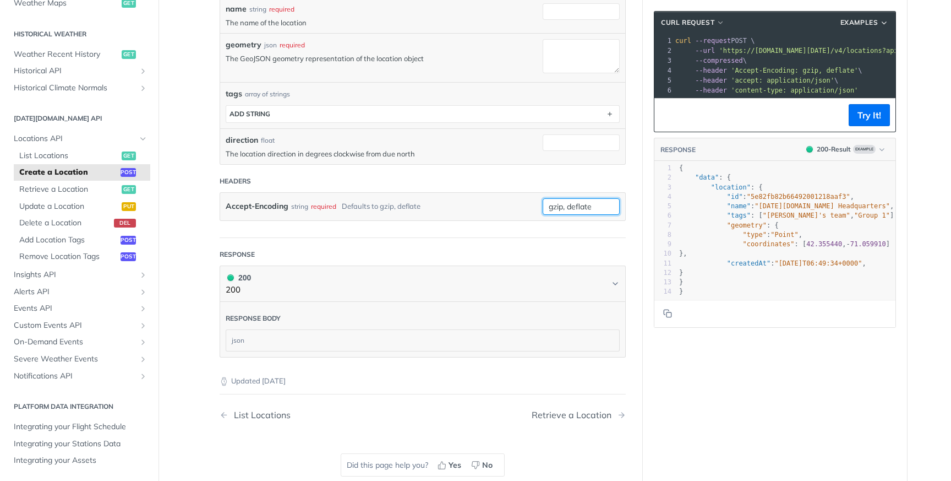
drag, startPoint x: 595, startPoint y: 207, endPoint x: 535, endPoint y: 207, distance: 60.0
click at [535, 207] on div "Accept-Encoding string required Defaults to gzip, deflate gzip, deflate" at bounding box center [422, 207] width 405 height 28
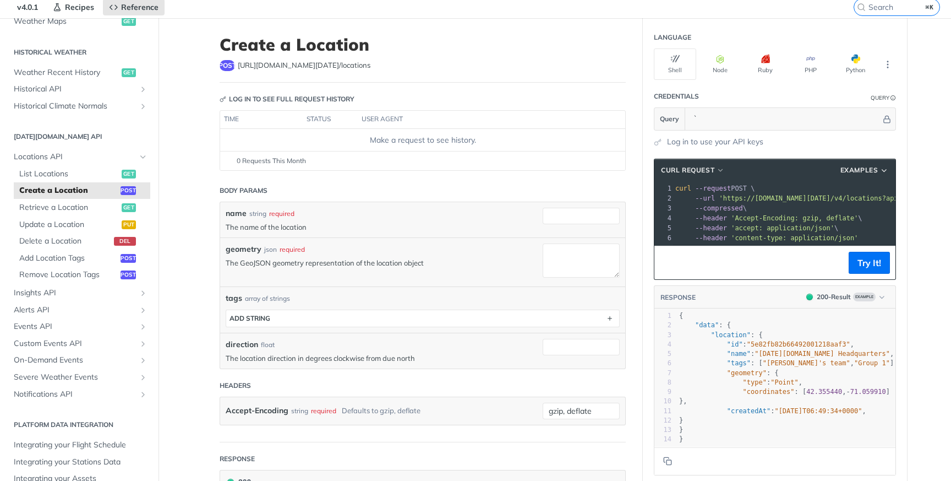
scroll to position [43, 0]
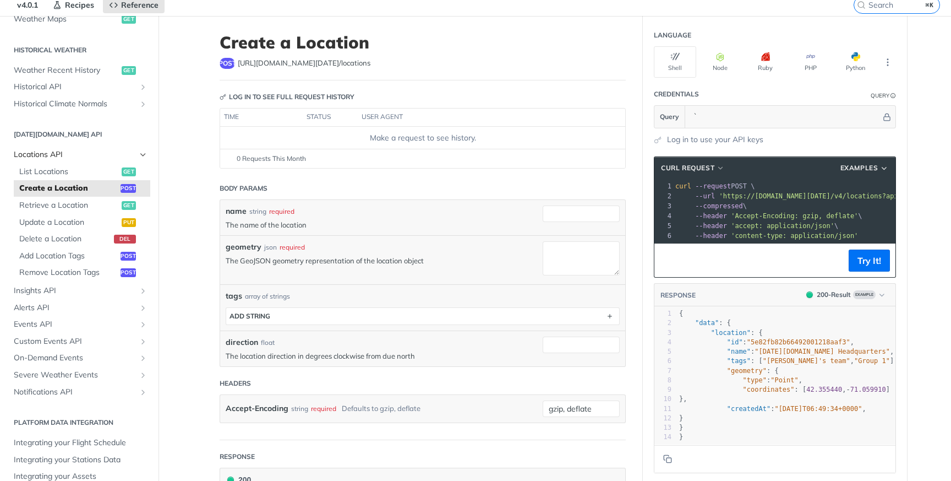
click at [97, 160] on link "Locations API" at bounding box center [79, 154] width 142 height 17
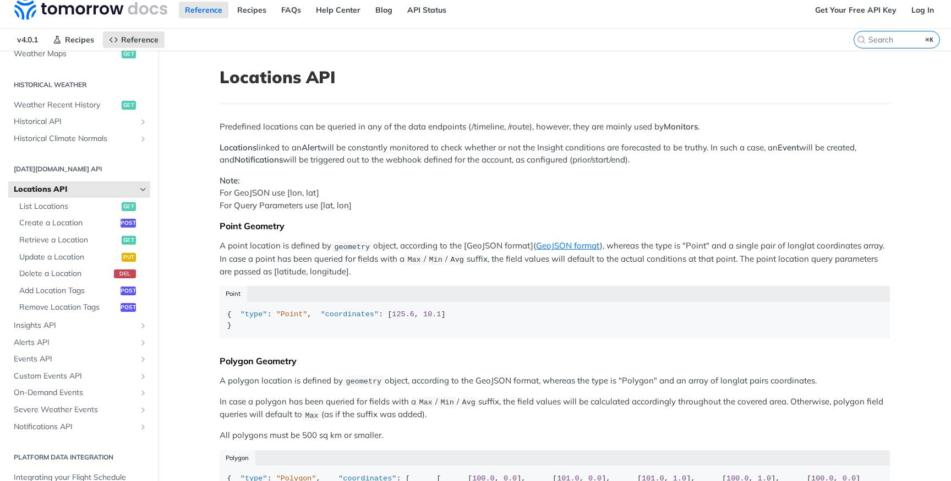
scroll to position [9, 0]
click at [570, 246] on link "GeoJSON format" at bounding box center [568, 244] width 64 height 10
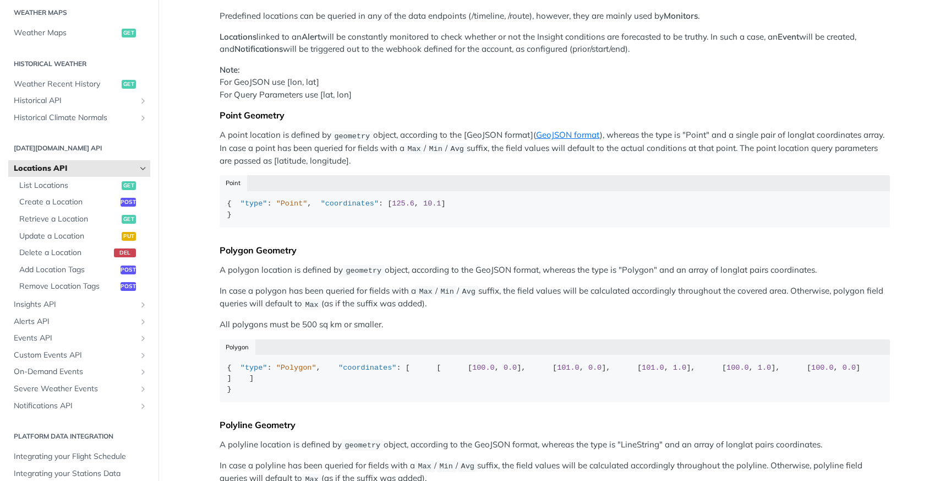
scroll to position [339, 0]
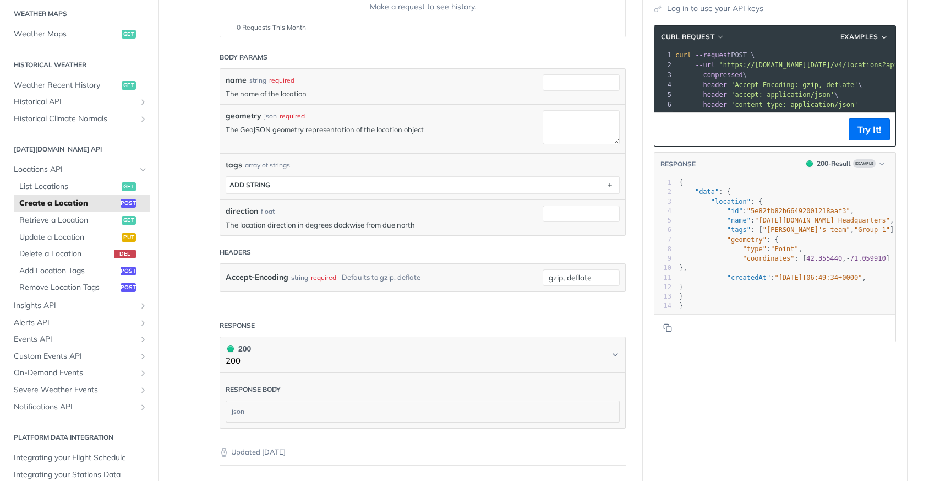
scroll to position [180, 0]
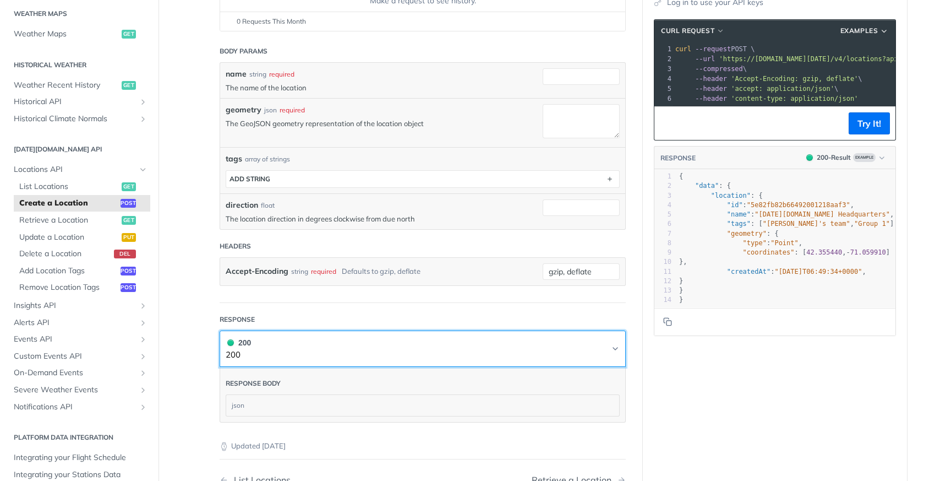
click at [612, 340] on button "200 200" at bounding box center [423, 348] width 394 height 25
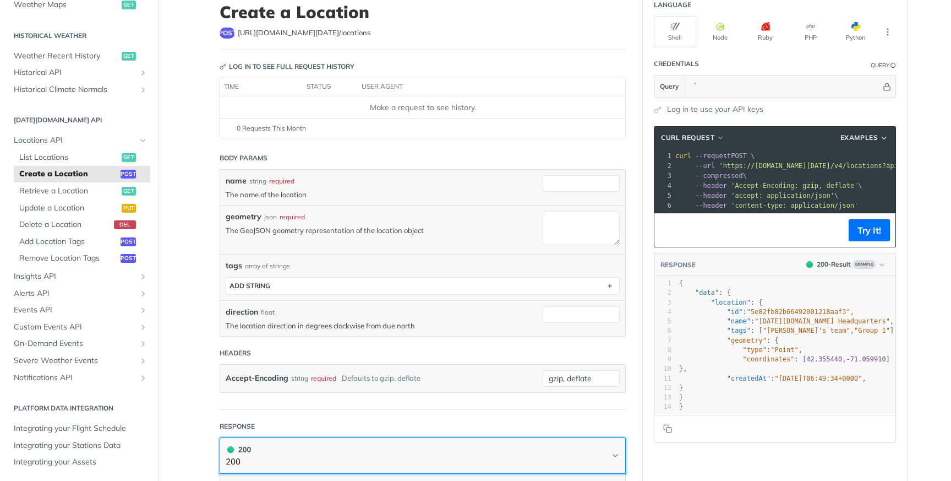
scroll to position [370, 0]
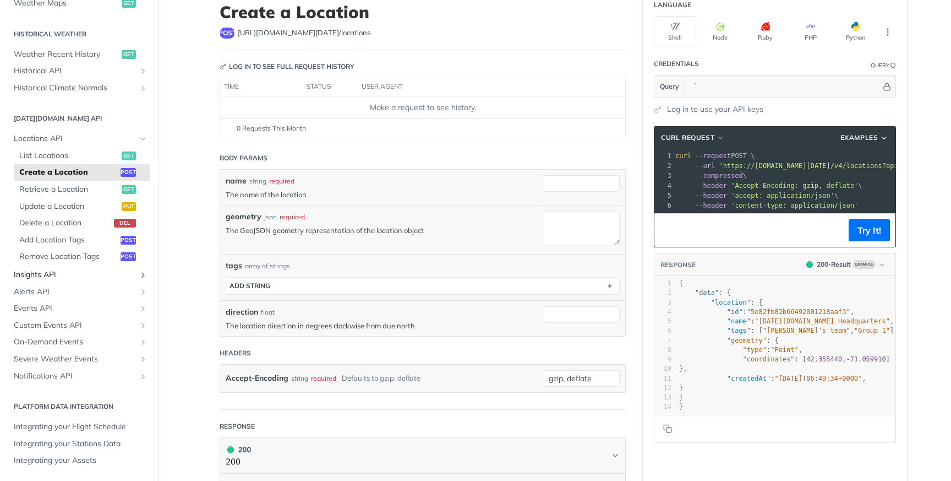
click at [54, 274] on span "Insights API" at bounding box center [75, 274] width 122 height 11
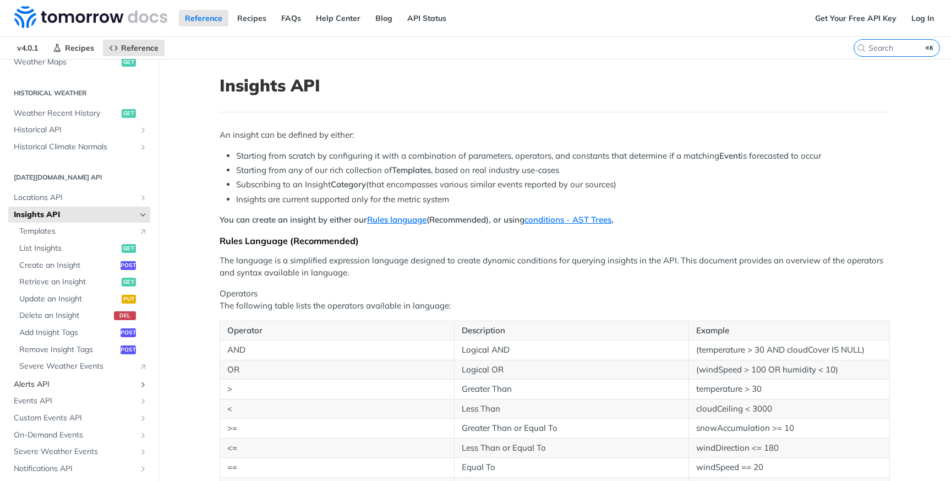
click at [34, 383] on span "Alerts API" at bounding box center [75, 384] width 122 height 11
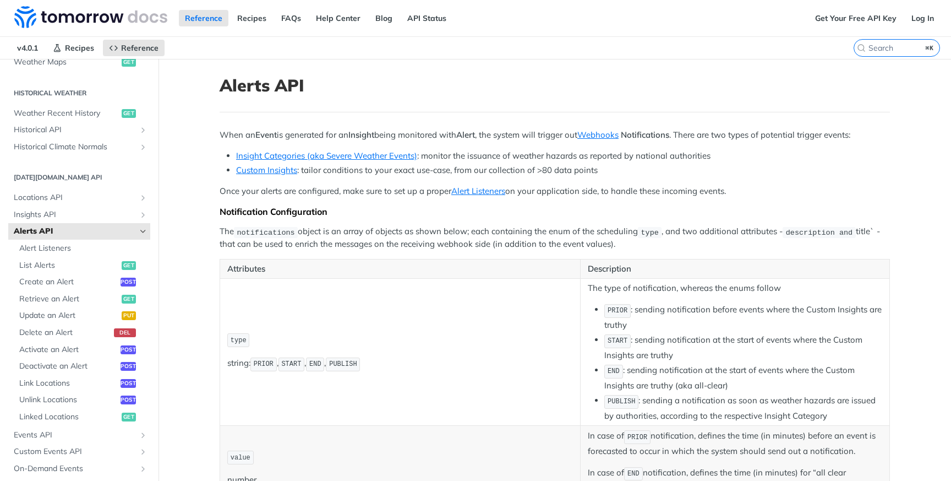
scroll to position [11, 0]
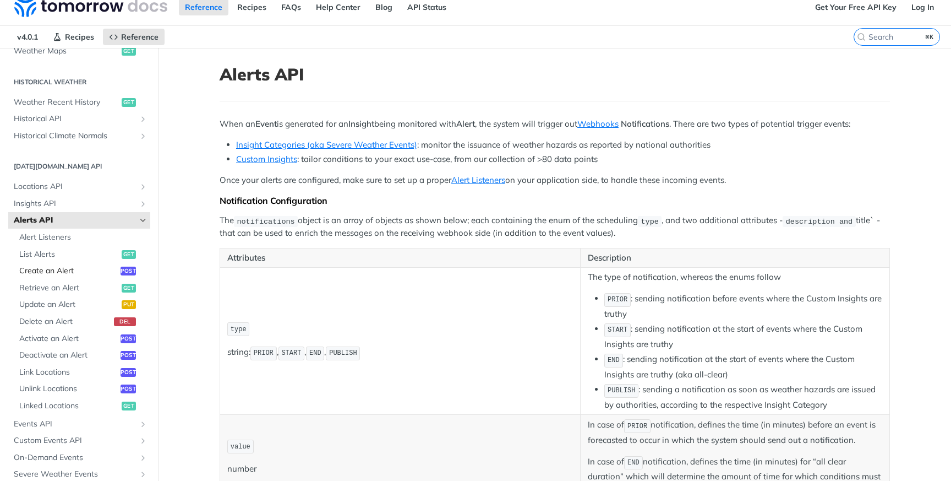
click at [55, 272] on span "Create an Alert" at bounding box center [68, 270] width 99 height 11
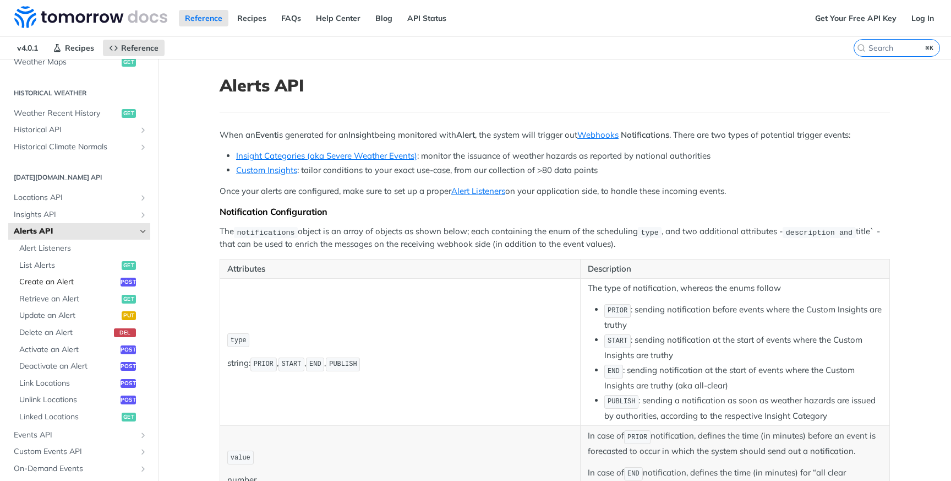
select select "true"
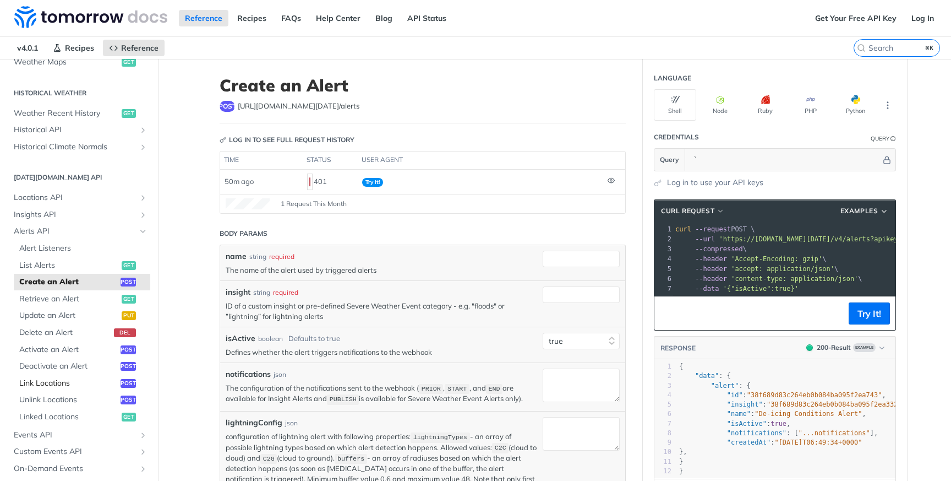
click at [50, 385] on span "Link Locations" at bounding box center [68, 383] width 99 height 11
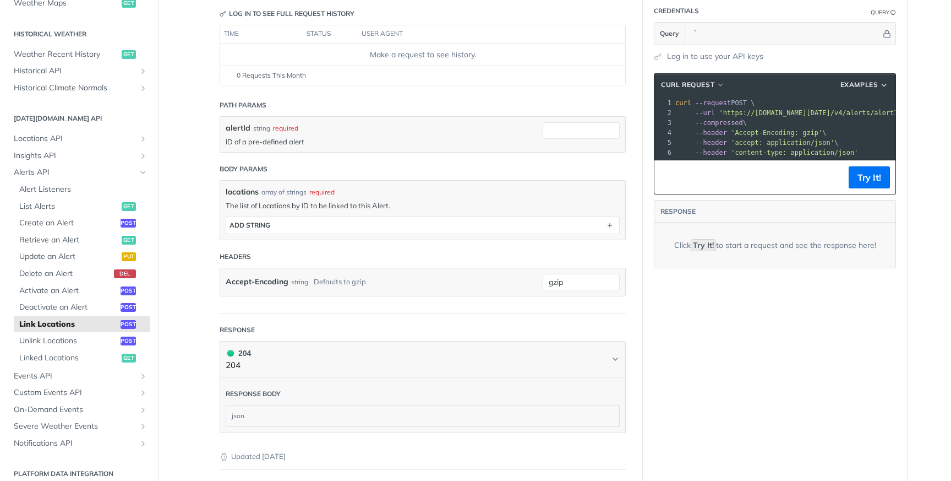
scroll to position [131, 0]
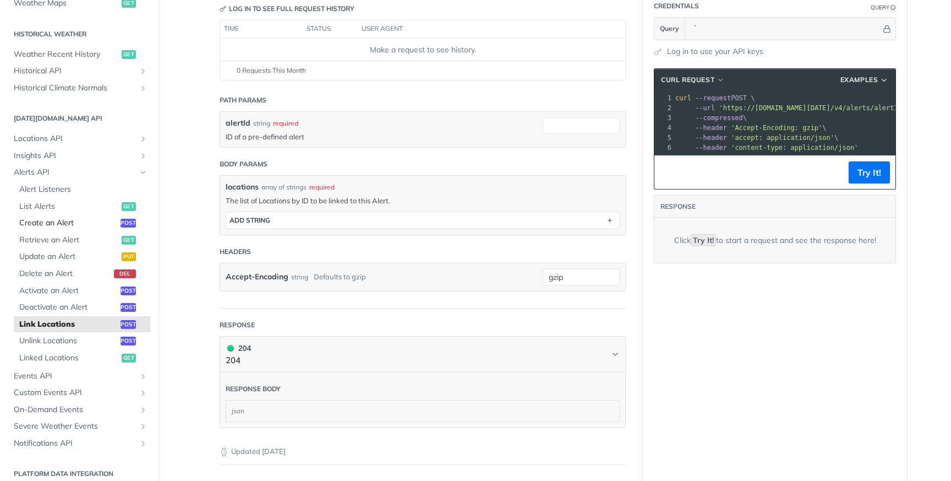
click at [68, 215] on link "Create an Alert post" at bounding box center [82, 223] width 137 height 17
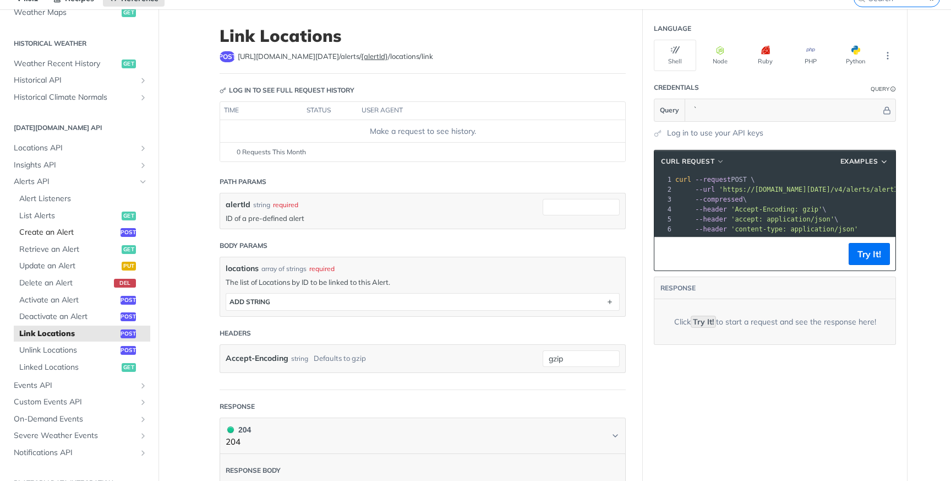
select select "true"
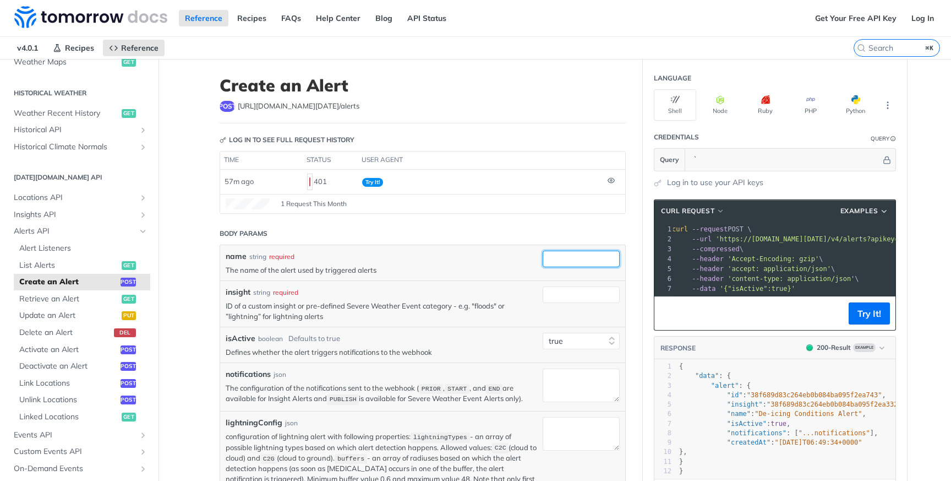
click at [547, 257] on input "name" at bounding box center [581, 258] width 77 height 17
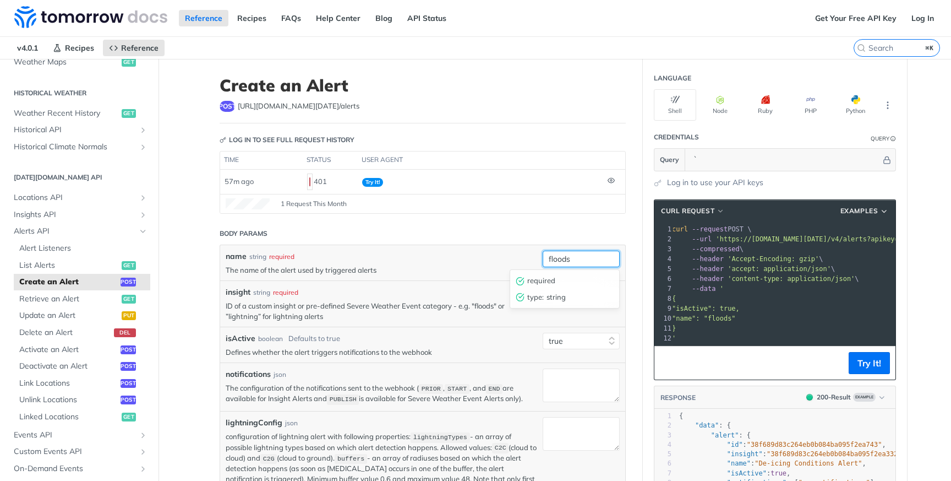
type input "floods"
click at [461, 298] on div "insight string required ID of a custom insight or pre-defined Severe Weather Ev…" at bounding box center [382, 303] width 312 height 34
click at [552, 294] on input "insight" at bounding box center [581, 294] width 77 height 17
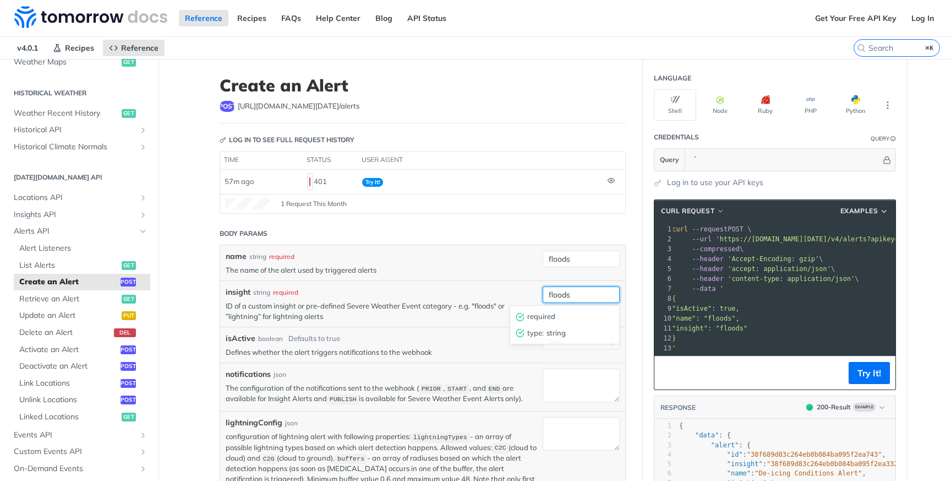
type input "floods"
click at [517, 364] on div "notifications json The configuration of the notifications sent to the webhook (…" at bounding box center [422, 386] width 405 height 48
click at [571, 288] on input "floods" at bounding box center [581, 294] width 77 height 17
click at [583, 260] on input "floods" at bounding box center [581, 258] width 77 height 17
click at [443, 332] on div "isActive boolean Defaults to true" at bounding box center [382, 338] width 312 height 12
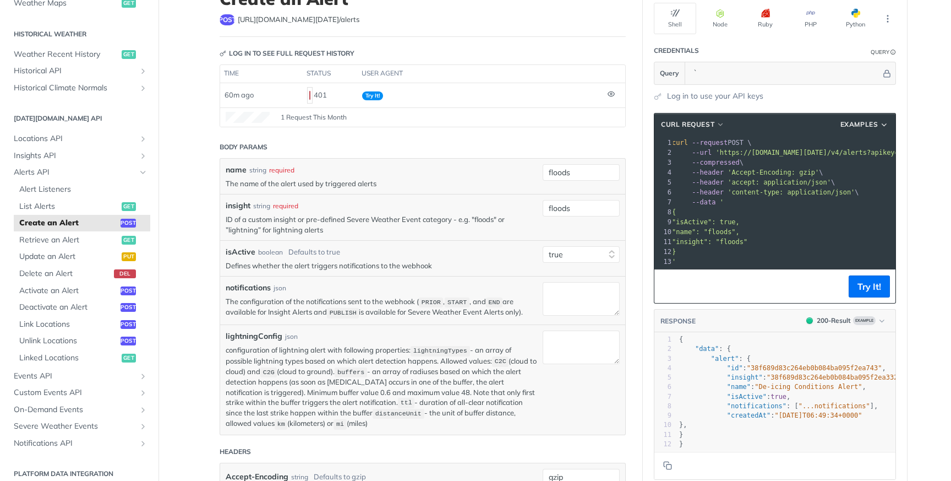
scroll to position [80, 0]
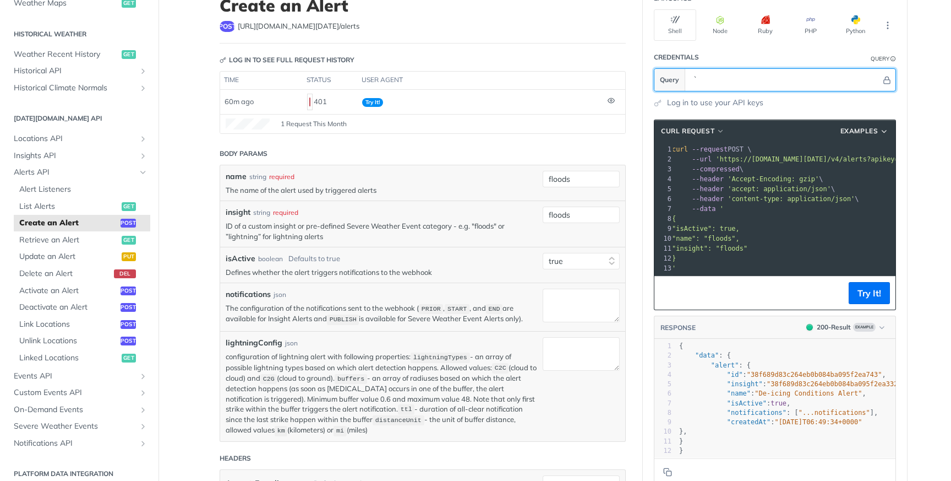
click at [713, 81] on input "`" at bounding box center [784, 80] width 193 height 22
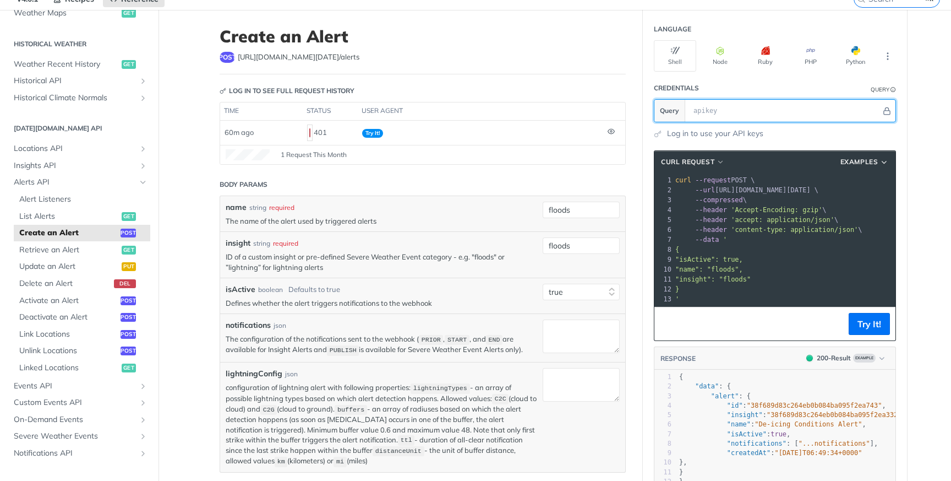
scroll to position [52, 0]
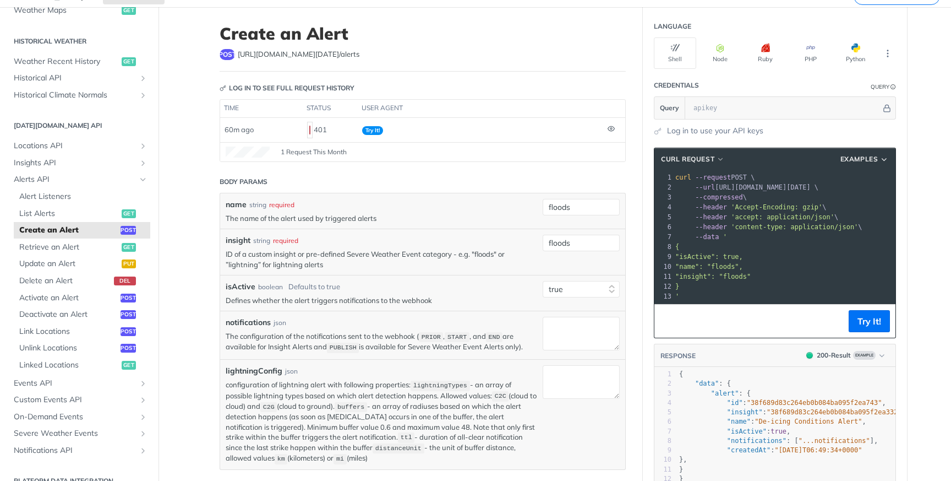
click at [394, 279] on div "isActive boolean Defaults to true Defines whether the alert triggers notificati…" at bounding box center [422, 293] width 405 height 36
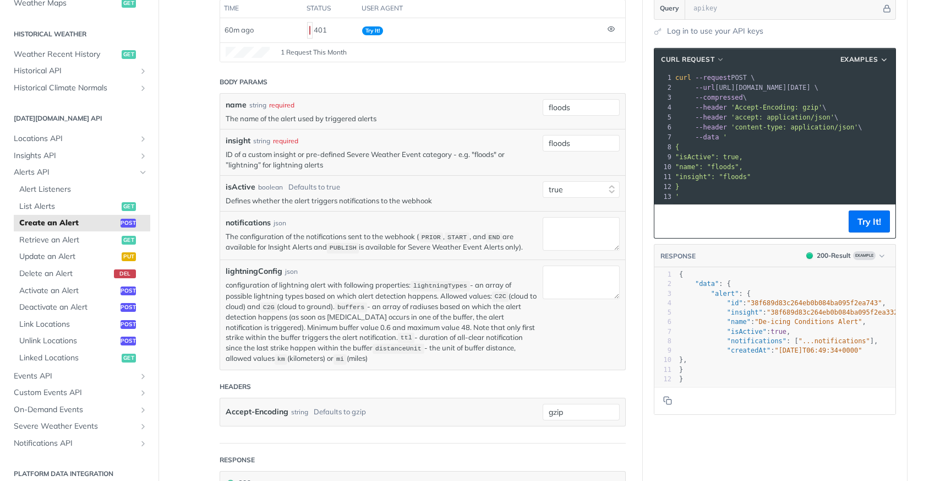
scroll to position [152, 0]
click at [246, 186] on label "isActive" at bounding box center [241, 187] width 30 height 12
click at [543, 186] on select "true false" at bounding box center [581, 189] width 77 height 17
click at [246, 186] on label "isActive" at bounding box center [241, 187] width 30 height 12
click at [543, 186] on select "true false" at bounding box center [581, 189] width 77 height 17
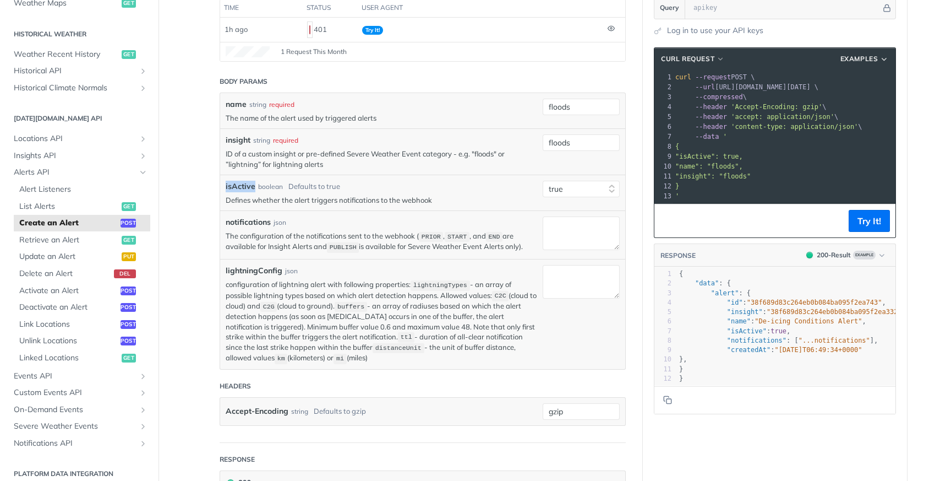
copy label "isActive"
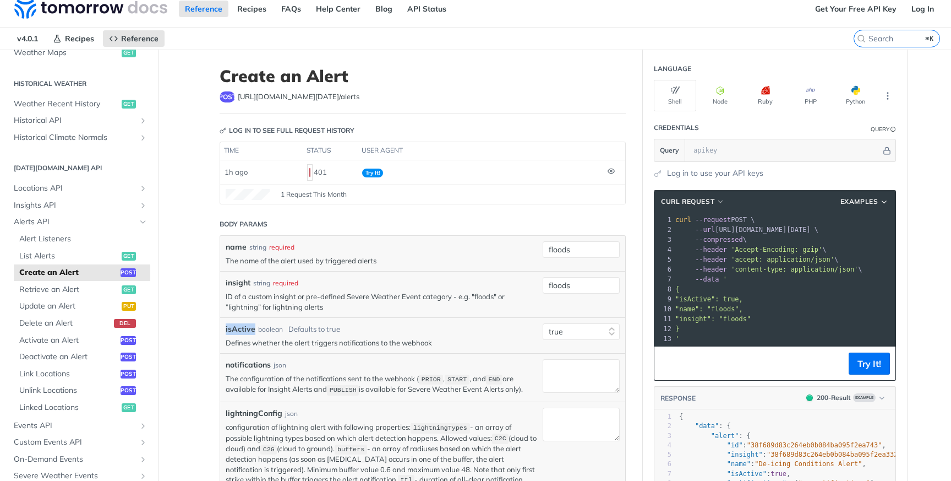
scroll to position [0, 0]
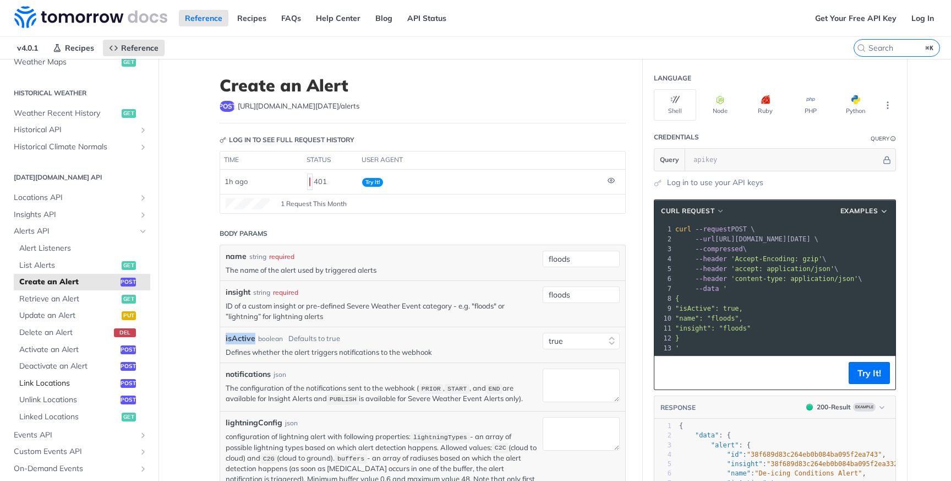
click at [72, 387] on span "Link Locations" at bounding box center [68, 383] width 99 height 11
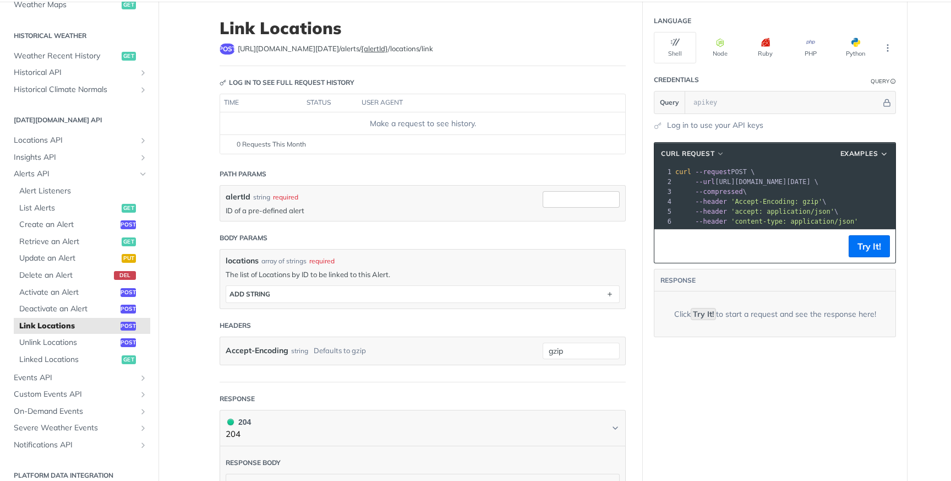
scroll to position [48, 0]
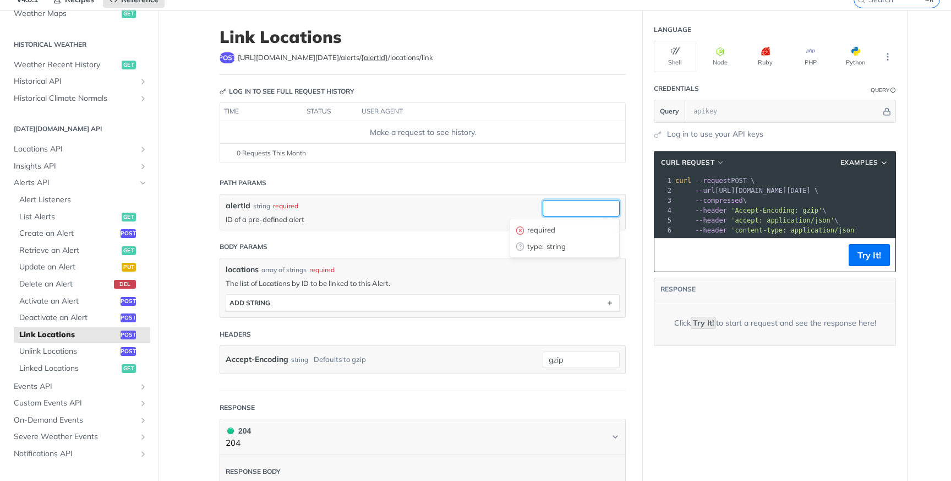
click at [605, 214] on input "alertId" at bounding box center [581, 208] width 77 height 17
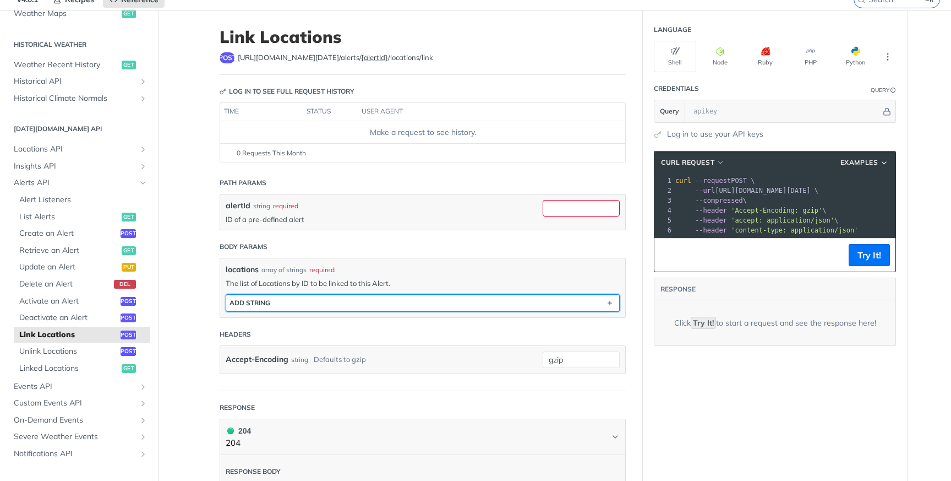
click at [581, 303] on button "ADD string" at bounding box center [422, 302] width 393 height 17
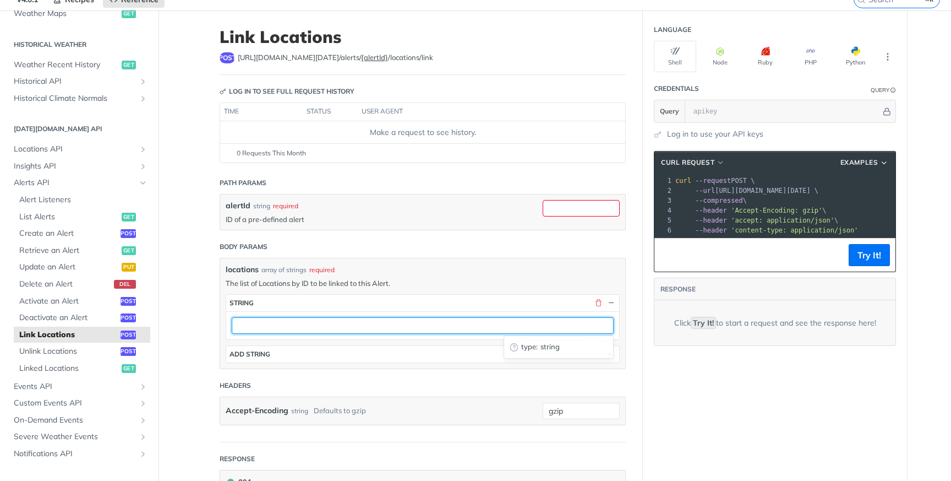
click at [562, 328] on input "text" at bounding box center [423, 325] width 382 height 17
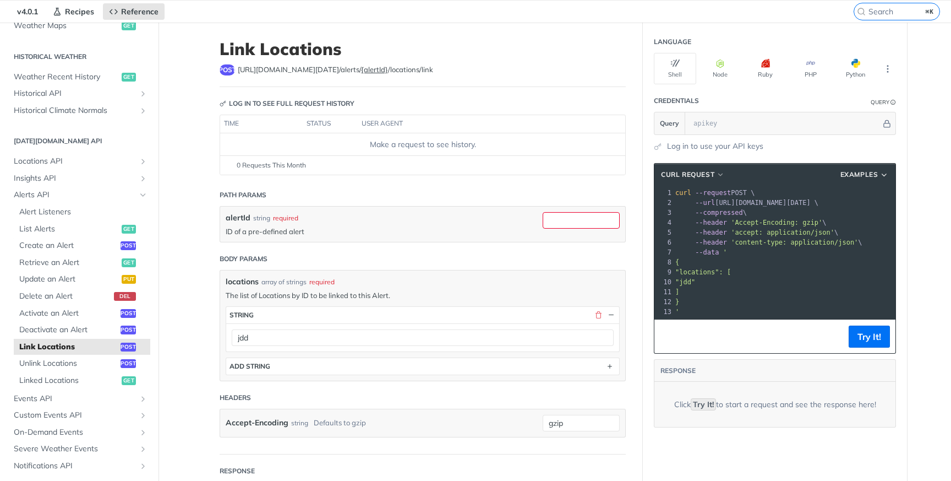
scroll to position [0, 0]
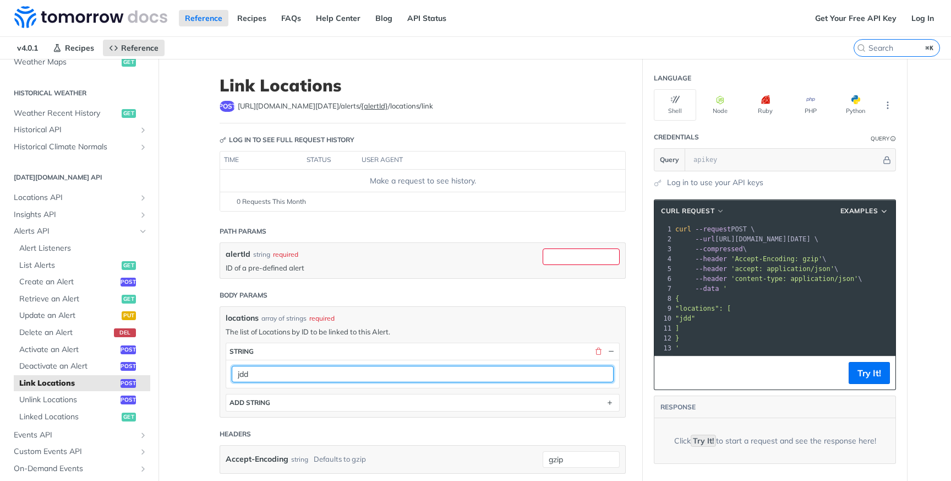
click at [408, 370] on input "jdd" at bounding box center [423, 374] width 382 height 17
paste input "68a8da15892ab79c8396626b"
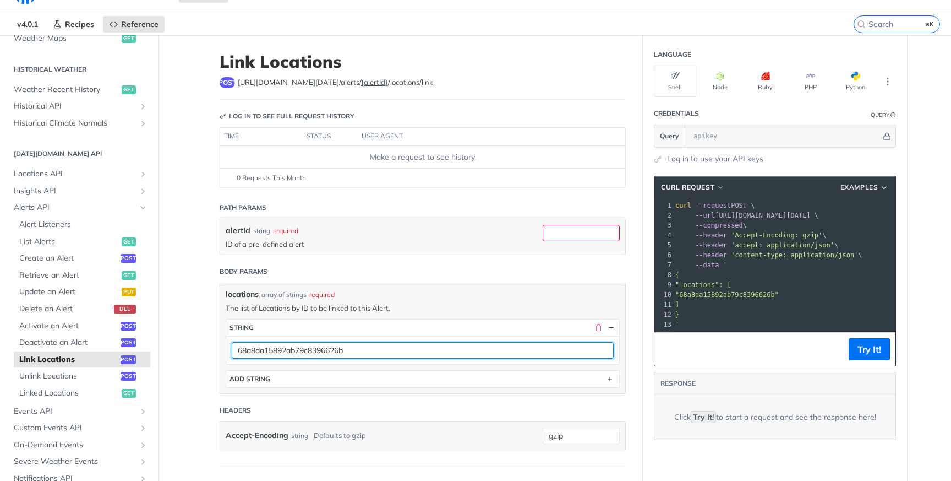
type input "68a8da15892ab79c8396626b"
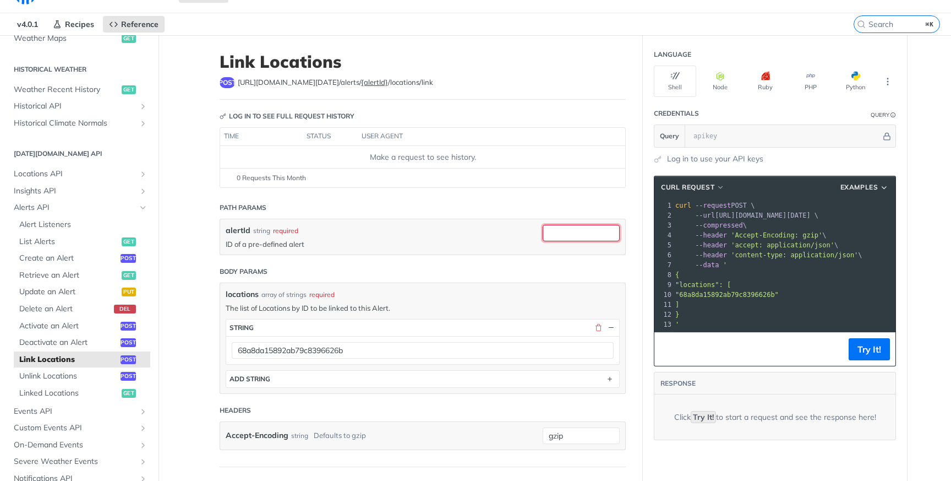
click at [552, 231] on input "alertId" at bounding box center [581, 233] width 77 height 17
paste input "2846d55a-0072-4fc4-bf00-3334a5a7b6b8"
type input "2846d55a-0072-4fc4-bf00-3334a5a7b6b8"
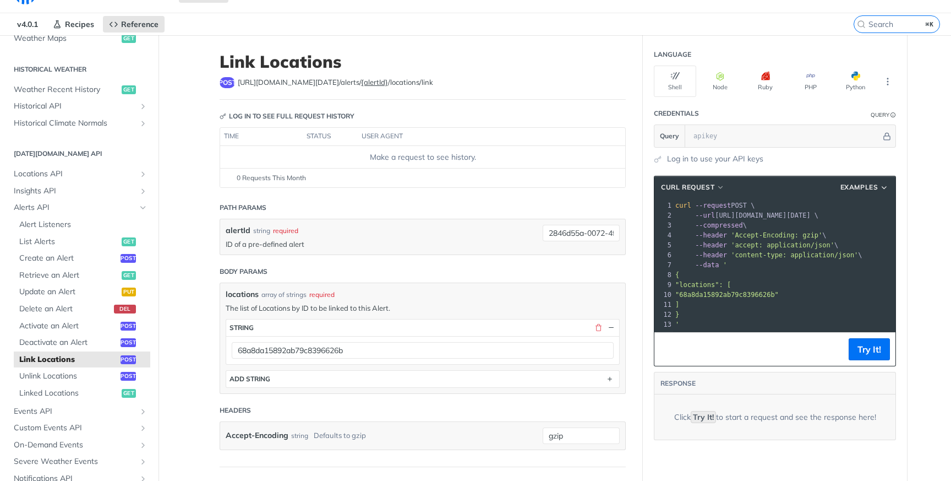
click at [733, 275] on pre "{" at bounding box center [870, 275] width 394 height 10
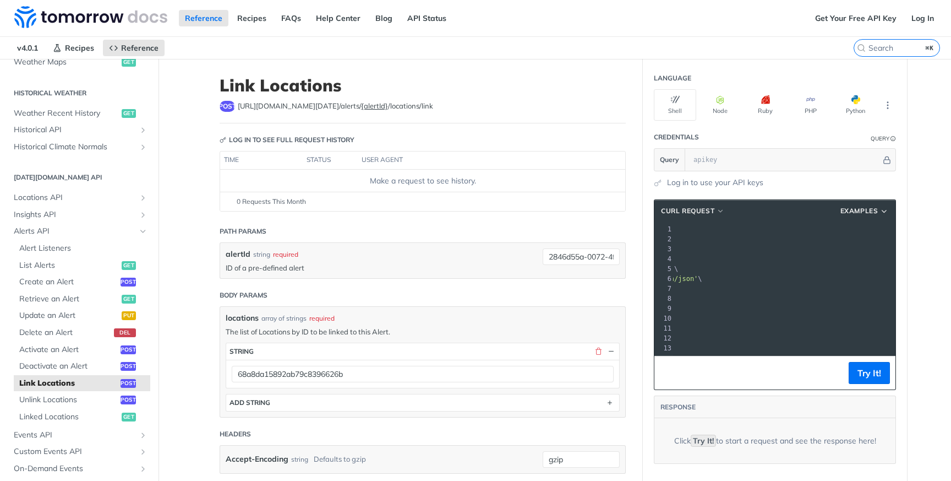
click at [412, 102] on span "[URL][DOMAIN_NAME][DATE] /alerts/ {alertId} /locations/link" at bounding box center [335, 106] width 195 height 11
click at [412, 107] on span "[URL][DOMAIN_NAME][DATE] /alerts/ {alertId} /locations/link" at bounding box center [335, 106] width 195 height 11
drag, startPoint x: 414, startPoint y: 107, endPoint x: 237, endPoint y: 107, distance: 177.2
click at [237, 107] on div "post [URL][DOMAIN_NAME][DATE] /alerts/ {alertId} /locations/link" at bounding box center [423, 106] width 406 height 11
drag, startPoint x: 414, startPoint y: 106, endPoint x: 239, endPoint y: 108, distance: 175.1
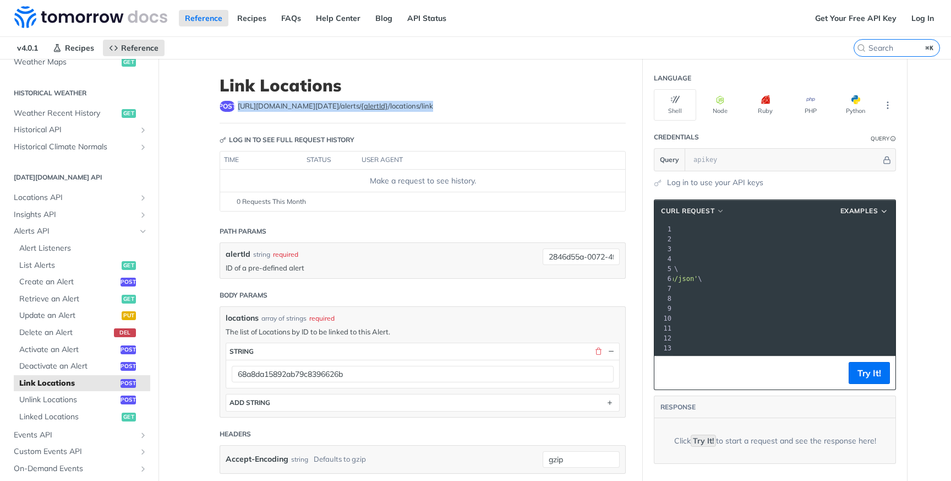
click at [239, 108] on span "[URL][DOMAIN_NAME][DATE] /alerts/ {alertId} /locations/link" at bounding box center [335, 106] width 195 height 11
copy span "[URL][DOMAIN_NAME][DATE] /alerts/ {alertId} /locations/link"
